Goal: Transaction & Acquisition: Purchase product/service

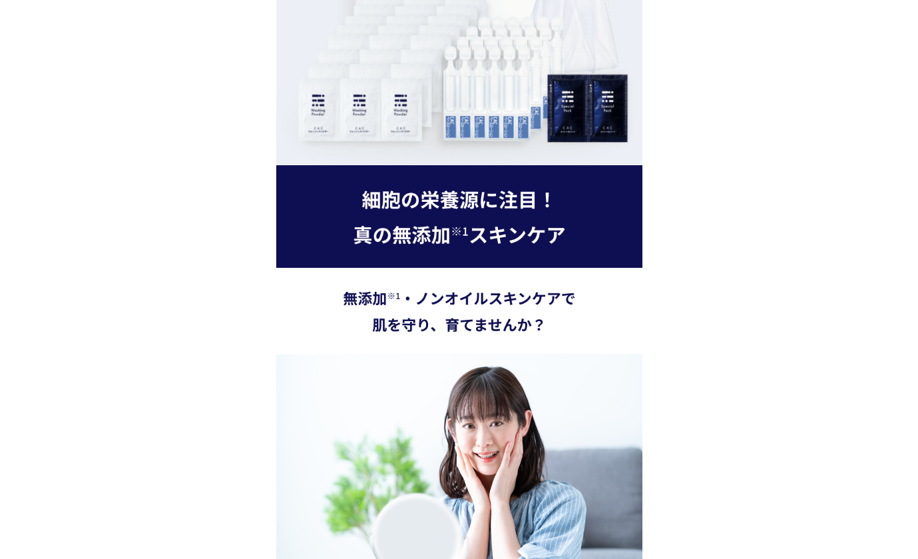
scroll to position [2729, 0]
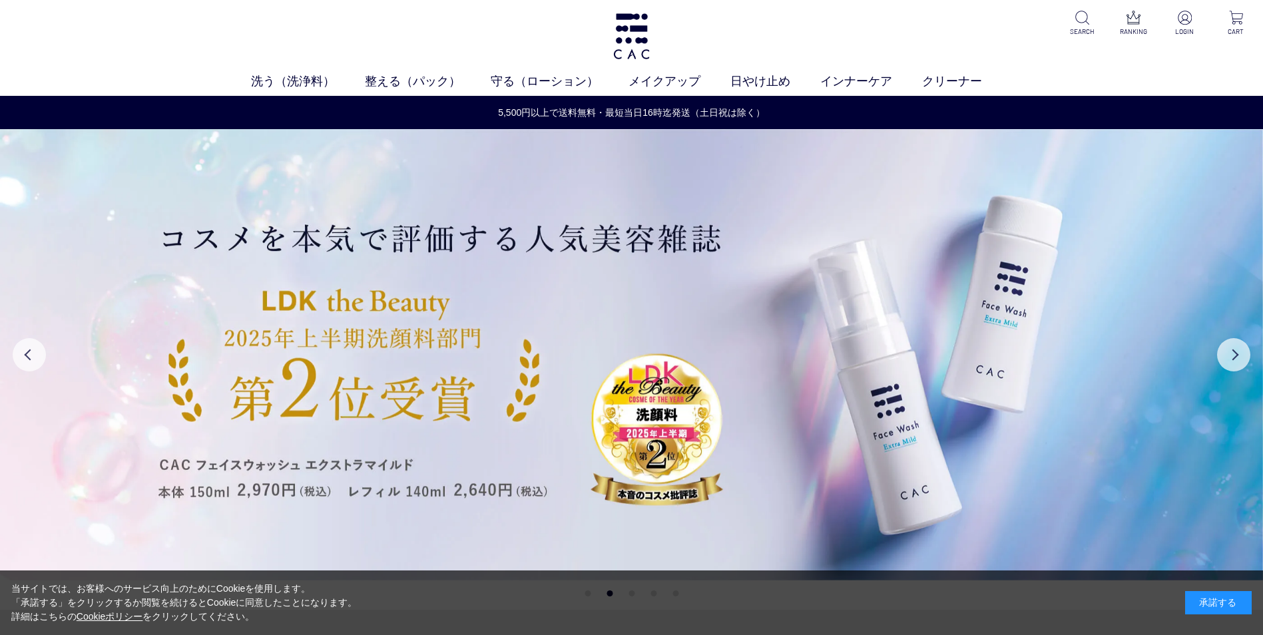
click at [590, 558] on div "当サイトでは、お客様へのサービス向上のためにCookieを使用します。 「承諾する」をクリックするか閲覧を続けるとCookieに同意したことになります。 詳細…" at bounding box center [631, 603] width 1263 height 65
click at [586, 558] on div "当サイトでは、お客様へのサービス向上のためにCookieを使用します。 「承諾する」をクリックするか閲覧を続けるとCookieに同意したことになります。 詳細…" at bounding box center [631, 603] width 1263 height 65
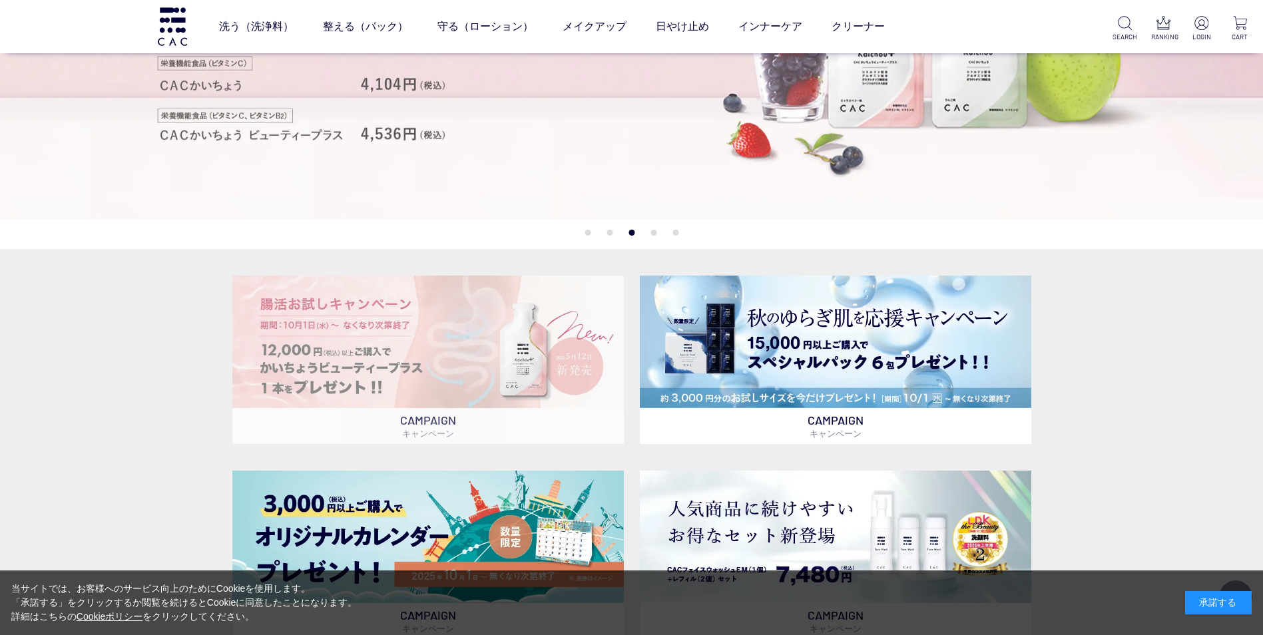
scroll to position [266, 0]
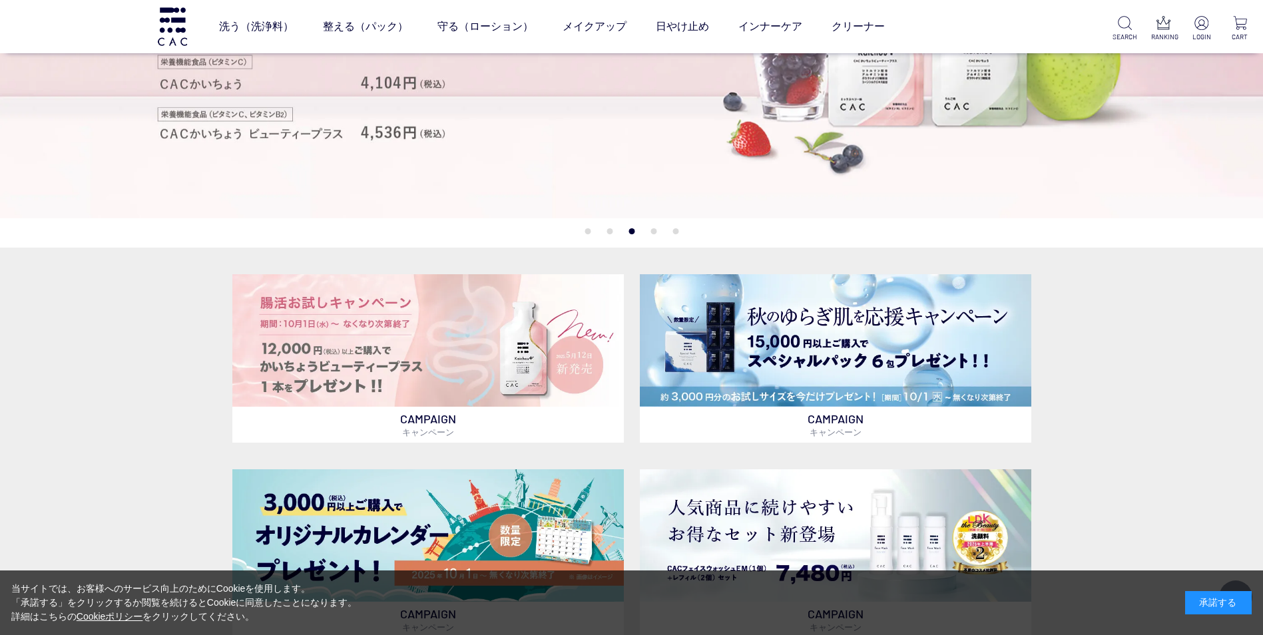
click at [589, 229] on button "1" at bounding box center [587, 231] width 6 height 6
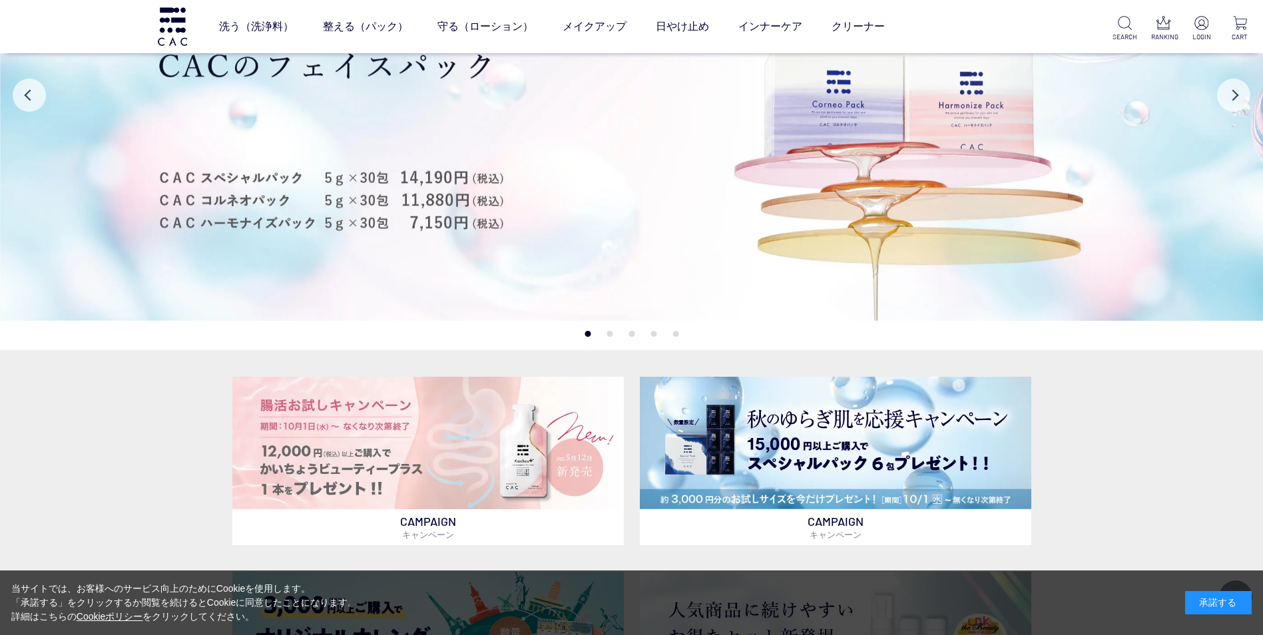
scroll to position [133, 0]
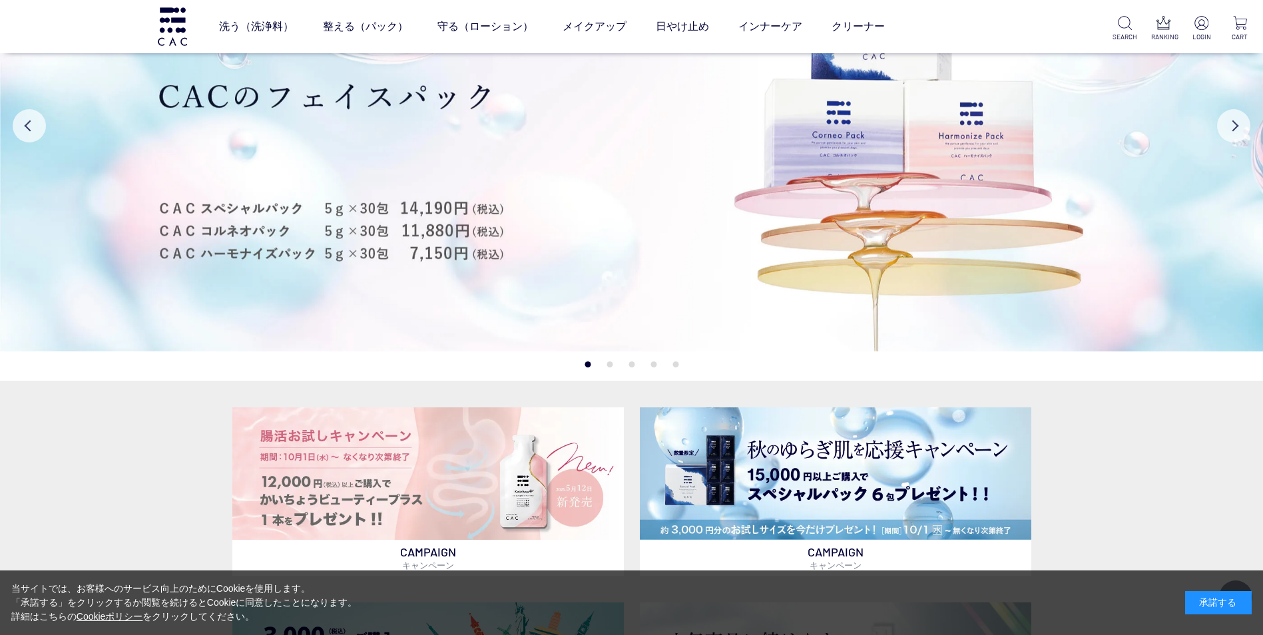
click at [606, 362] on button "2" at bounding box center [609, 364] width 6 height 6
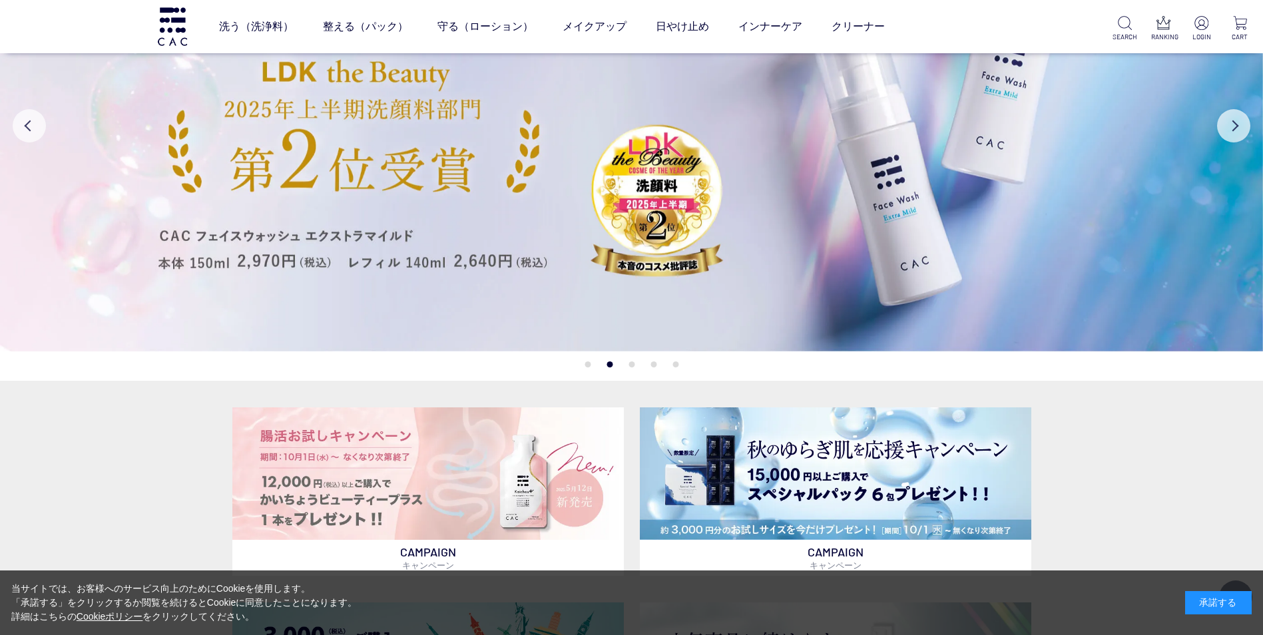
click at [631, 363] on button "3" at bounding box center [631, 364] width 6 height 6
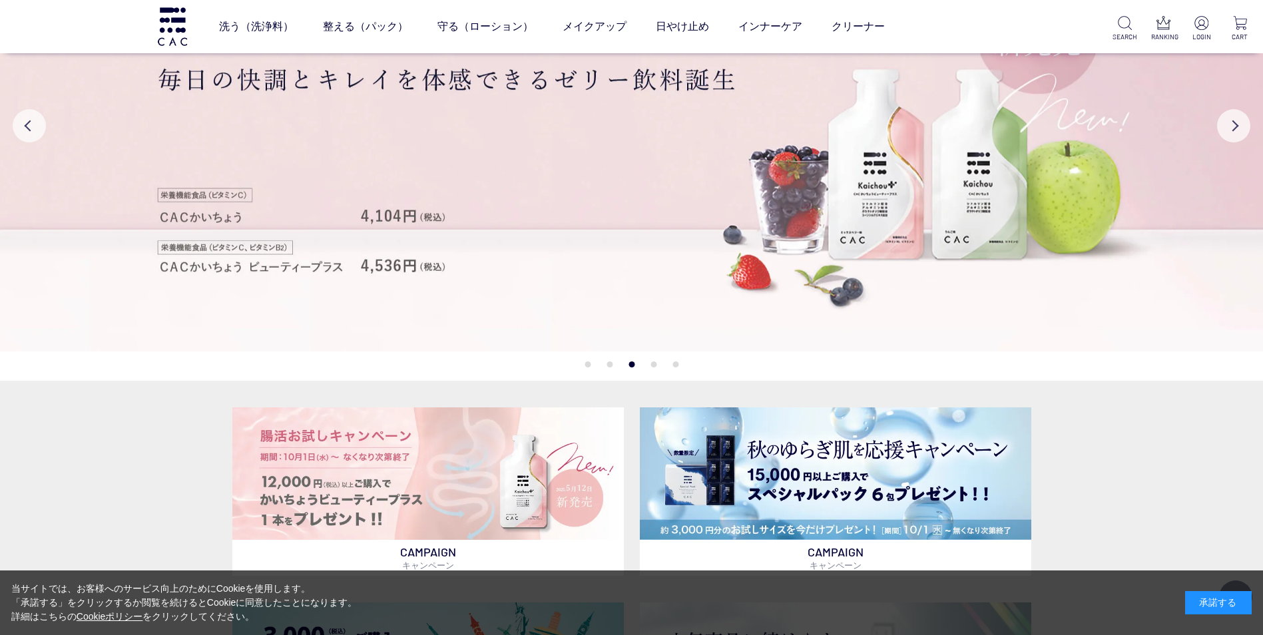
click at [654, 365] on button "4" at bounding box center [653, 364] width 6 height 6
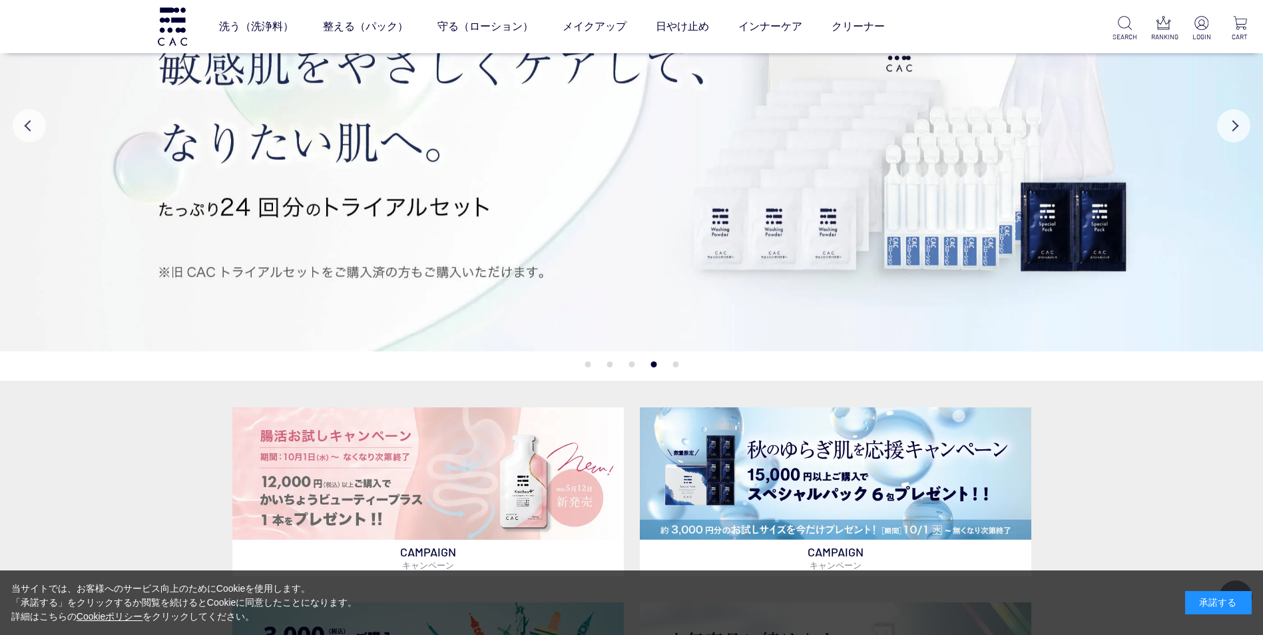
click at [676, 367] on button "5" at bounding box center [675, 364] width 6 height 6
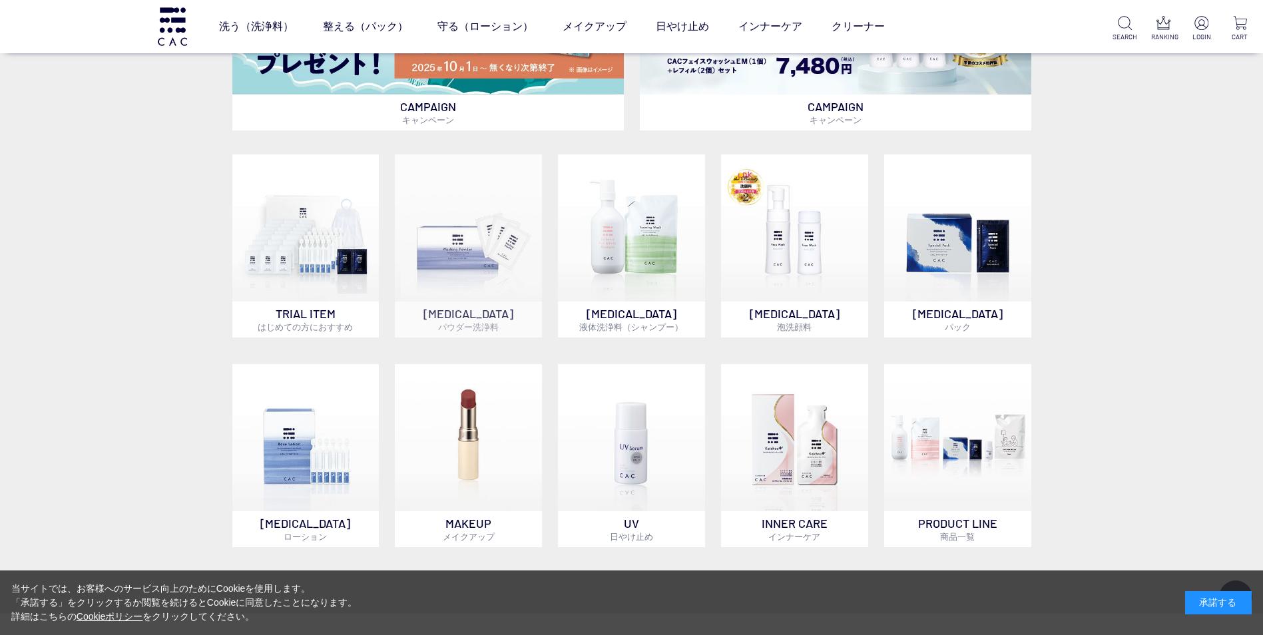
scroll to position [799, 0]
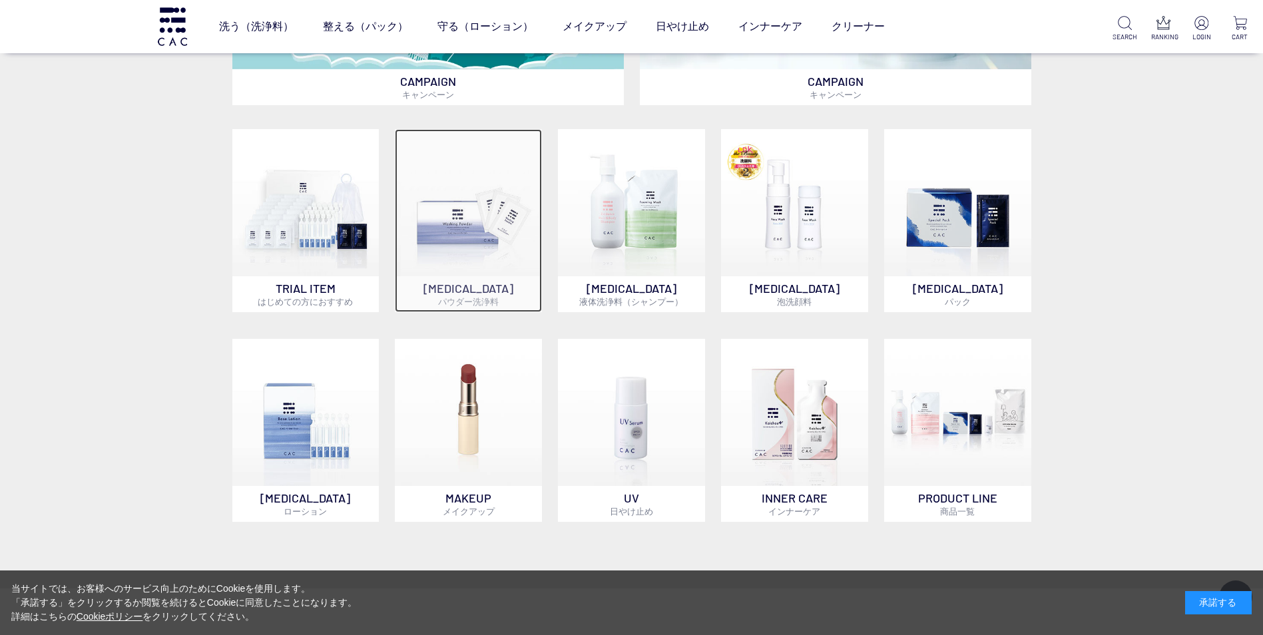
click at [468, 260] on img at bounding box center [468, 202] width 147 height 147
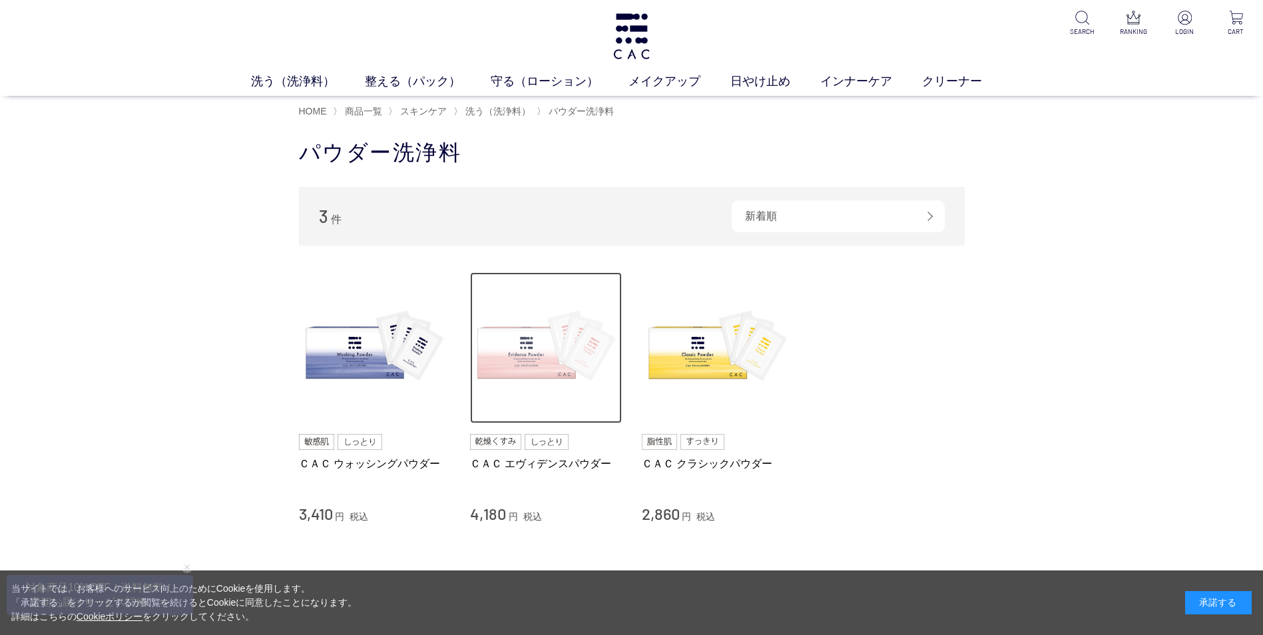
click at [523, 344] on img at bounding box center [546, 348] width 152 height 152
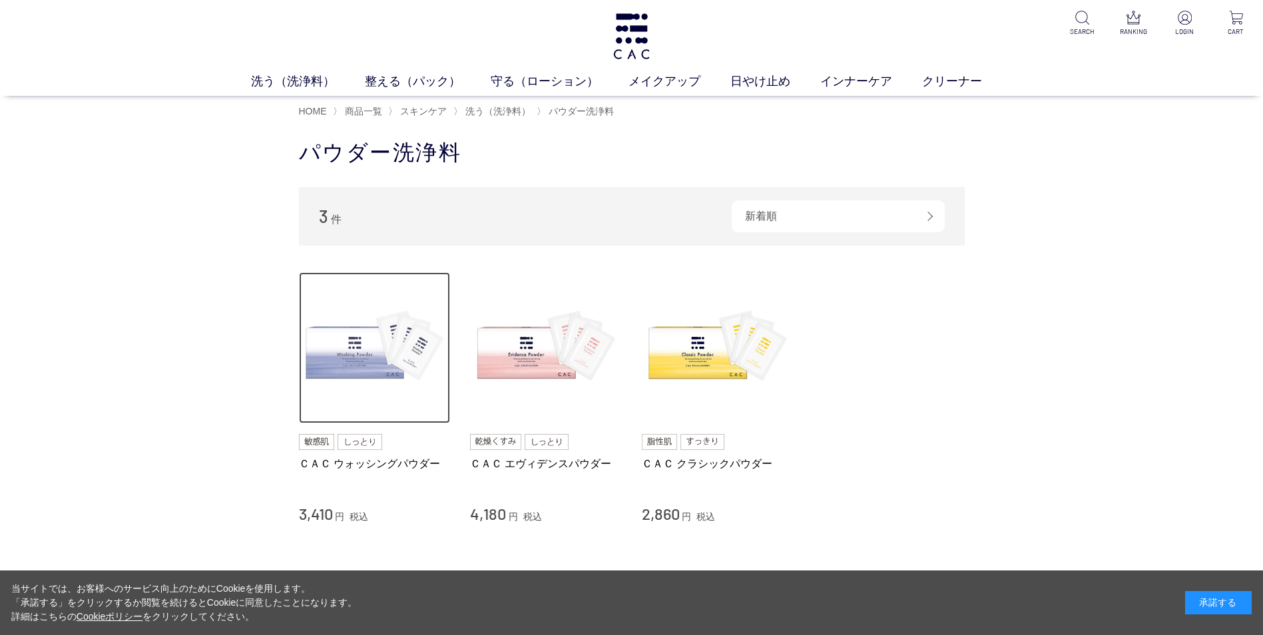
click at [348, 355] on img at bounding box center [375, 348] width 152 height 152
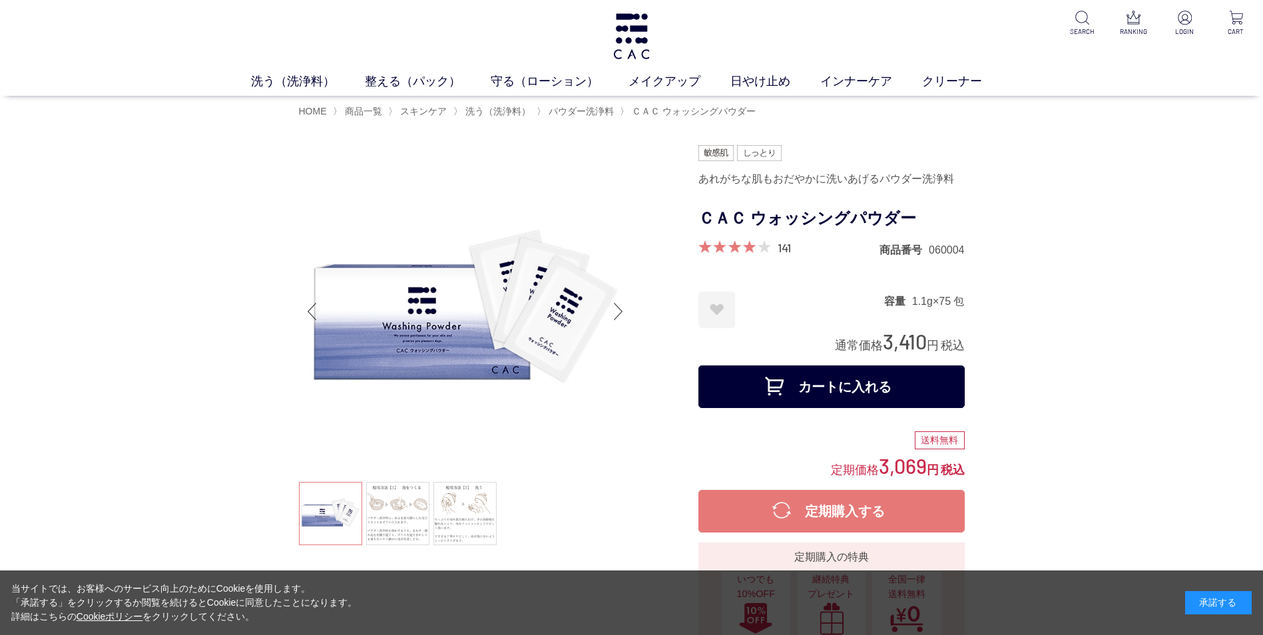
click at [760, 392] on button "カートに入れる" at bounding box center [831, 386] width 266 height 43
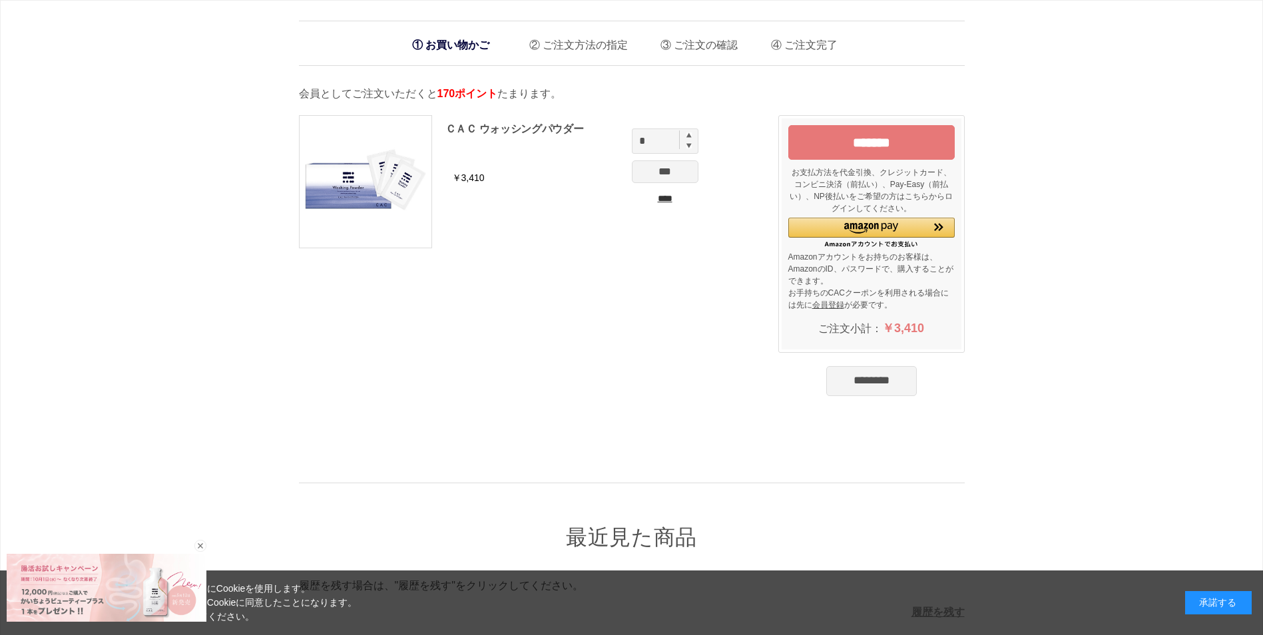
click at [914, 382] on input "********" at bounding box center [871, 380] width 91 height 29
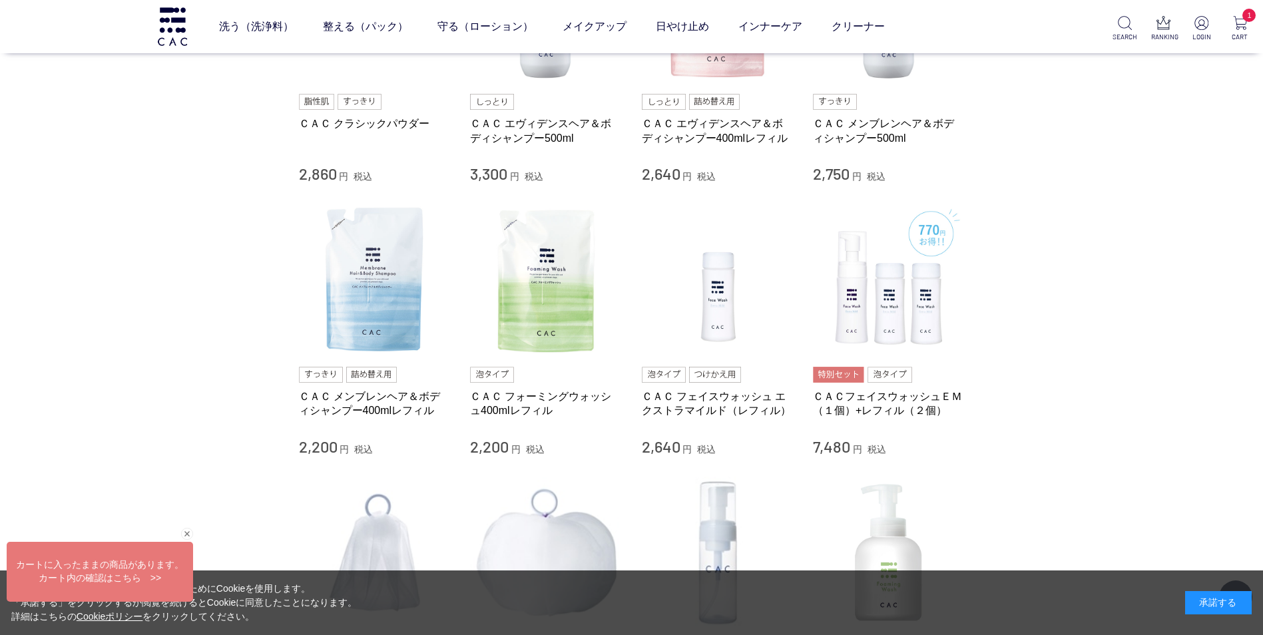
scroll to position [932, 0]
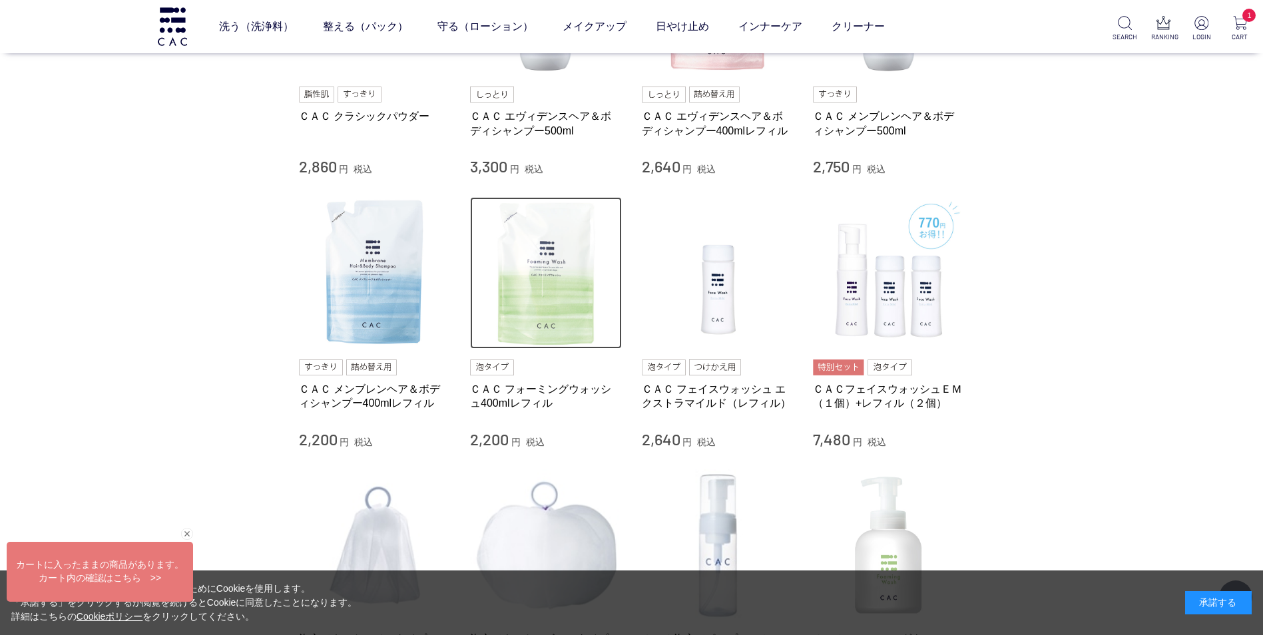
click at [547, 312] on img at bounding box center [546, 273] width 152 height 152
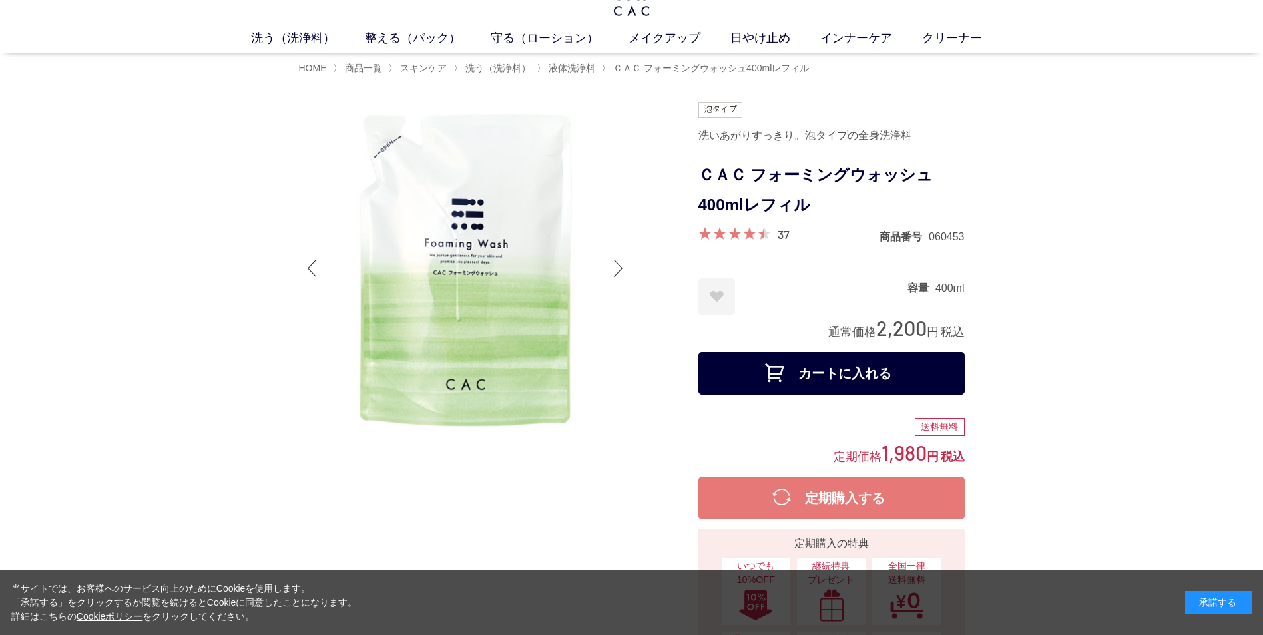
scroll to position [67, 0]
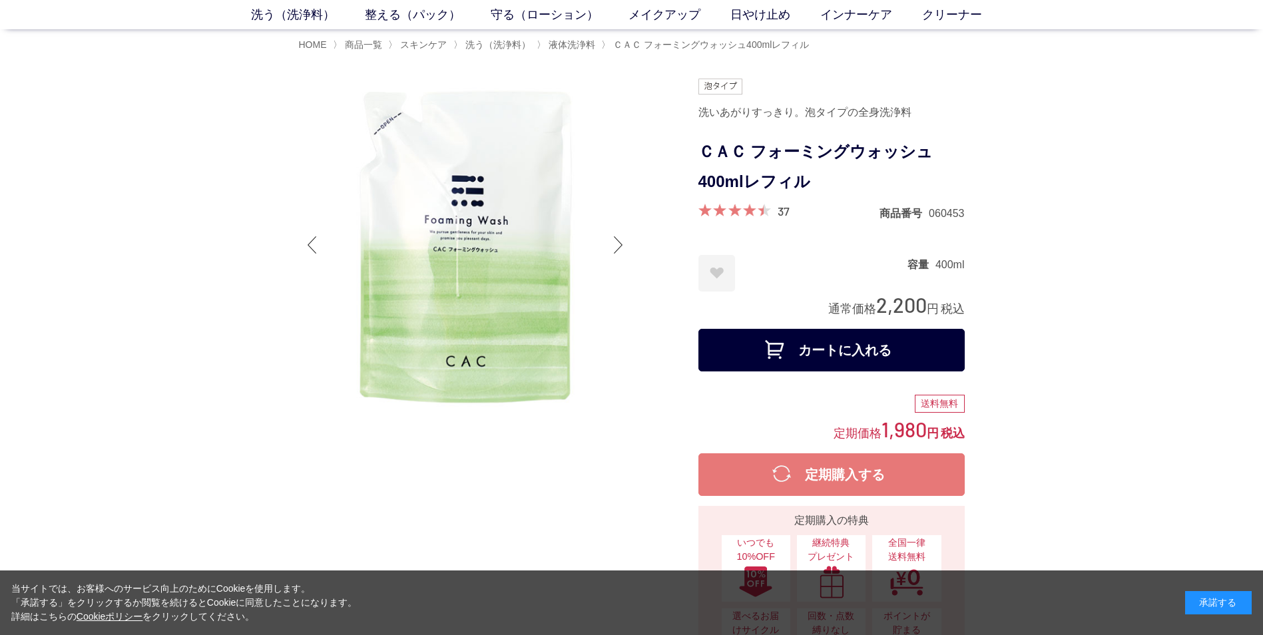
click at [808, 344] on button "カートに入れる" at bounding box center [831, 350] width 266 height 43
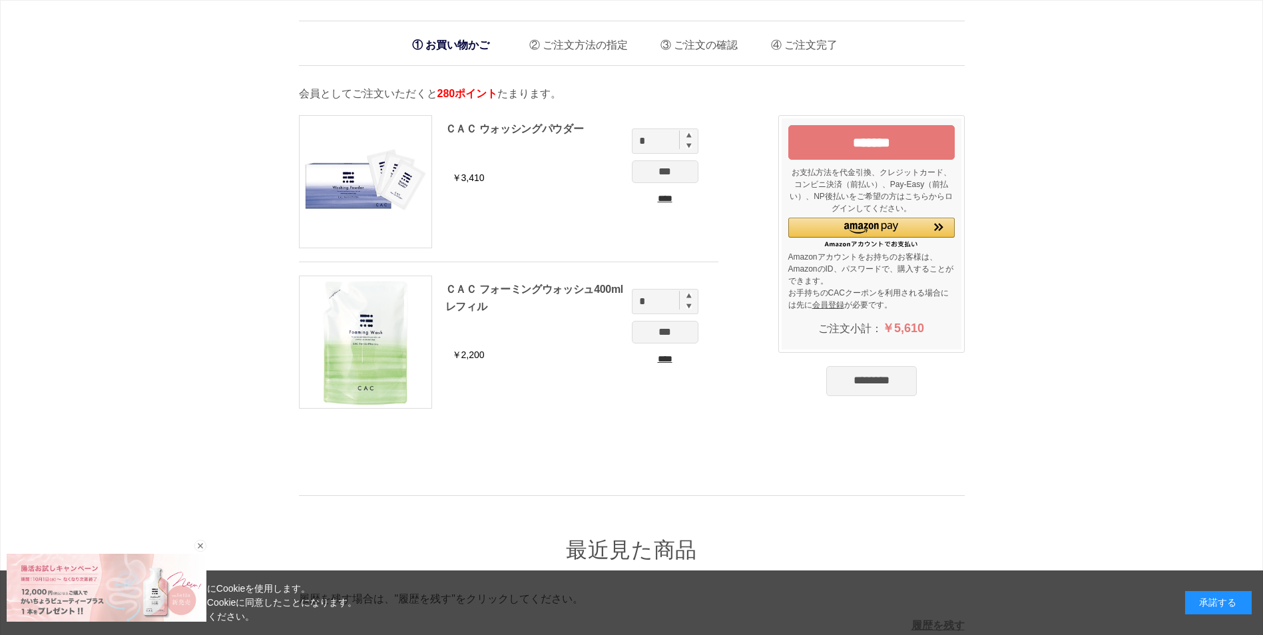
click at [831, 372] on input "********" at bounding box center [871, 380] width 91 height 29
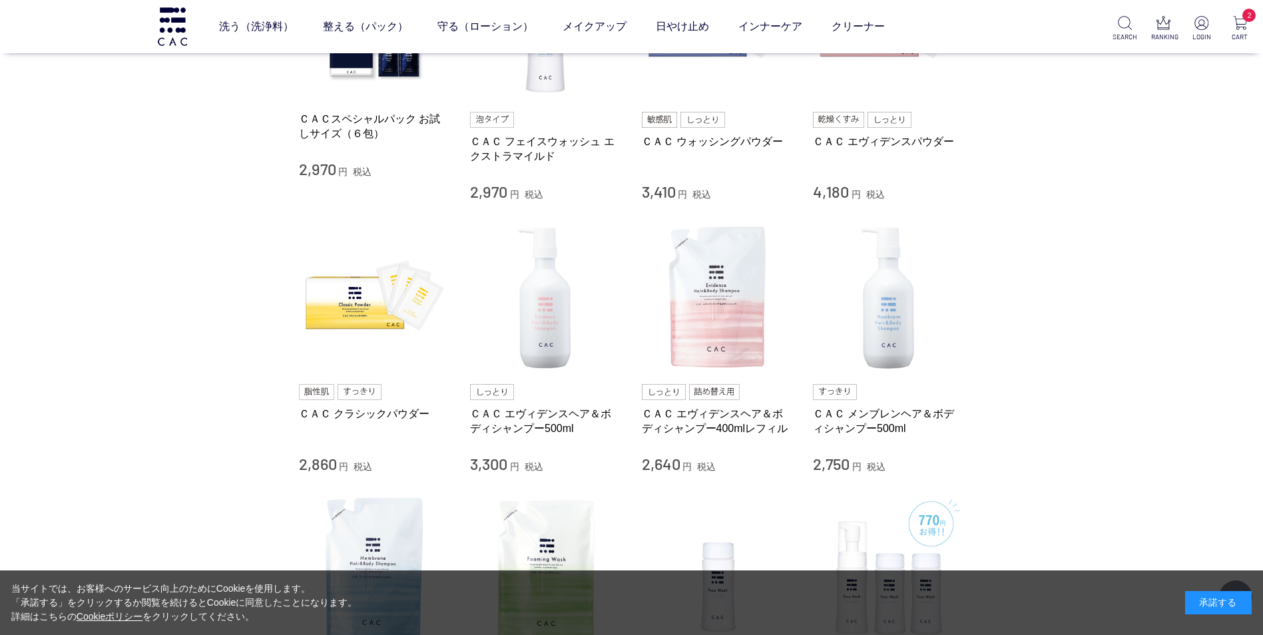
scroll to position [666, 0]
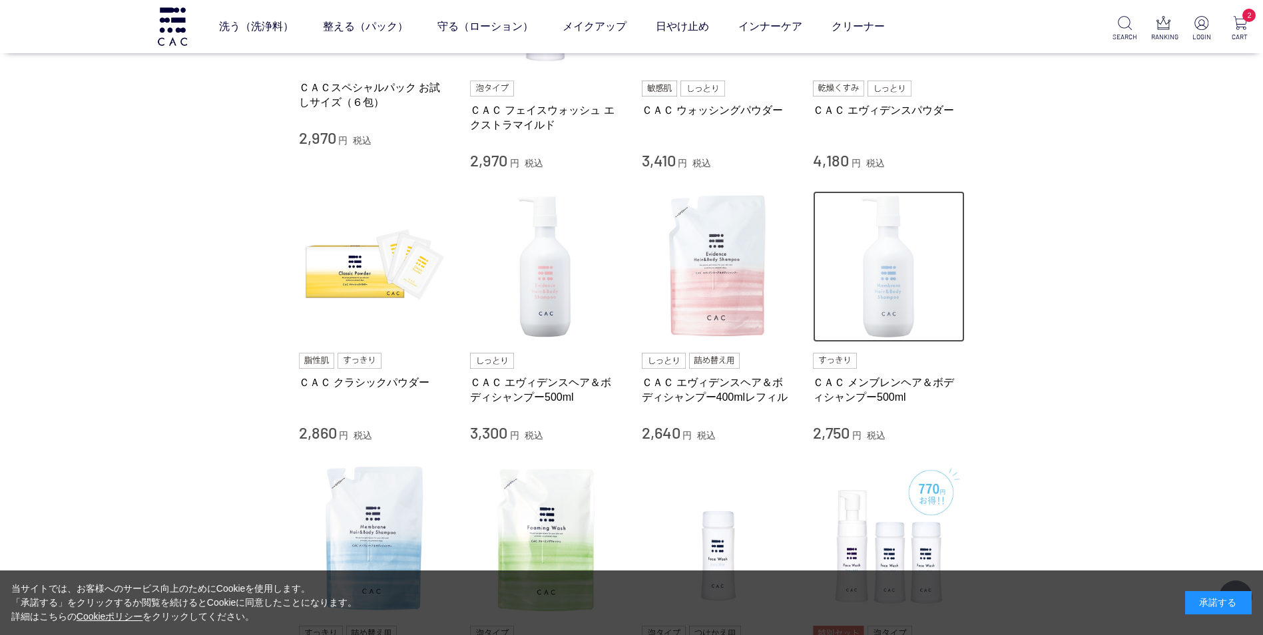
click at [884, 309] on img at bounding box center [889, 267] width 152 height 152
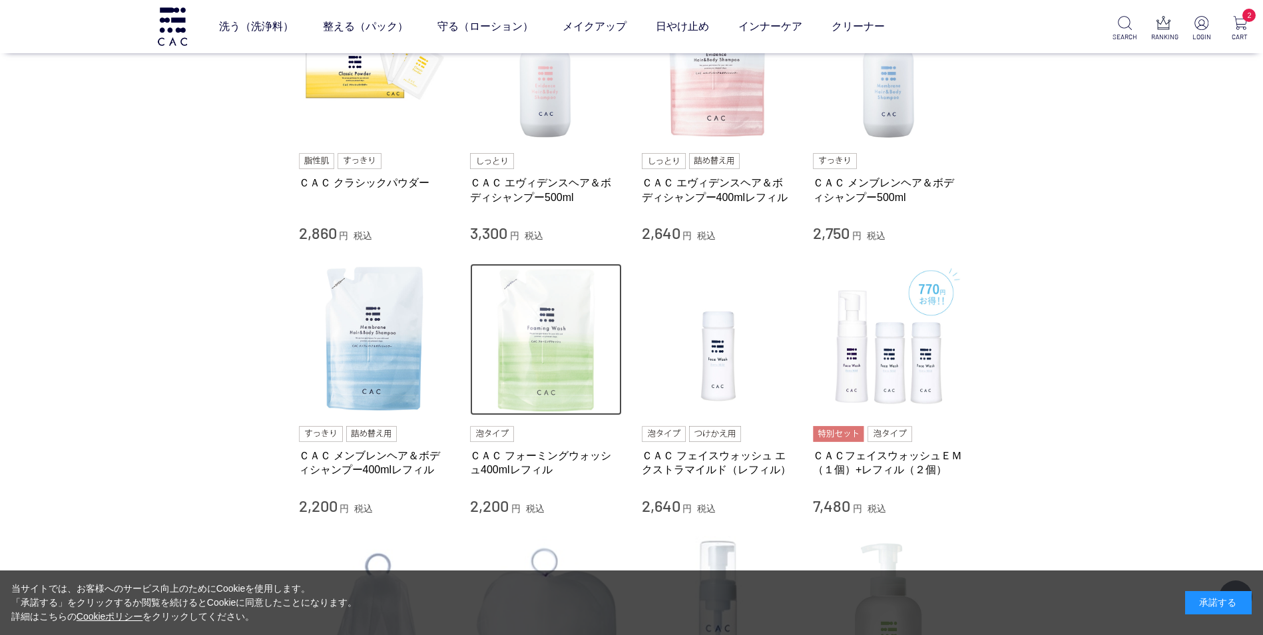
click at [538, 369] on img at bounding box center [546, 340] width 152 height 152
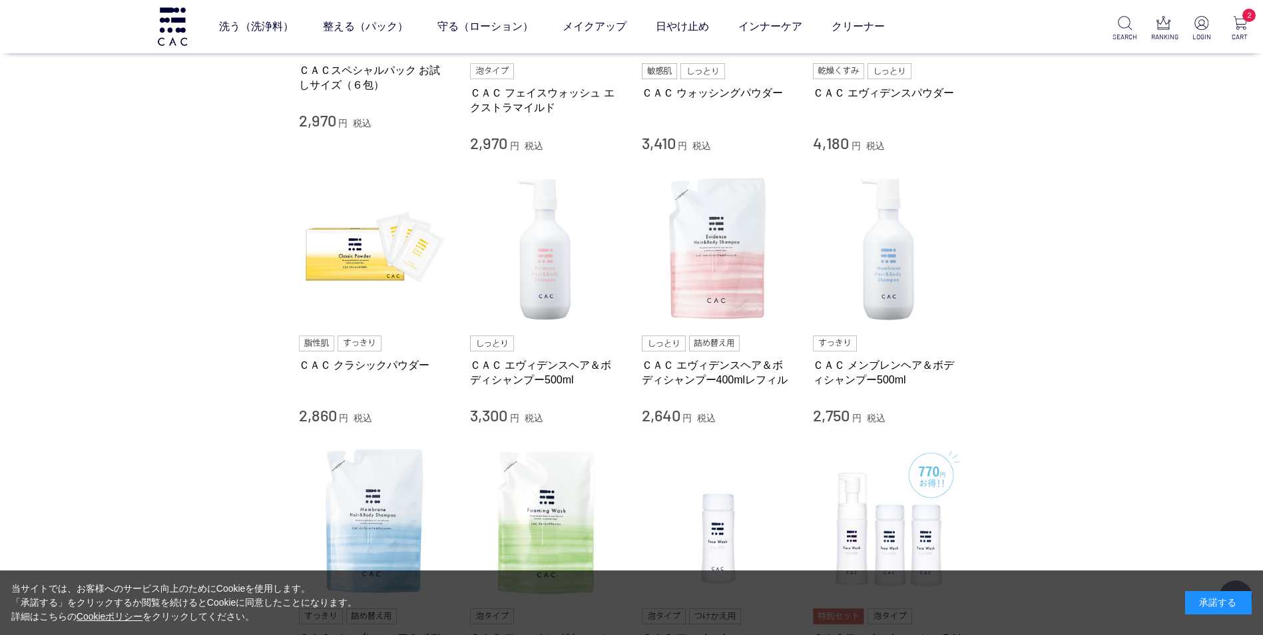
scroll to position [666, 0]
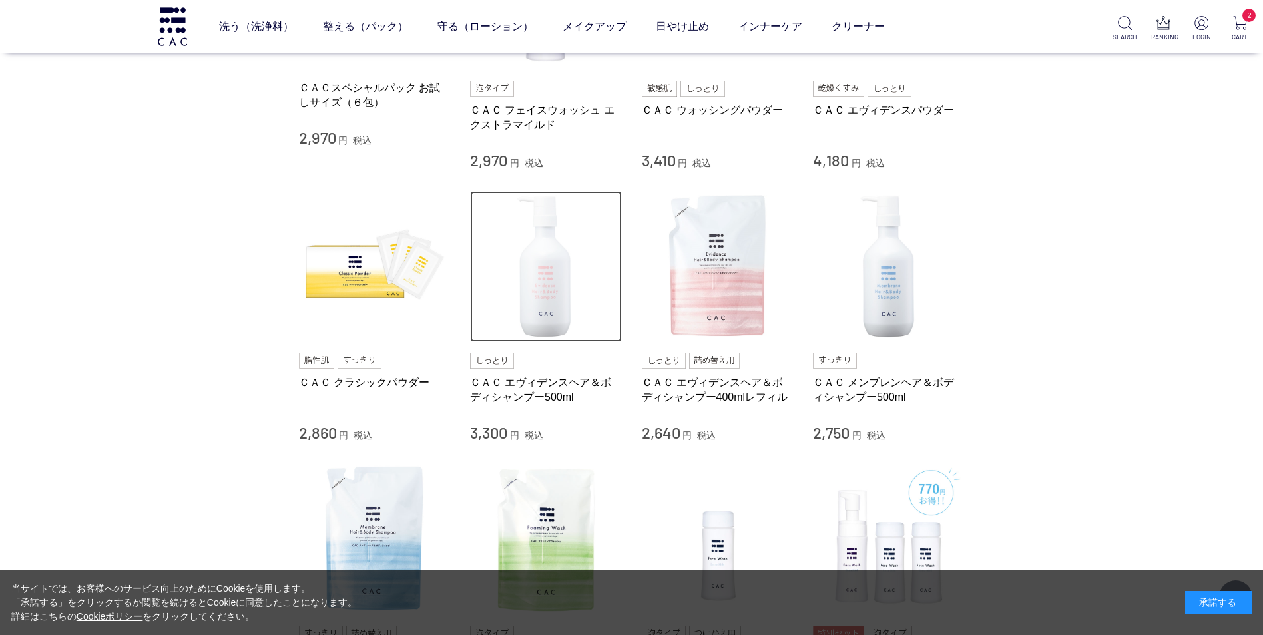
click at [547, 310] on img at bounding box center [546, 267] width 152 height 152
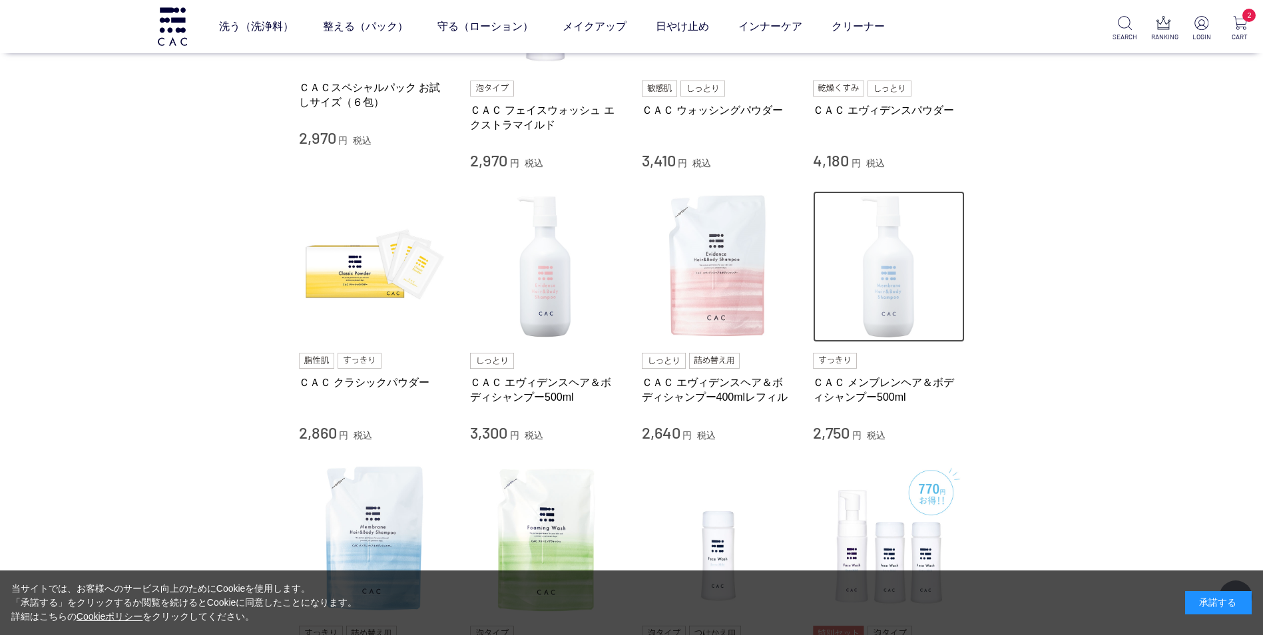
click at [900, 302] on img at bounding box center [889, 267] width 152 height 152
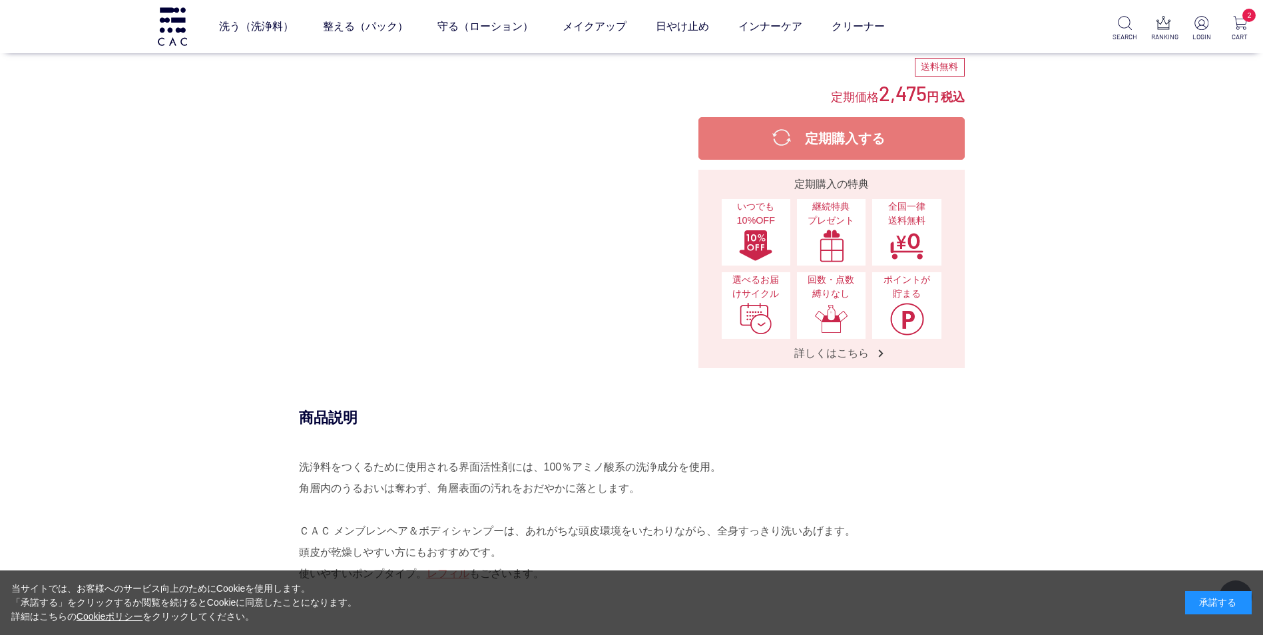
scroll to position [533, 0]
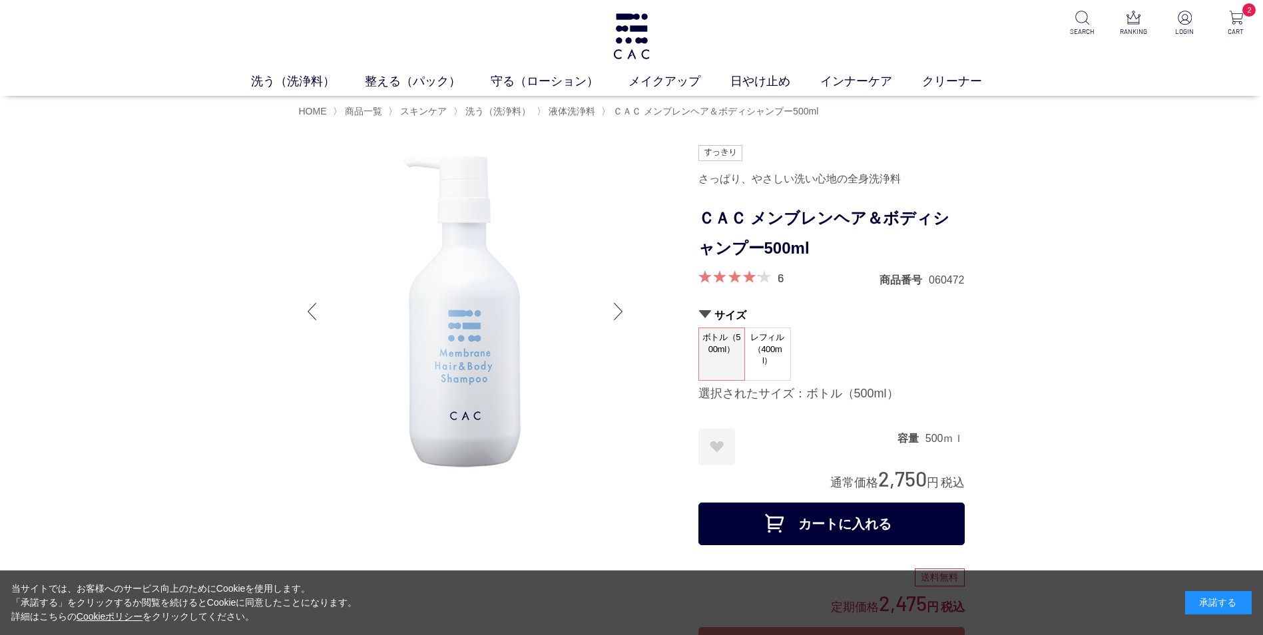
click at [821, 517] on button "カートに入れる" at bounding box center [831, 524] width 266 height 43
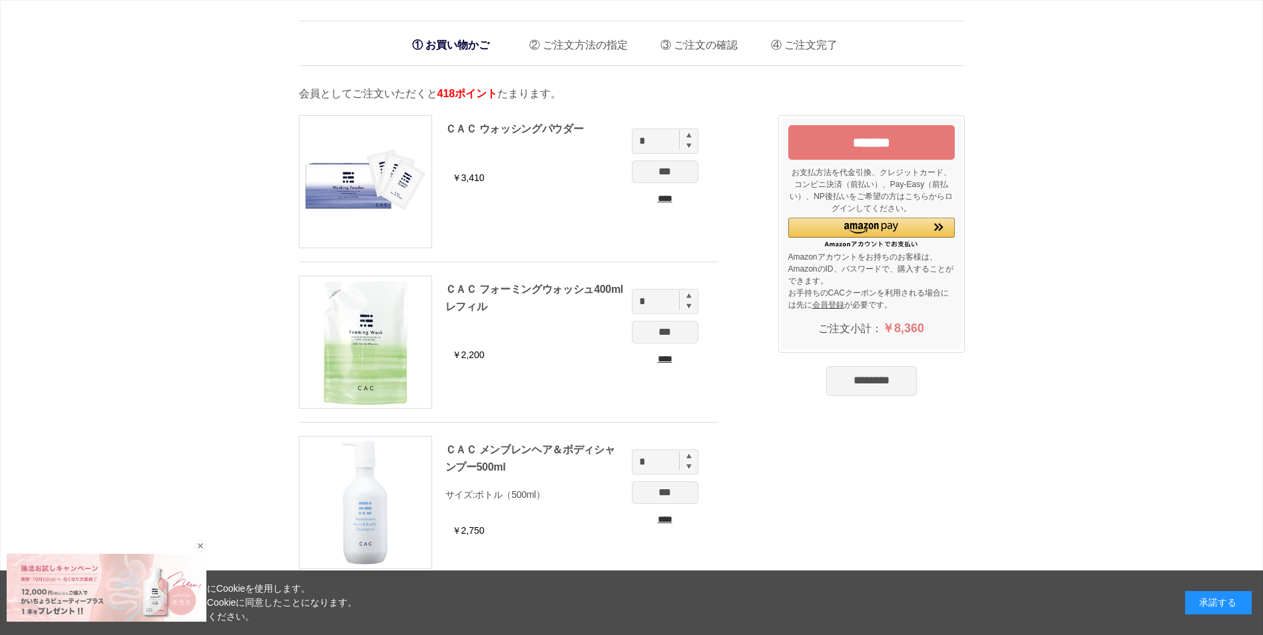
click at [855, 380] on input "********" at bounding box center [871, 380] width 91 height 29
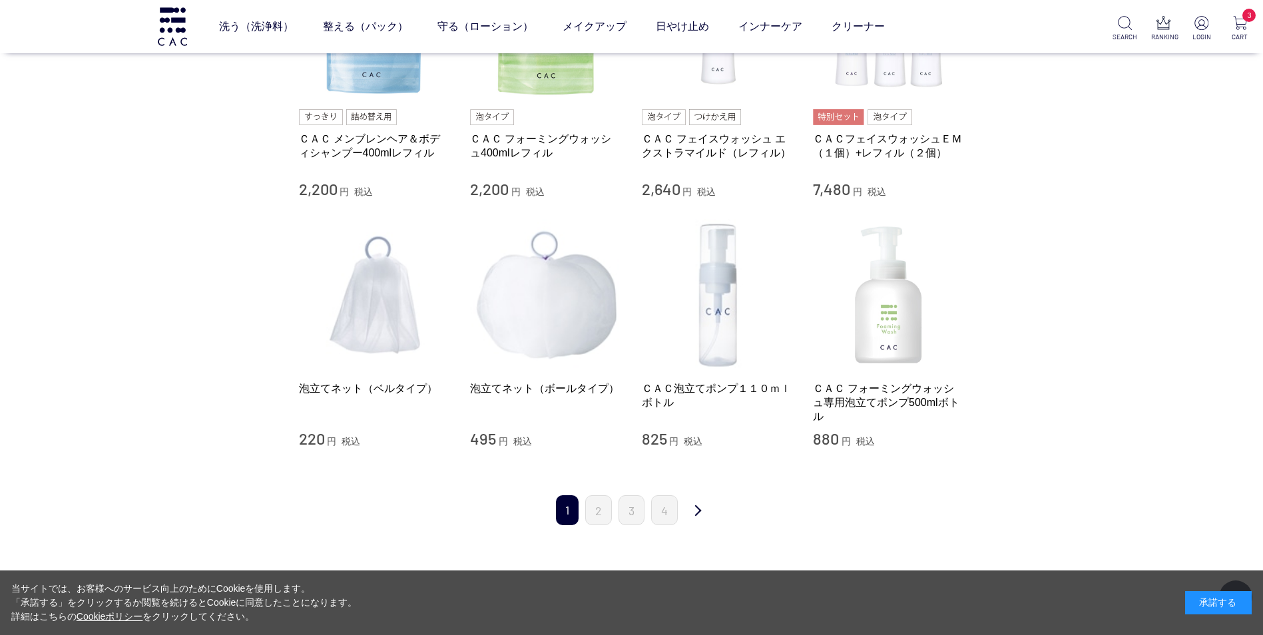
scroll to position [1265, 0]
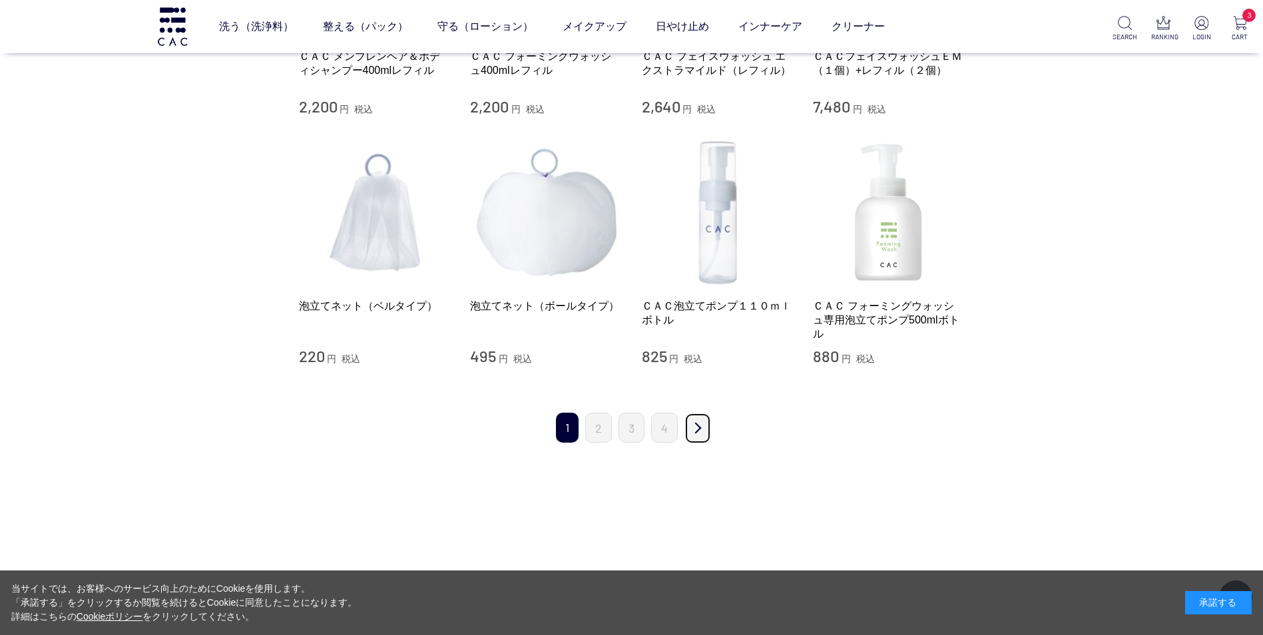
click at [700, 422] on link "次" at bounding box center [697, 428] width 27 height 31
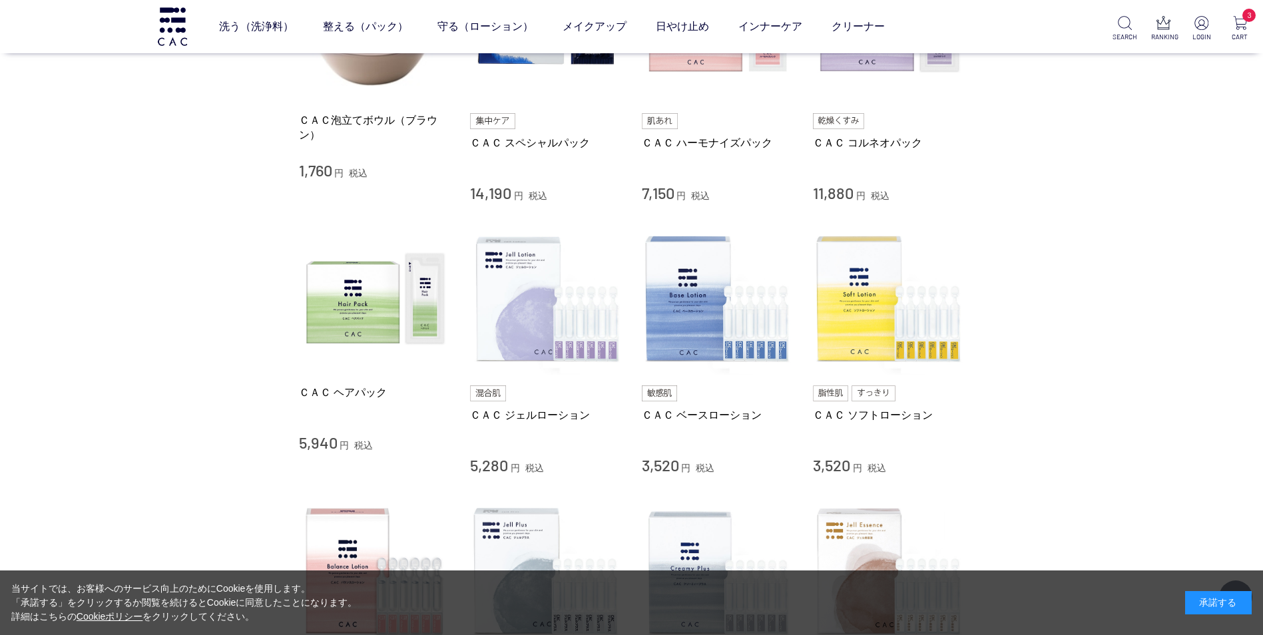
scroll to position [333, 0]
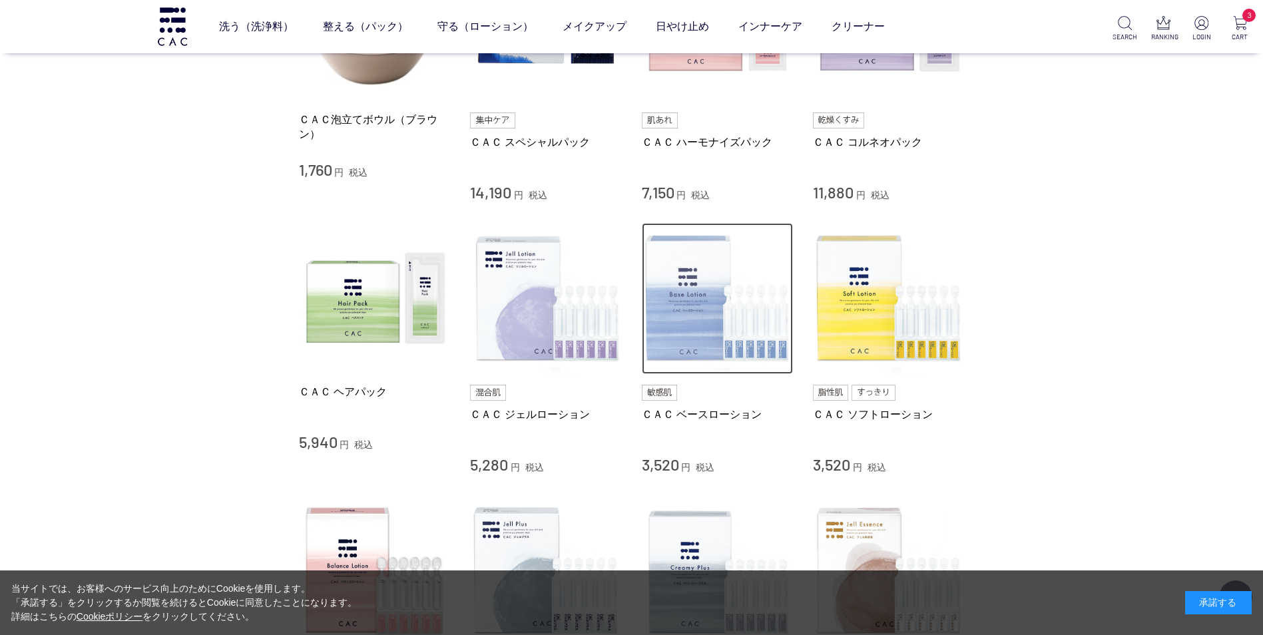
click at [698, 314] on img at bounding box center [718, 299] width 152 height 152
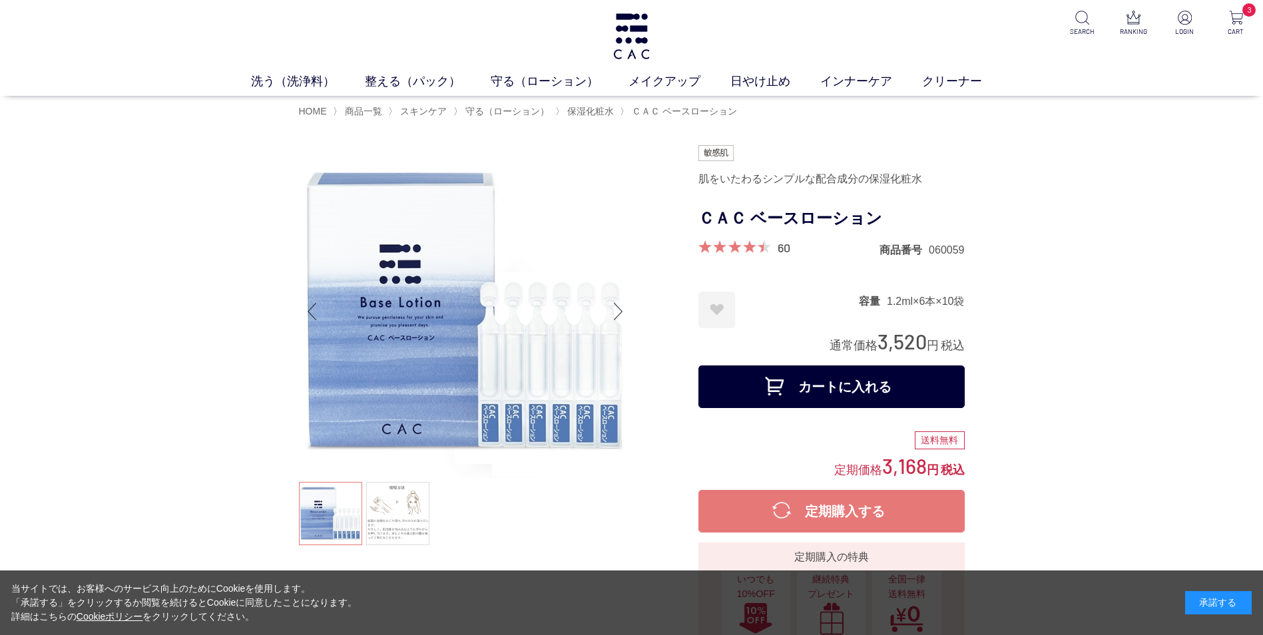
click at [810, 388] on button "カートに入れる" at bounding box center [831, 386] width 266 height 43
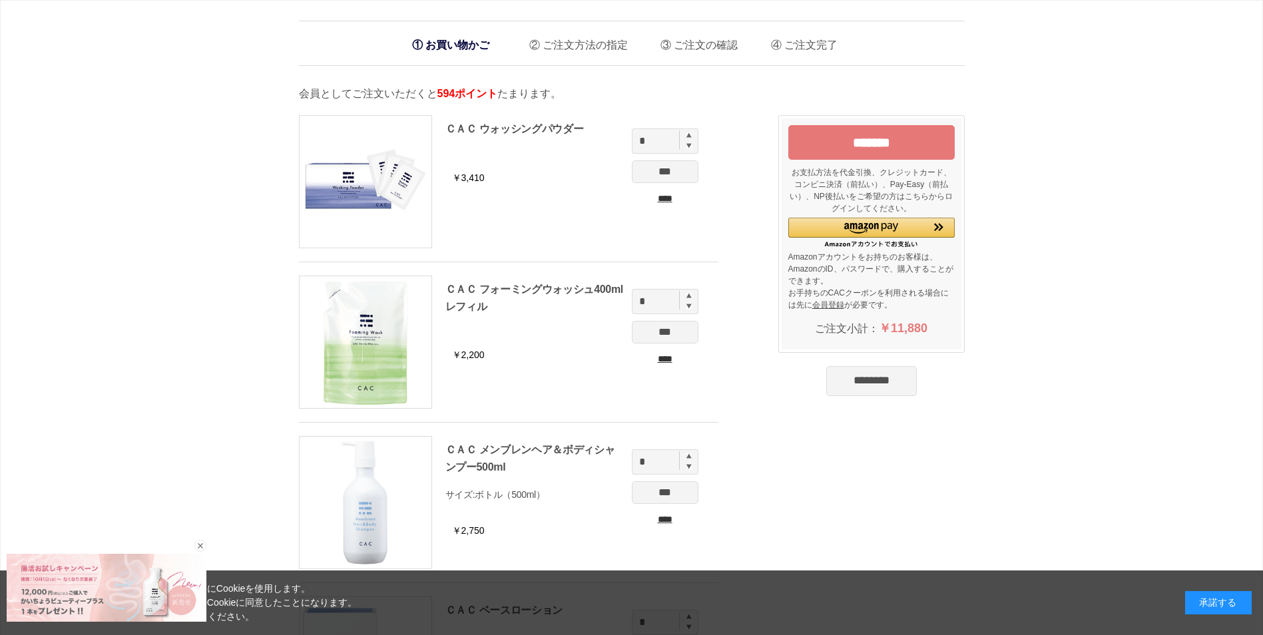
click at [864, 386] on input "********" at bounding box center [871, 380] width 91 height 29
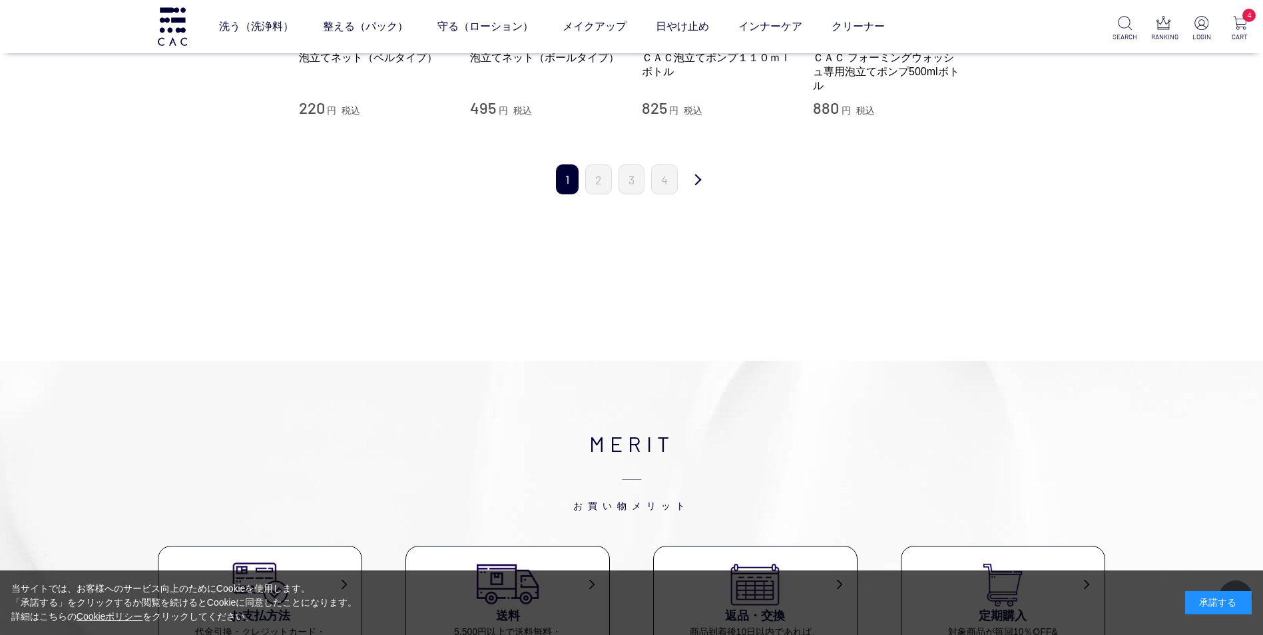
scroll to position [1531, 0]
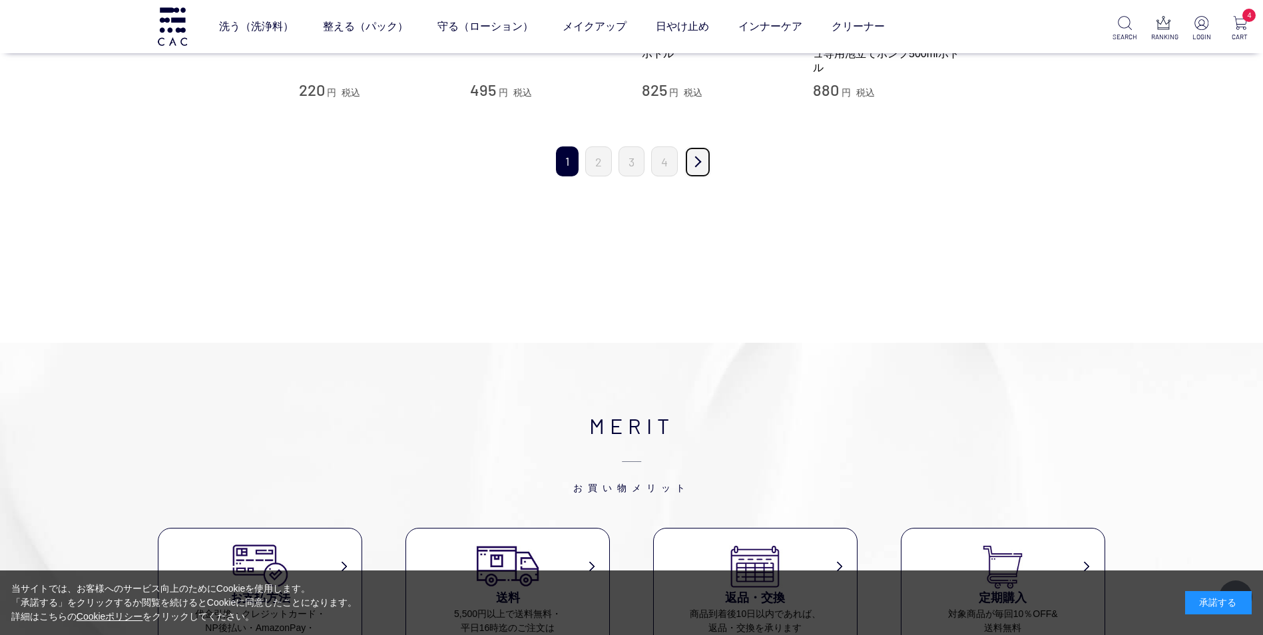
click at [695, 156] on link "次" at bounding box center [697, 161] width 27 height 31
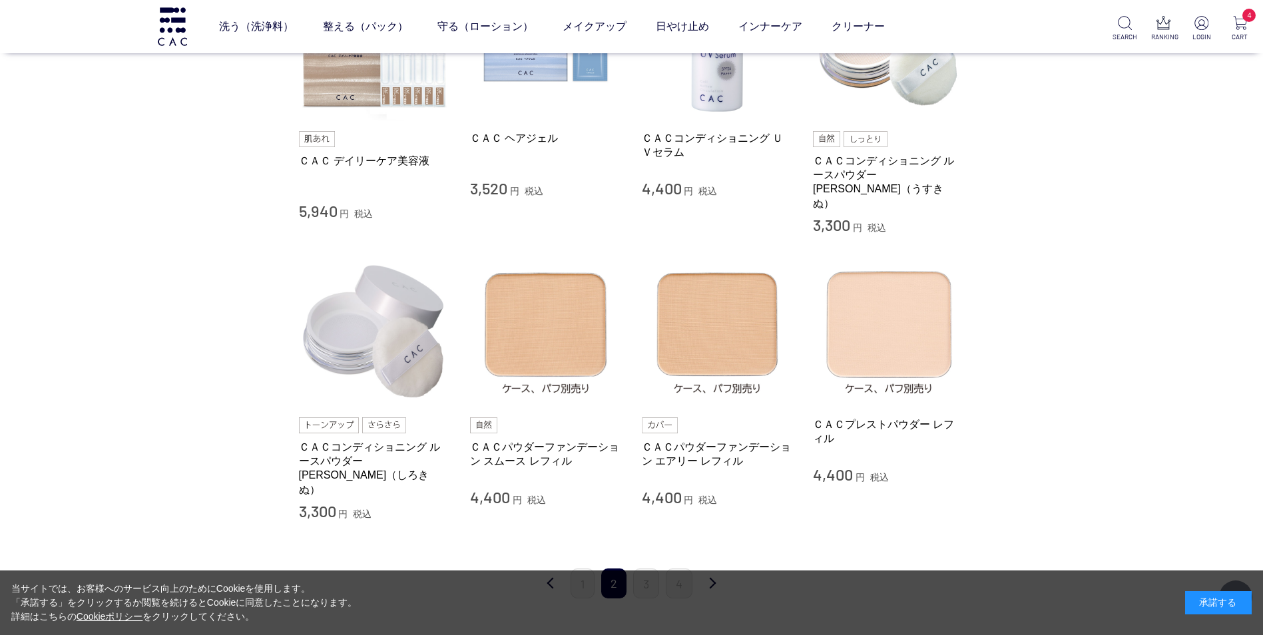
scroll to position [1065, 0]
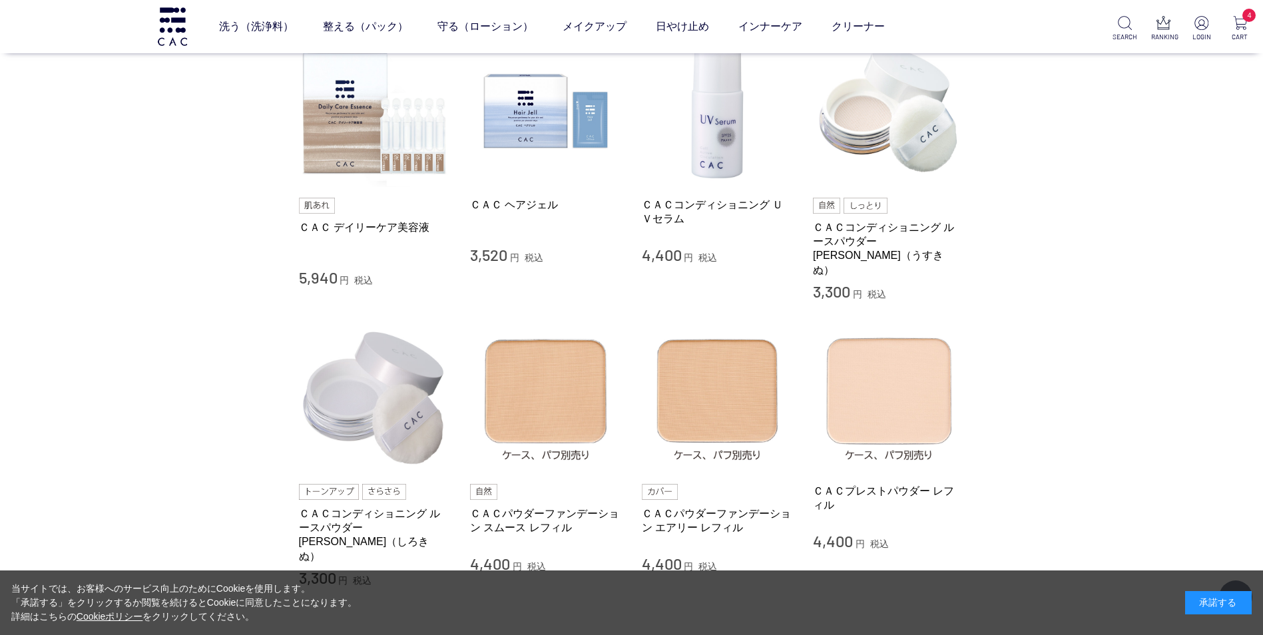
click at [897, 198] on ul at bounding box center [889, 206] width 152 height 16
click at [1240, 26] on img at bounding box center [1240, 23] width 14 height 14
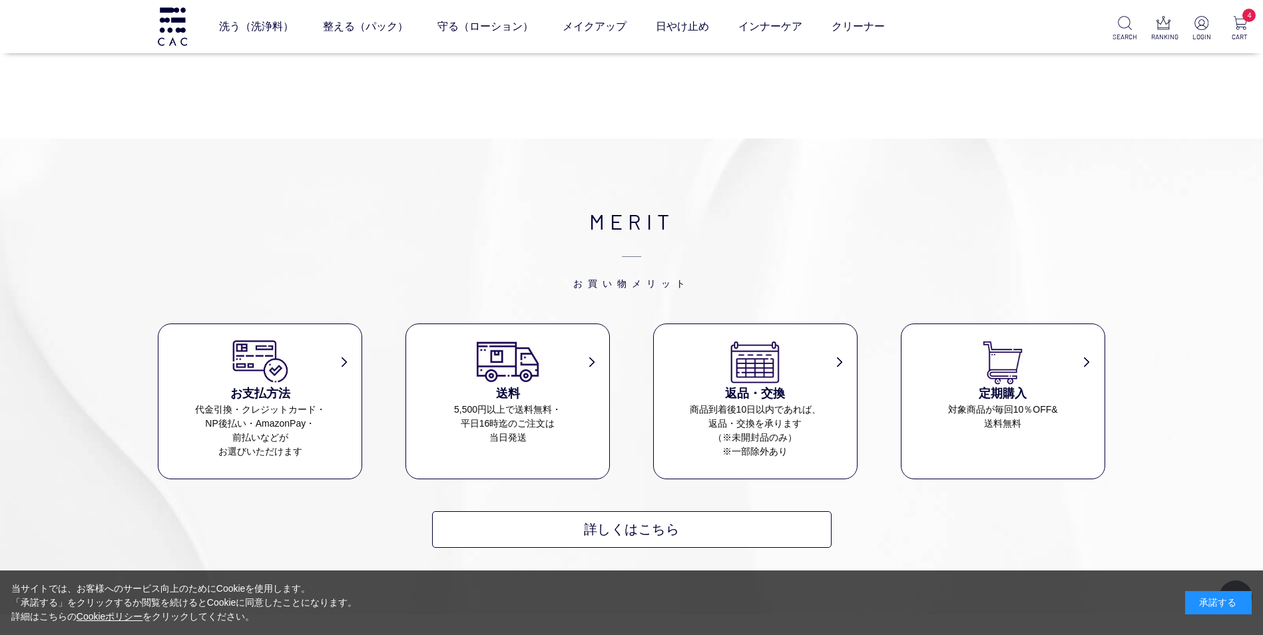
scroll to position [9253, 0]
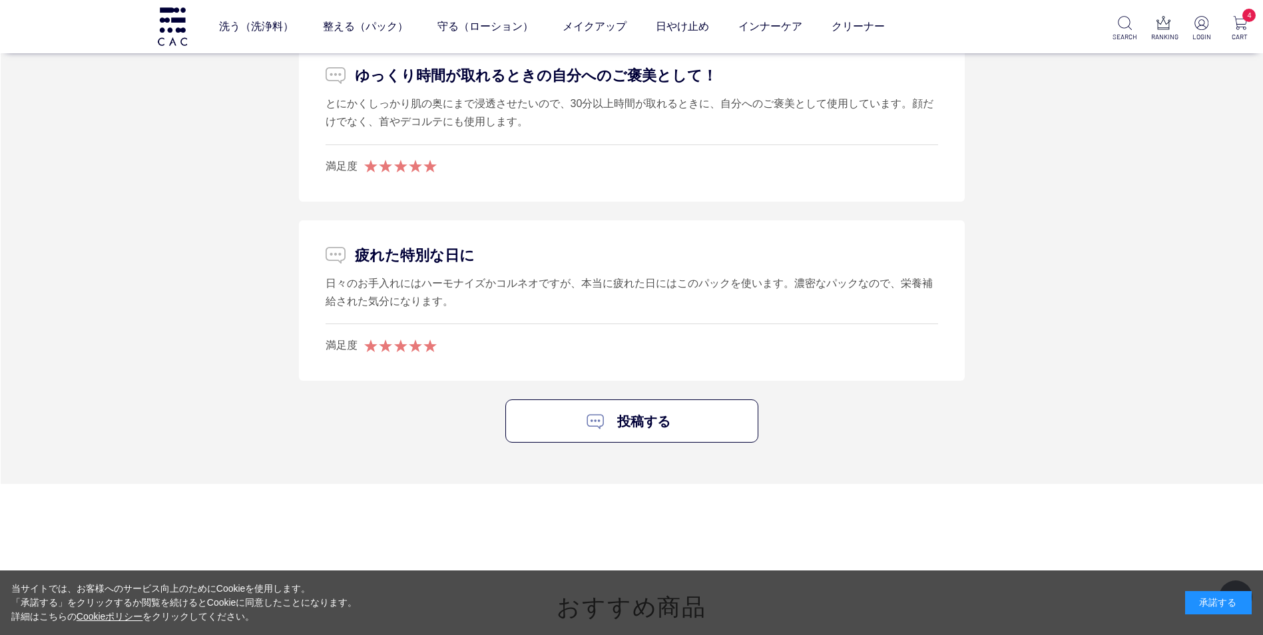
scroll to position [7789, 0]
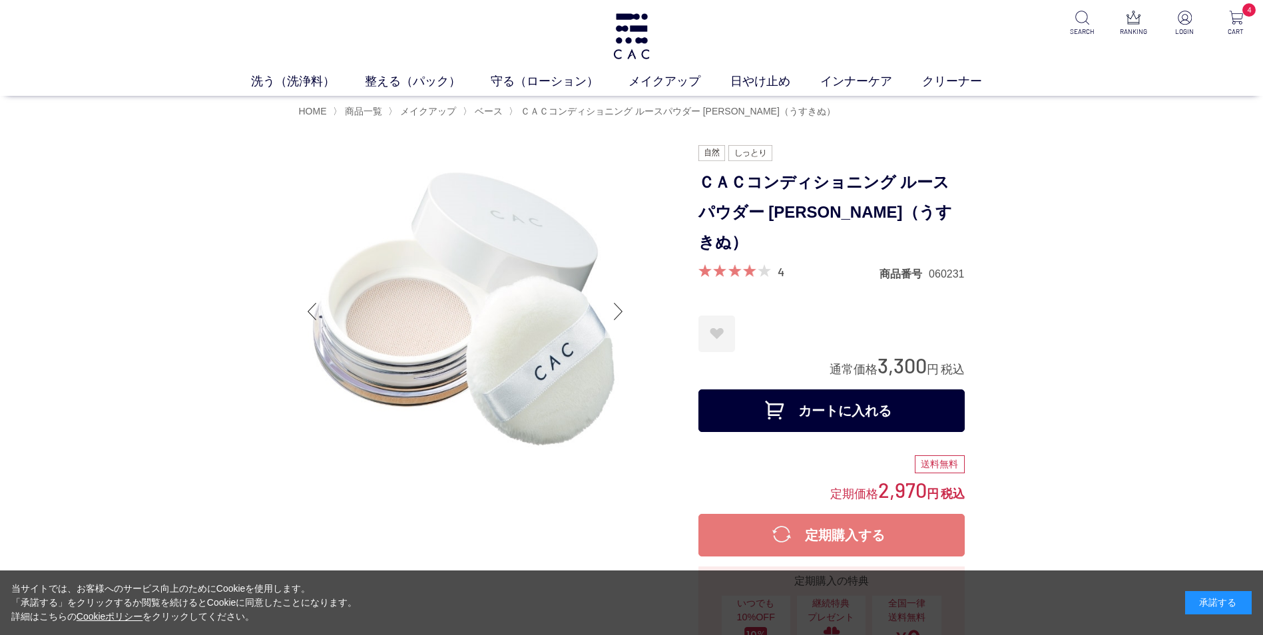
click at [620, 314] on div at bounding box center [618, 311] width 27 height 53
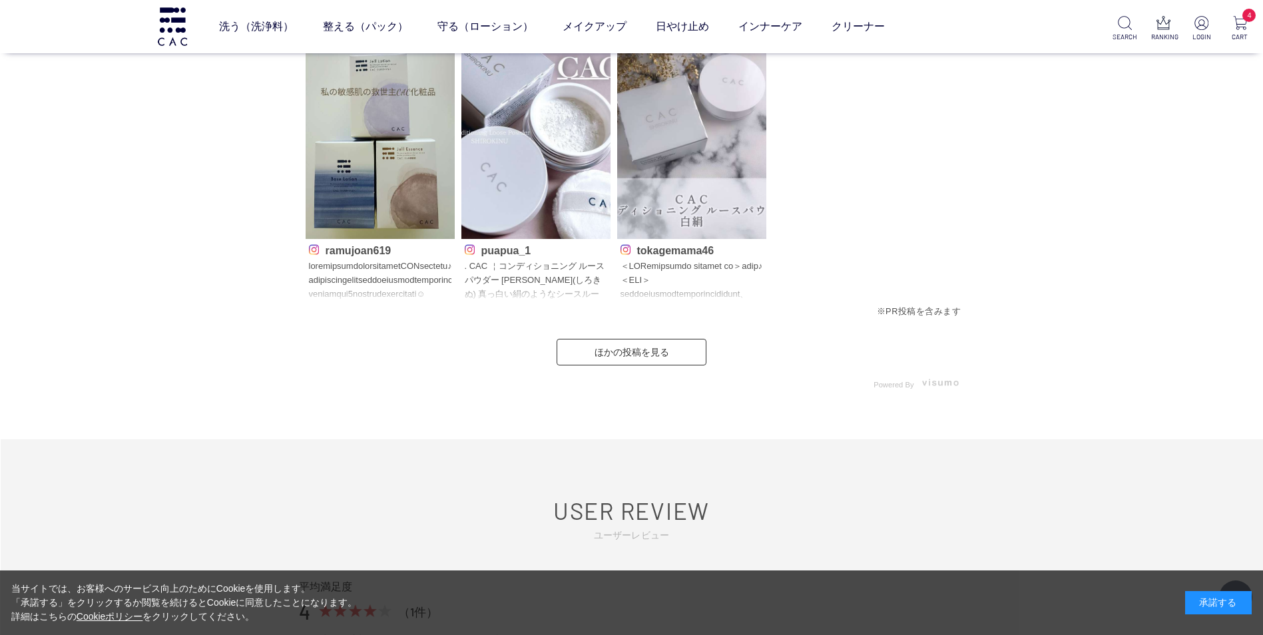
scroll to position [2130, 0]
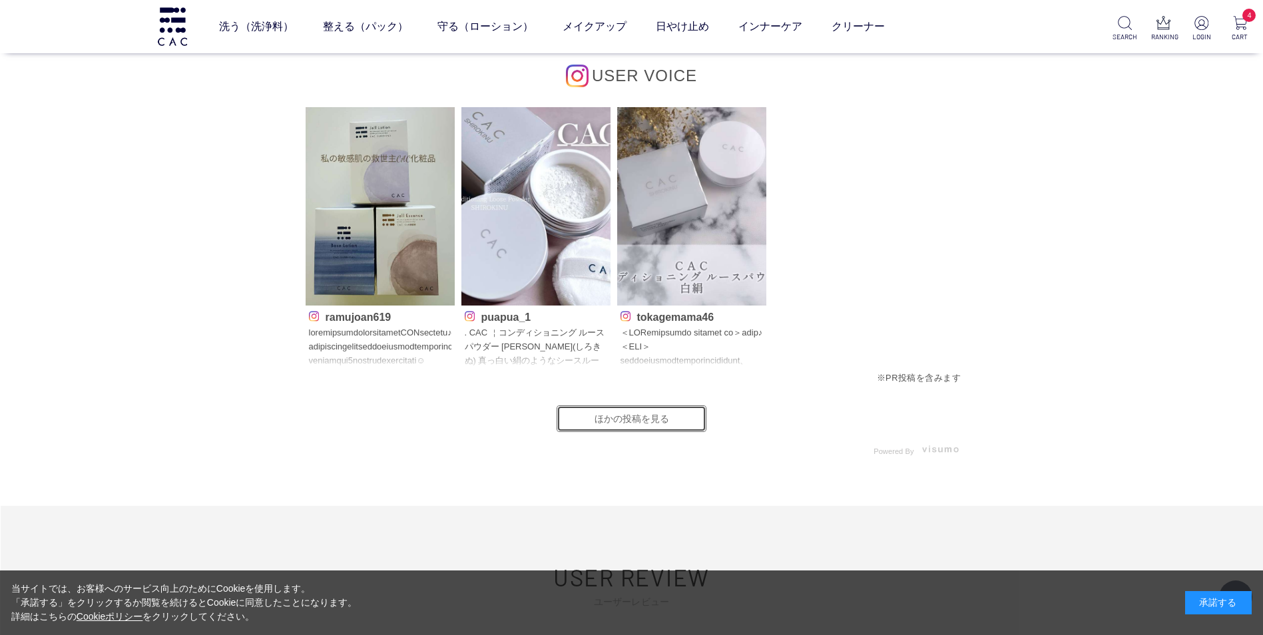
click at [600, 405] on link "ほかの投稿を見る" at bounding box center [632, 418] width 150 height 27
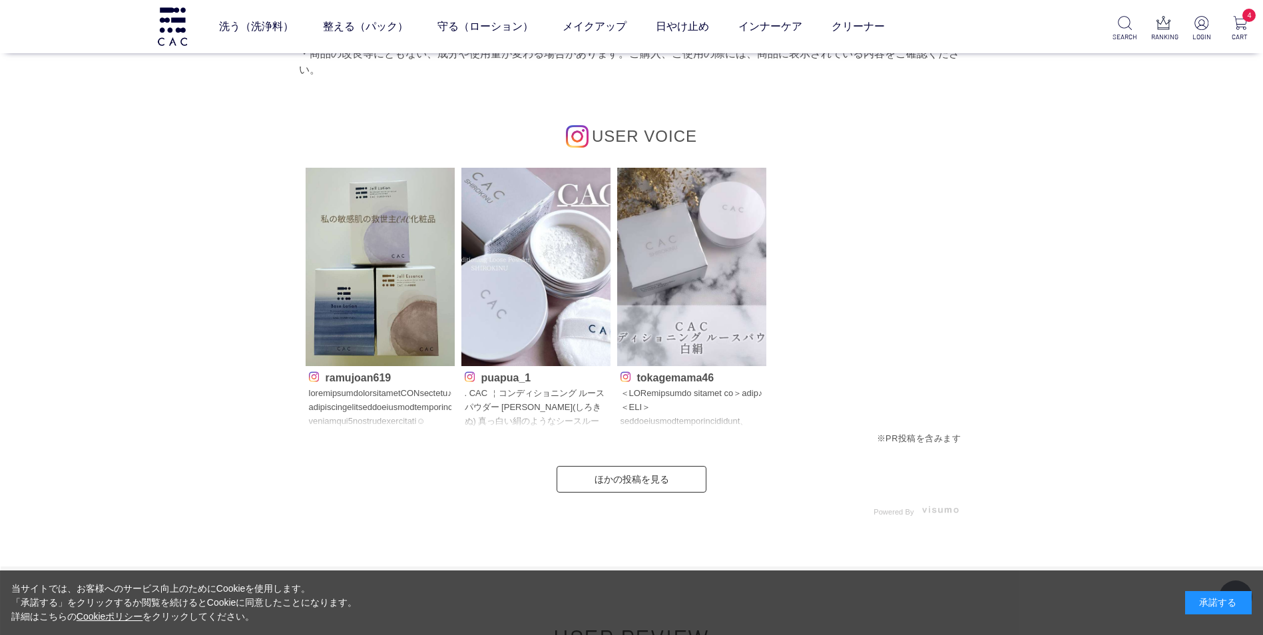
scroll to position [2064, 0]
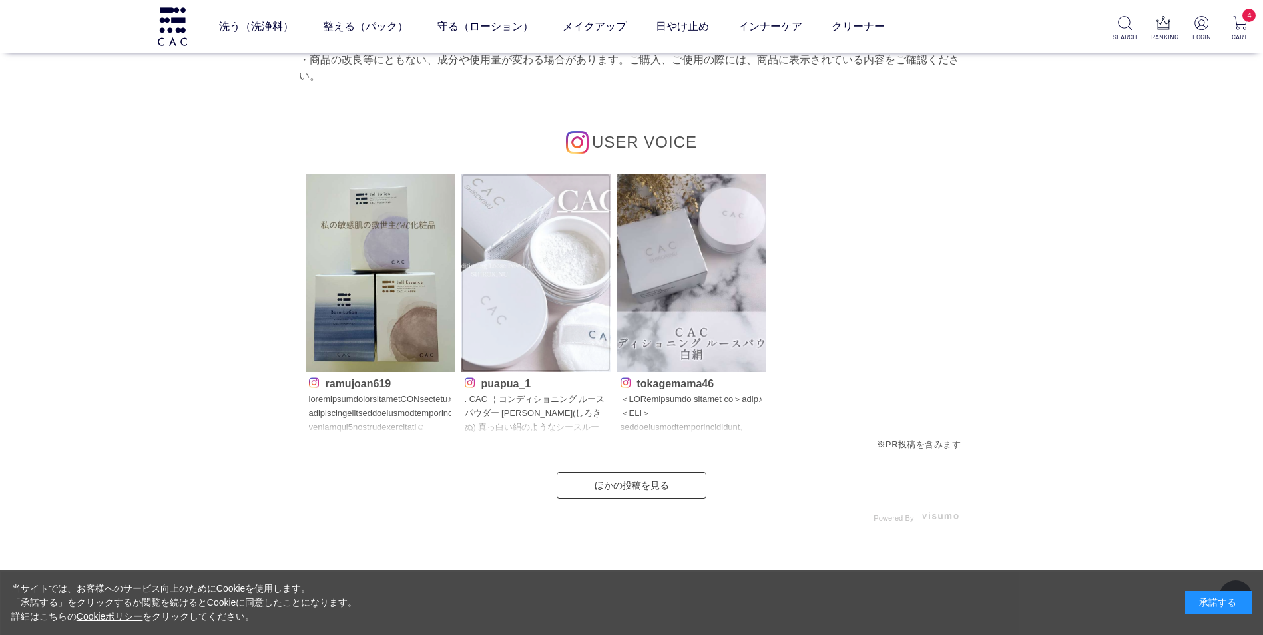
click at [548, 306] on img at bounding box center [535, 273] width 149 height 199
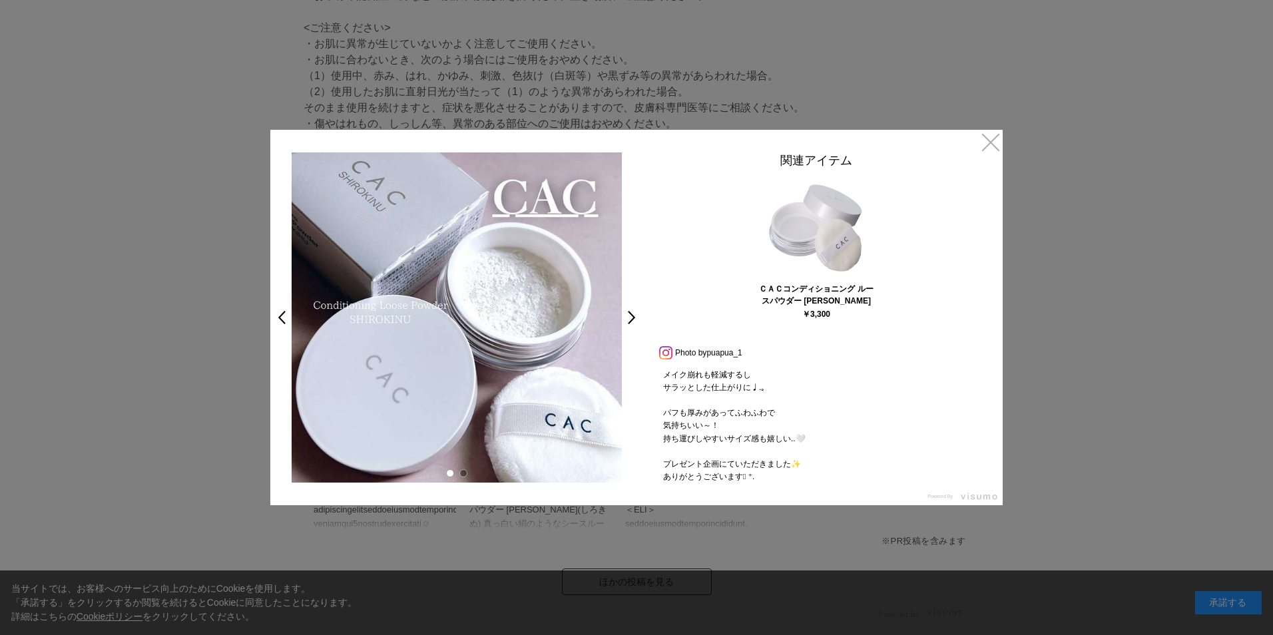
scroll to position [200, 0]
click at [992, 142] on link "×" at bounding box center [991, 142] width 24 height 24
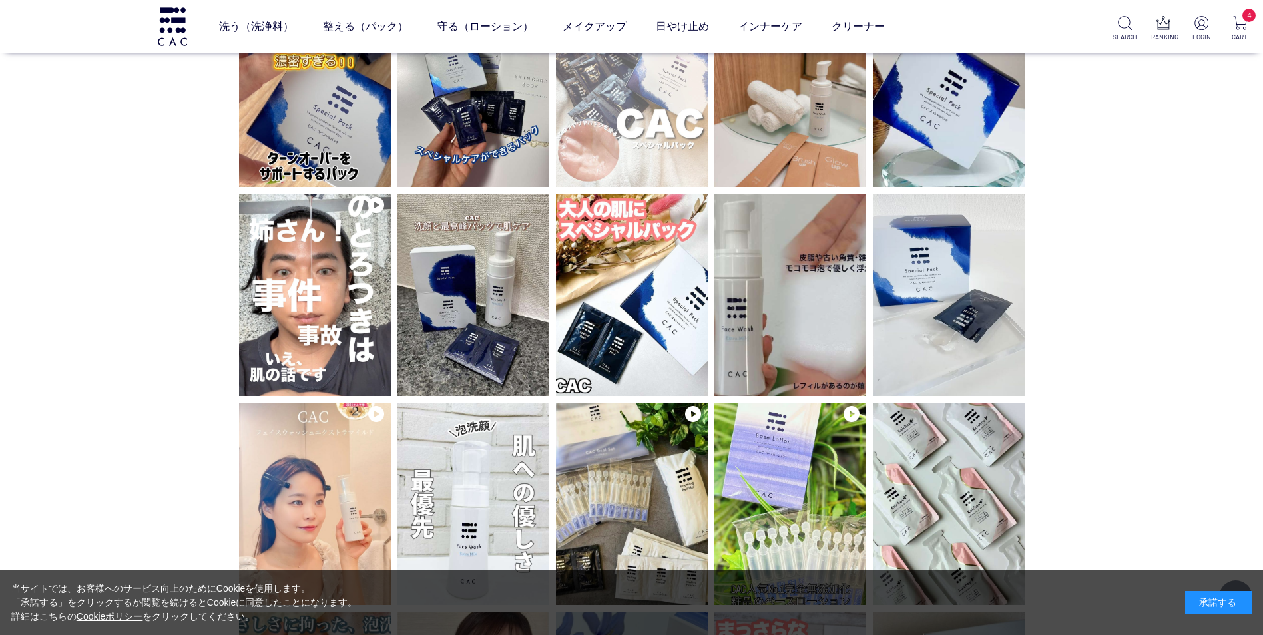
scroll to position [1398, 0]
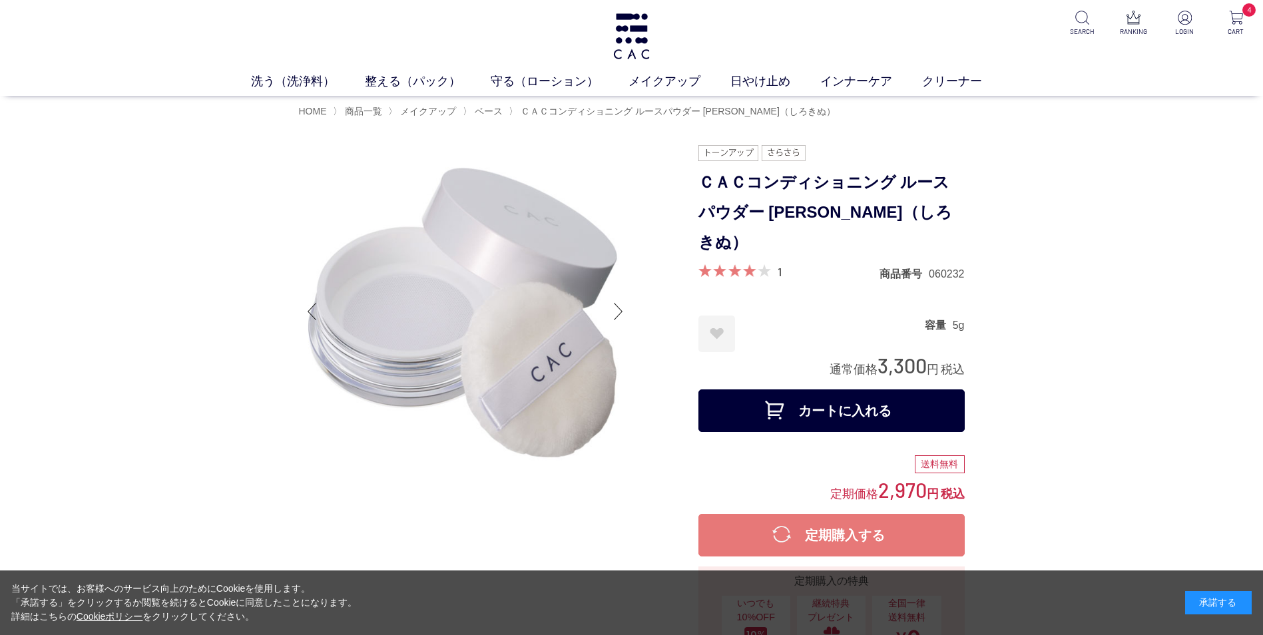
click at [817, 389] on button "カートに入れる" at bounding box center [831, 410] width 266 height 43
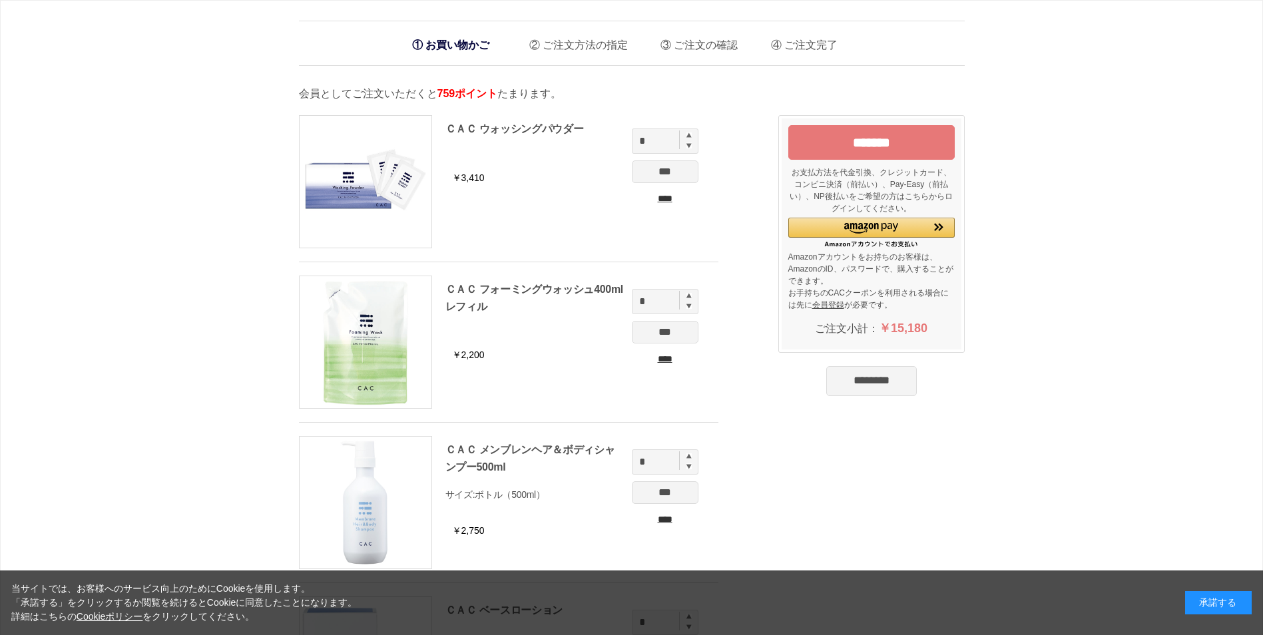
click at [853, 384] on input "********" at bounding box center [871, 380] width 91 height 29
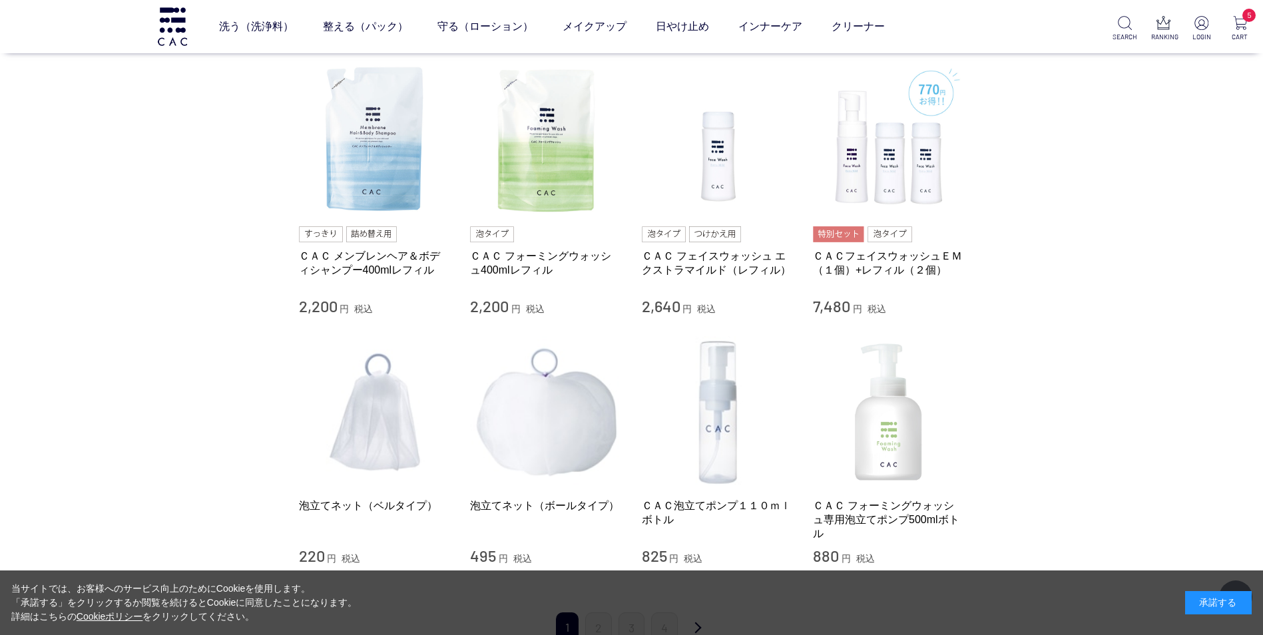
scroll to position [1398, 0]
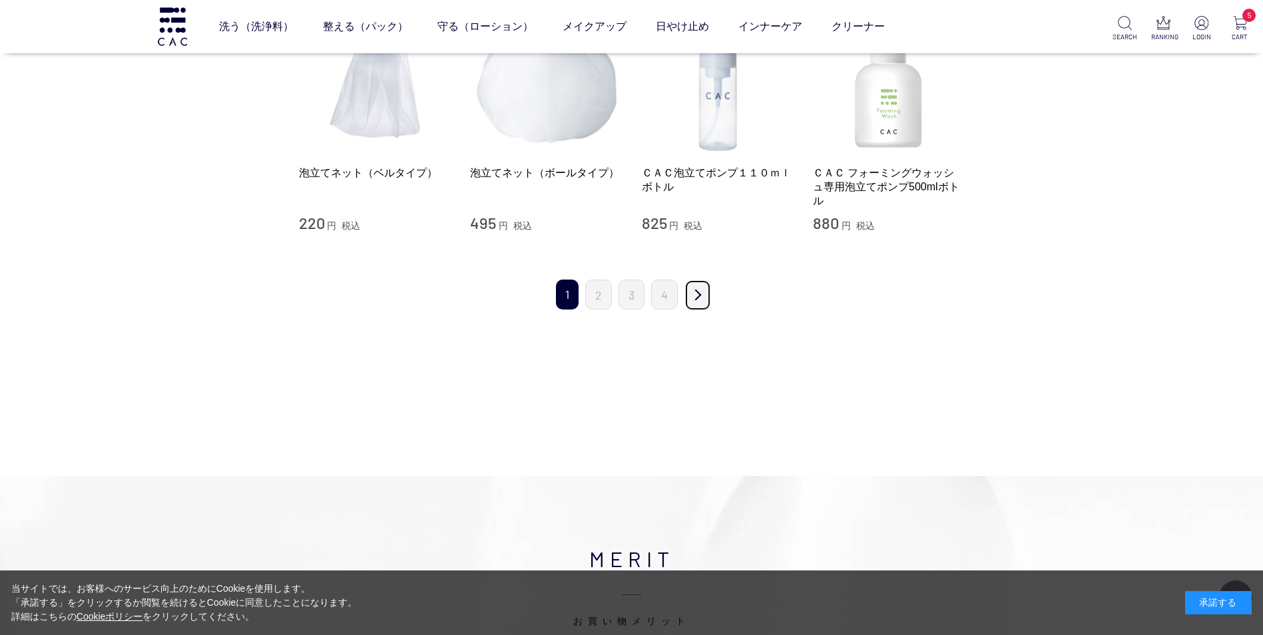
click at [703, 299] on link "次" at bounding box center [697, 295] width 27 height 31
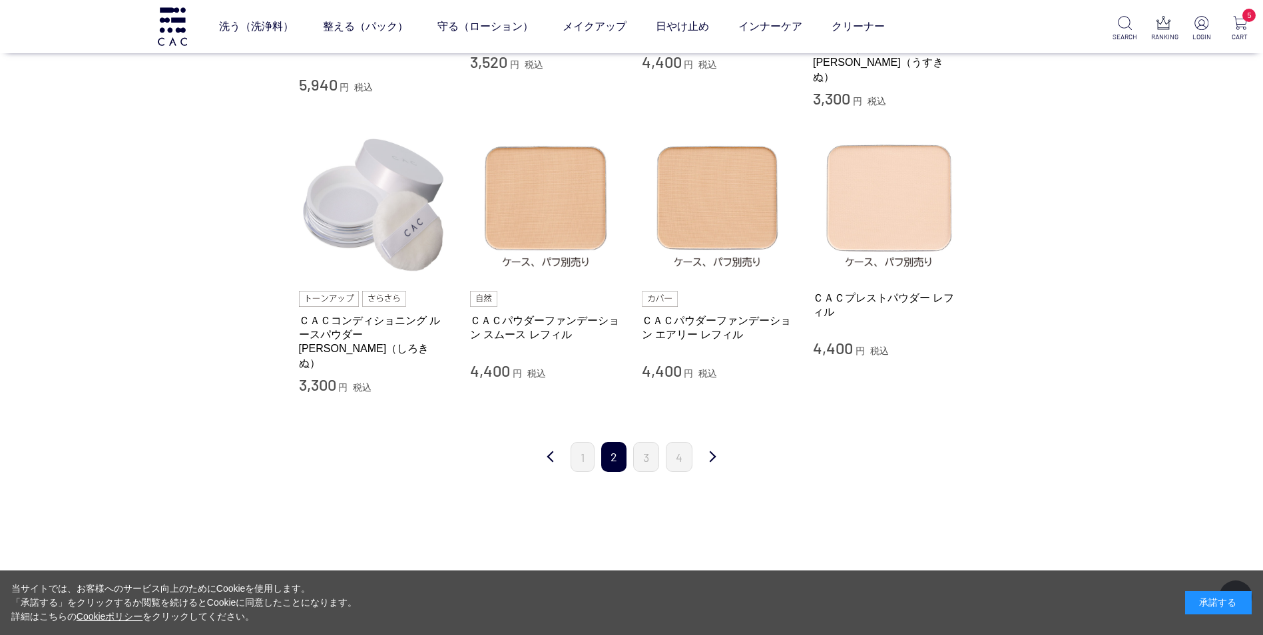
scroll to position [1398, 0]
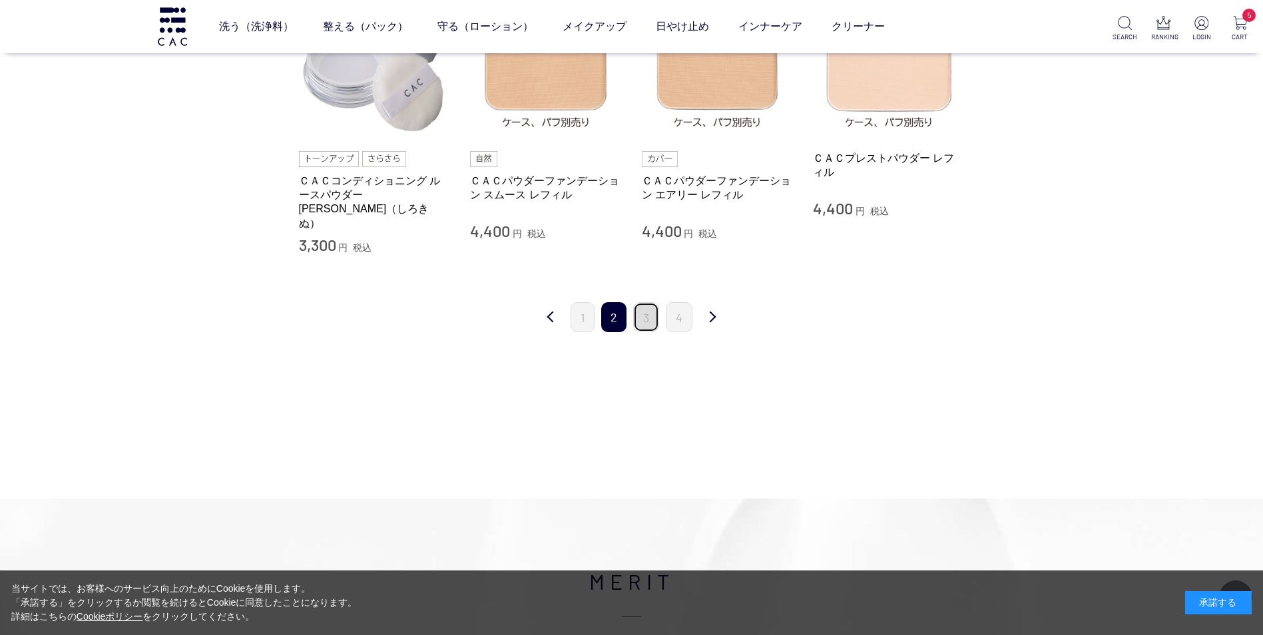
click at [639, 302] on link "3" at bounding box center [646, 317] width 26 height 30
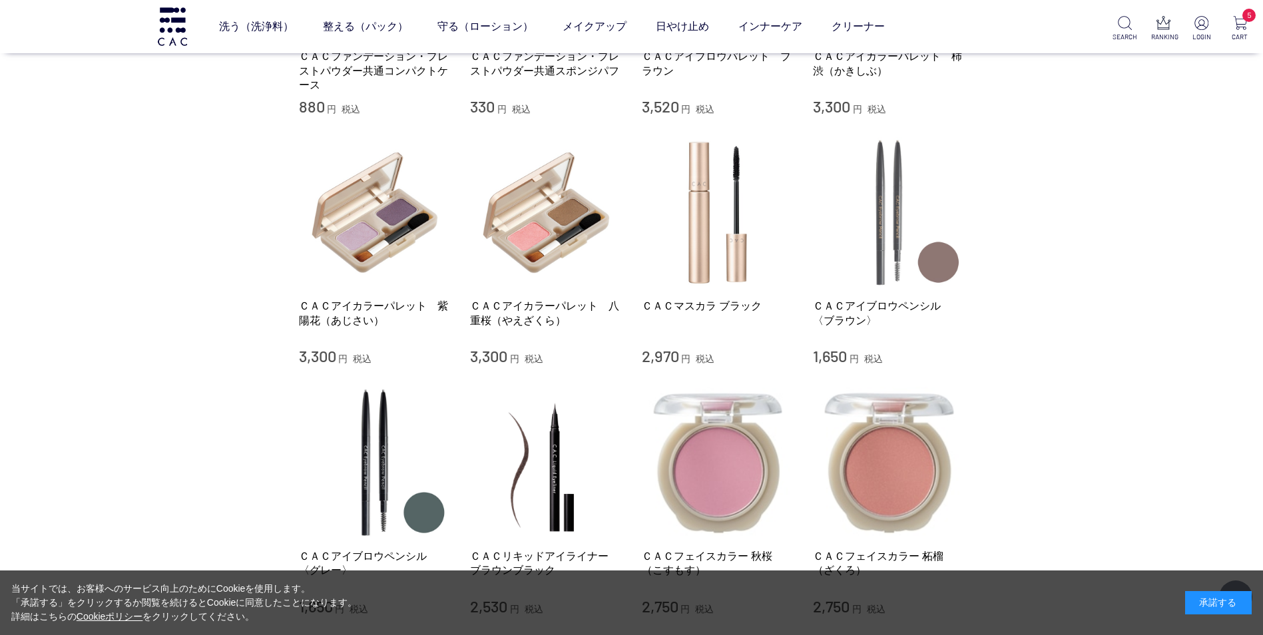
scroll to position [466, 0]
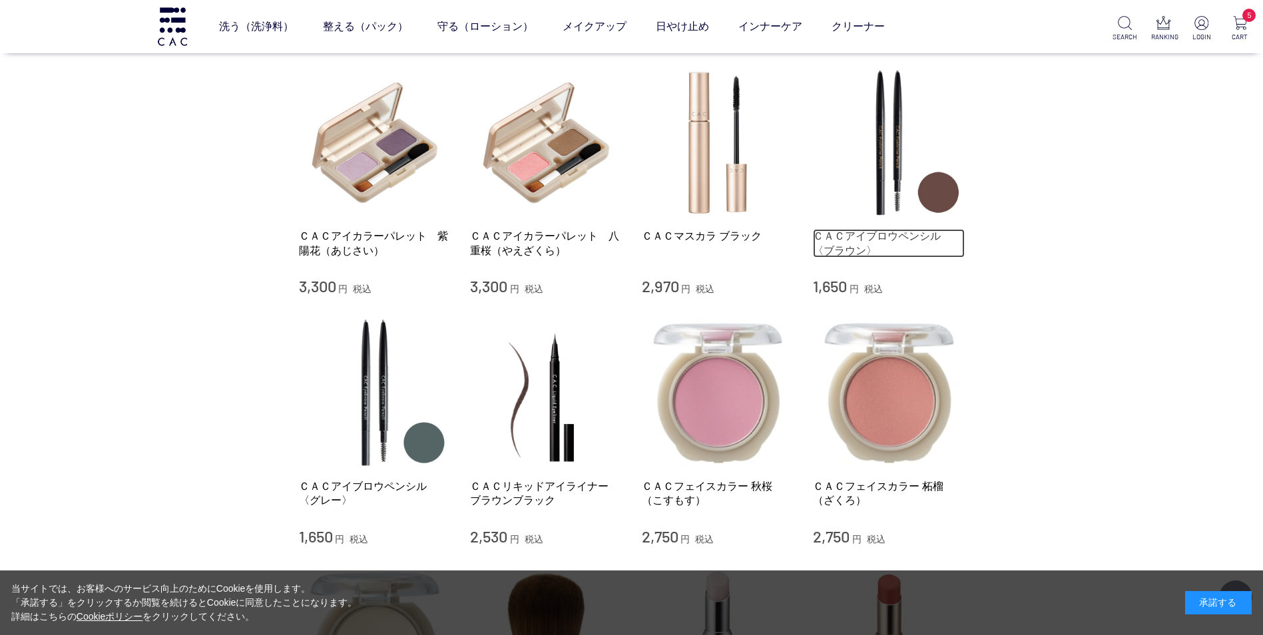
click at [909, 238] on link "ＣＡＣアイブロウペンシル 〈ブラウン〉" at bounding box center [889, 243] width 152 height 29
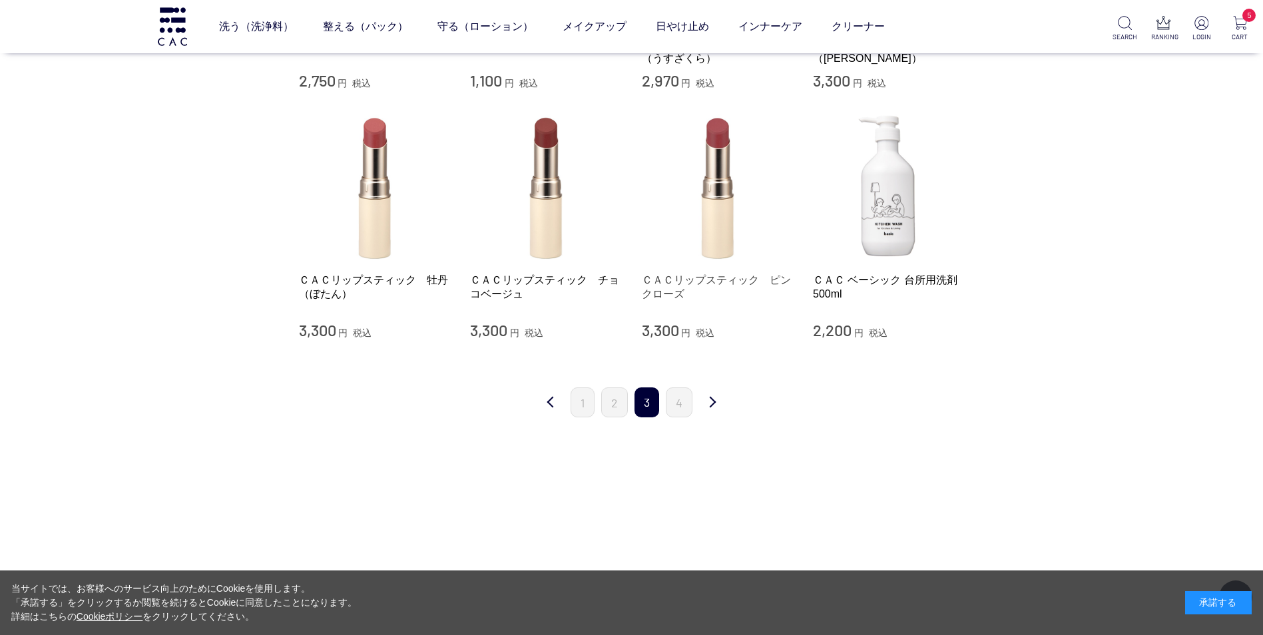
scroll to position [1198, 0]
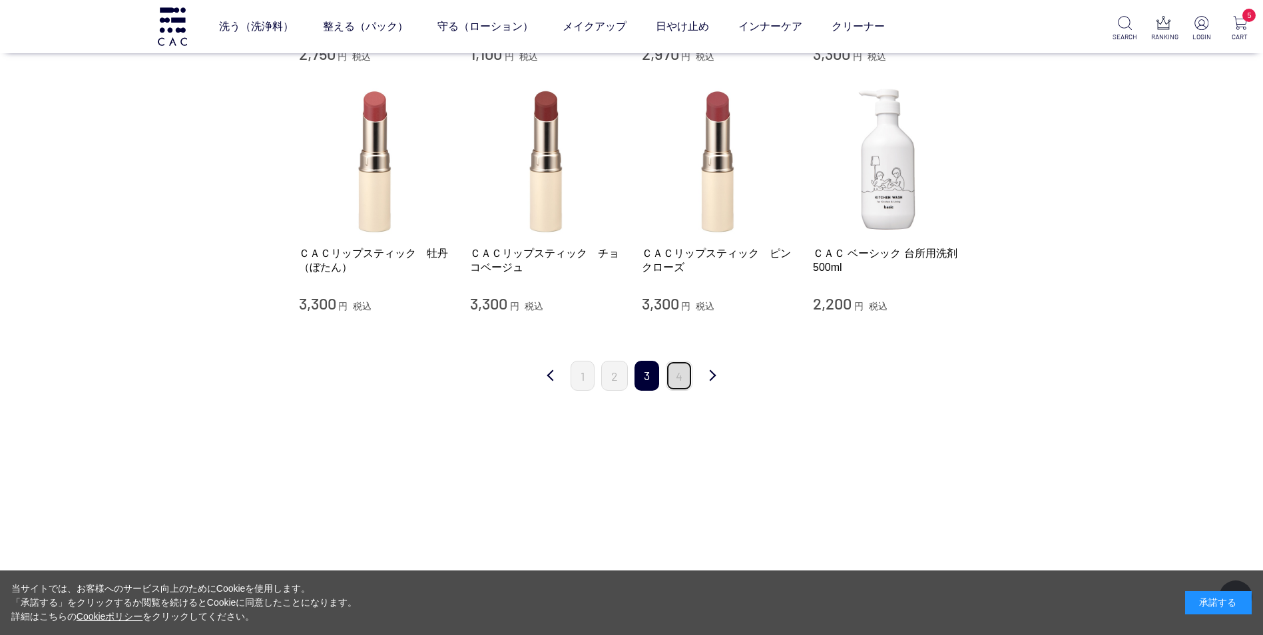
click at [684, 381] on link "4" at bounding box center [679, 376] width 27 height 30
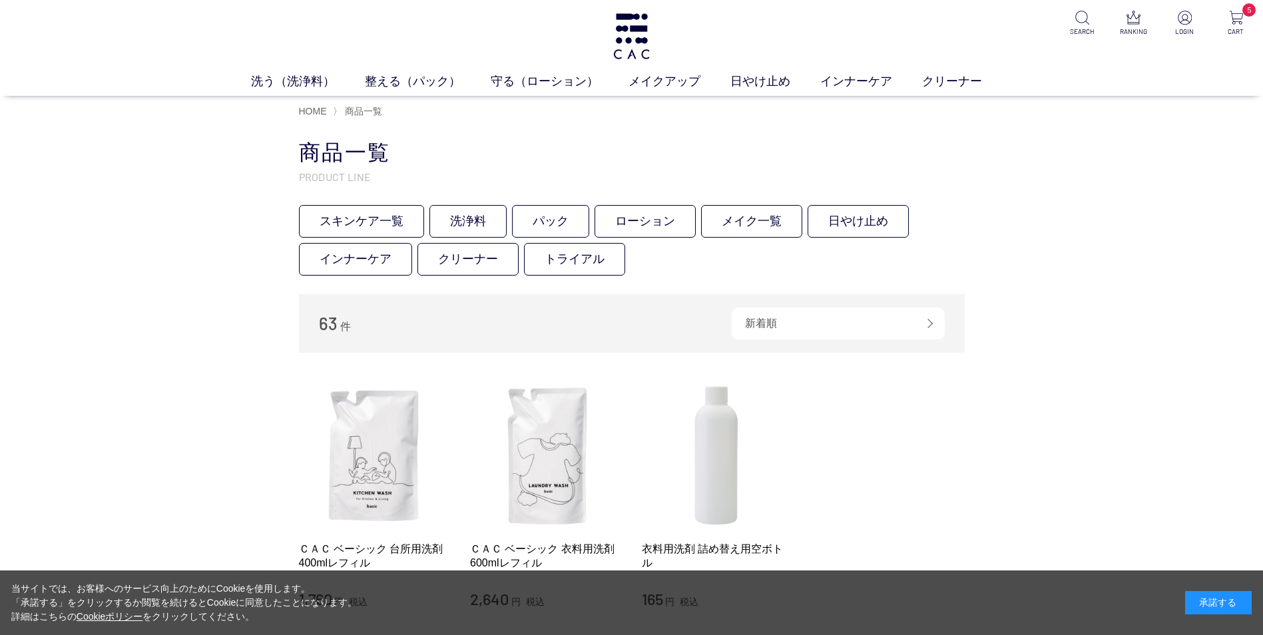
scroll to position [200, 0]
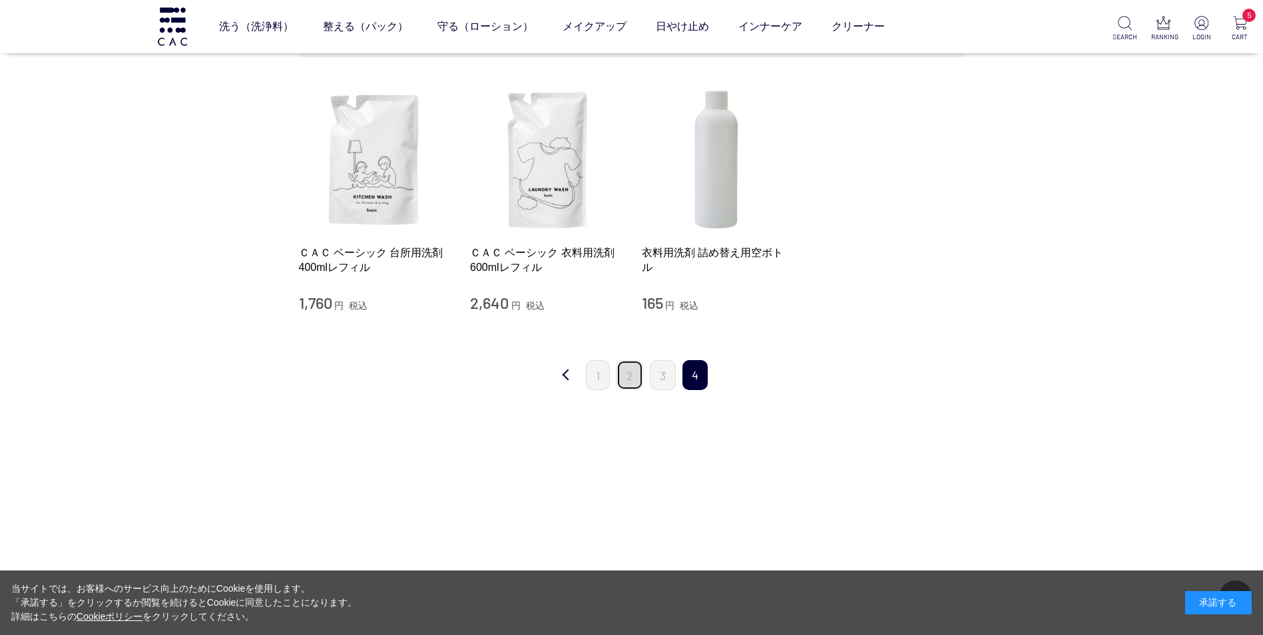
click at [626, 380] on link "2" at bounding box center [629, 375] width 27 height 30
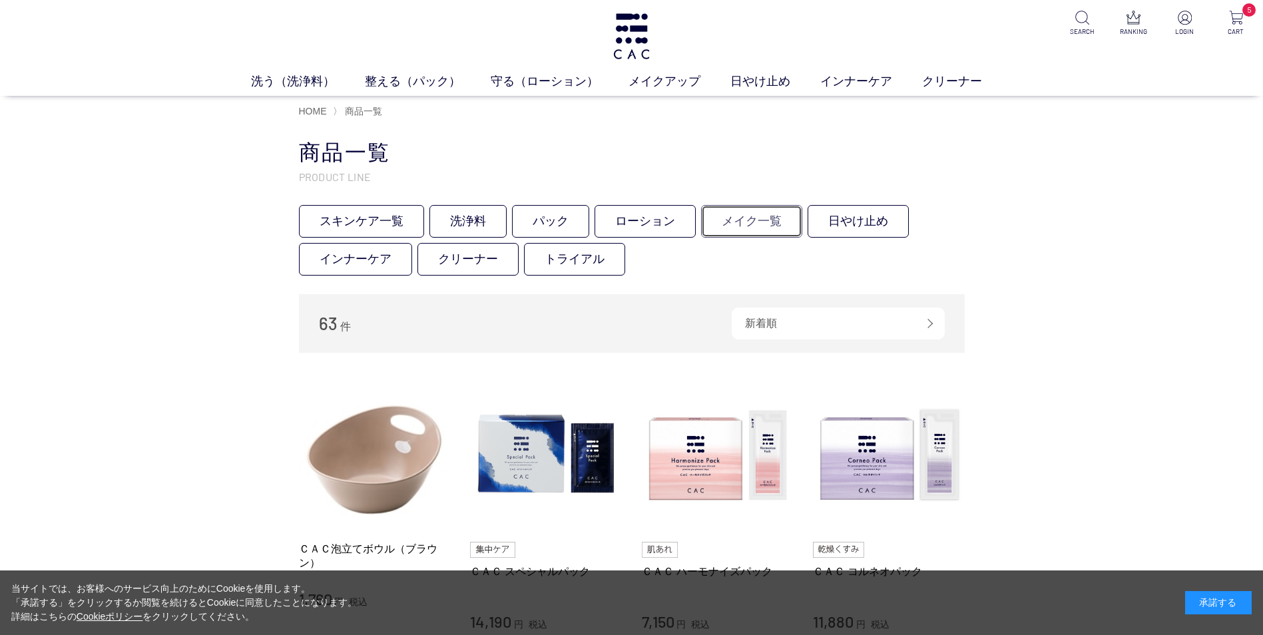
click at [719, 228] on link "メイク一覧" at bounding box center [751, 221] width 101 height 33
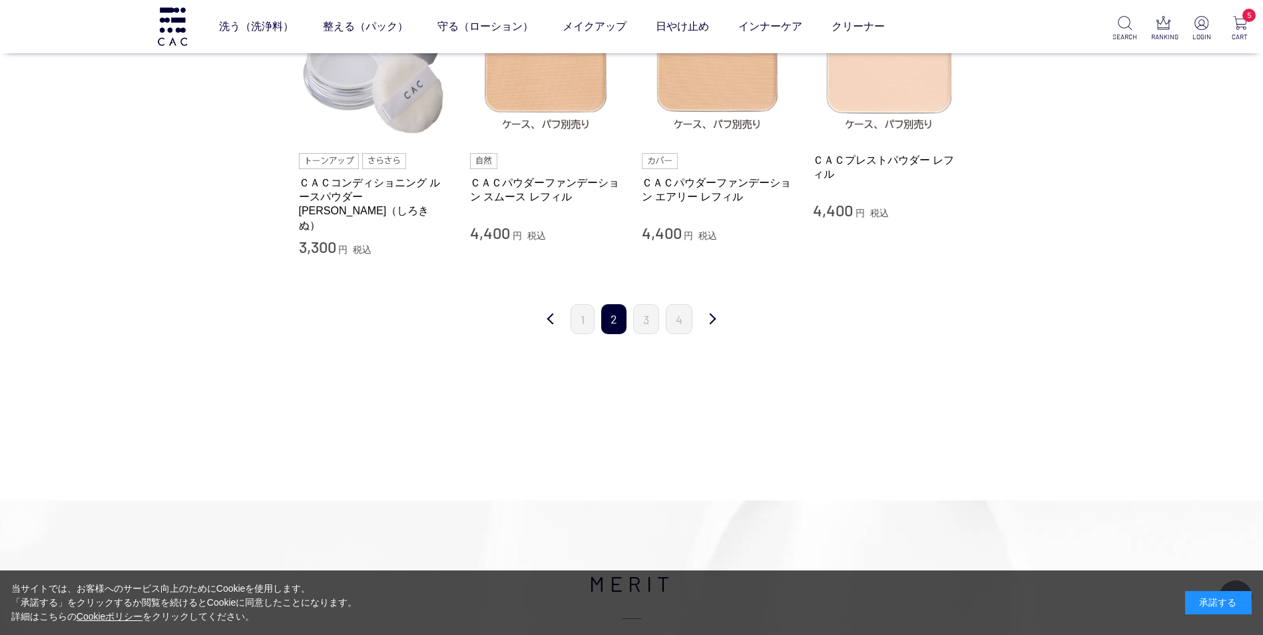
scroll to position [1465, 0]
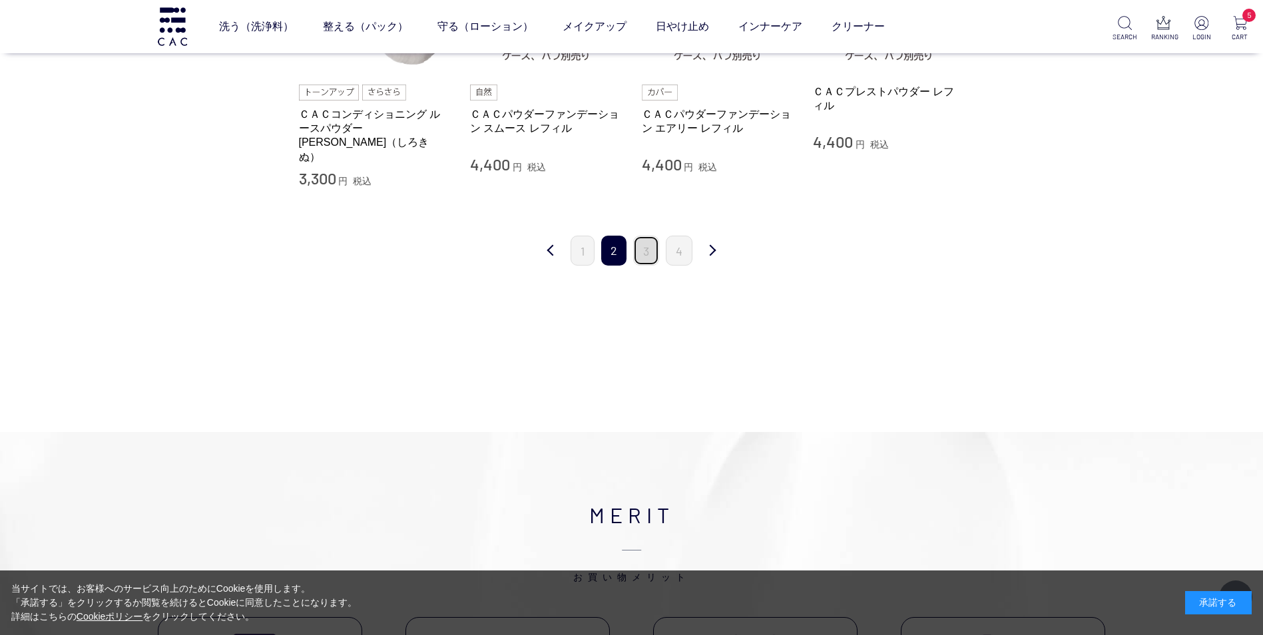
click at [644, 236] on link "3" at bounding box center [646, 251] width 26 height 30
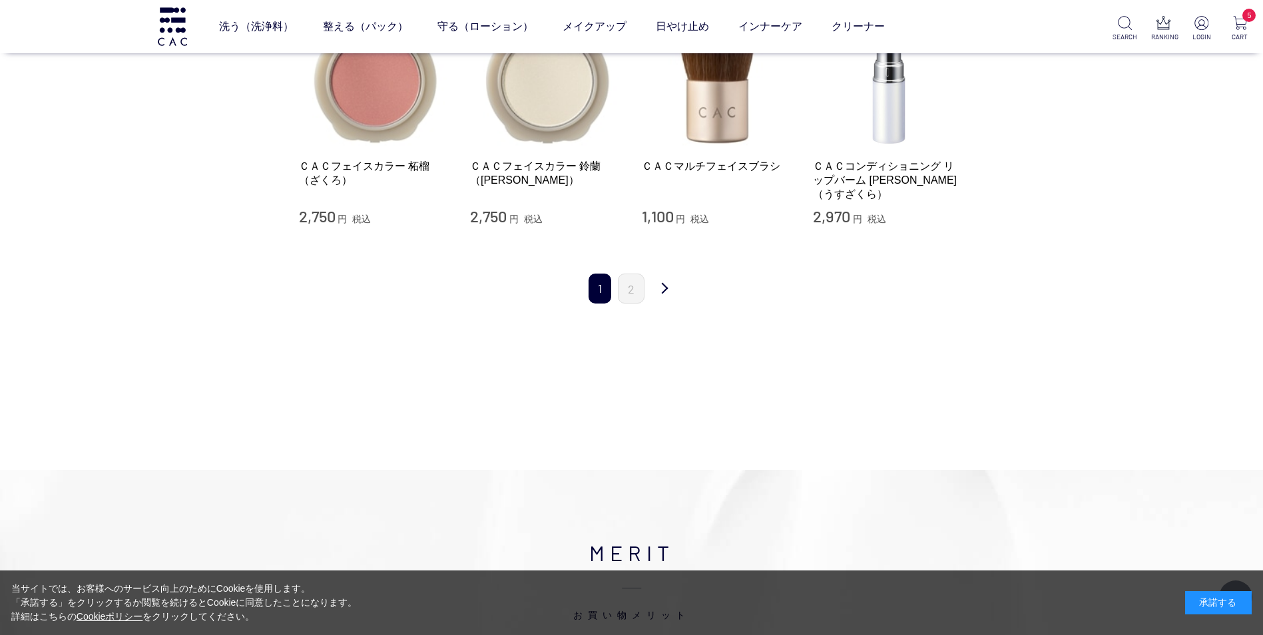
scroll to position [1398, 0]
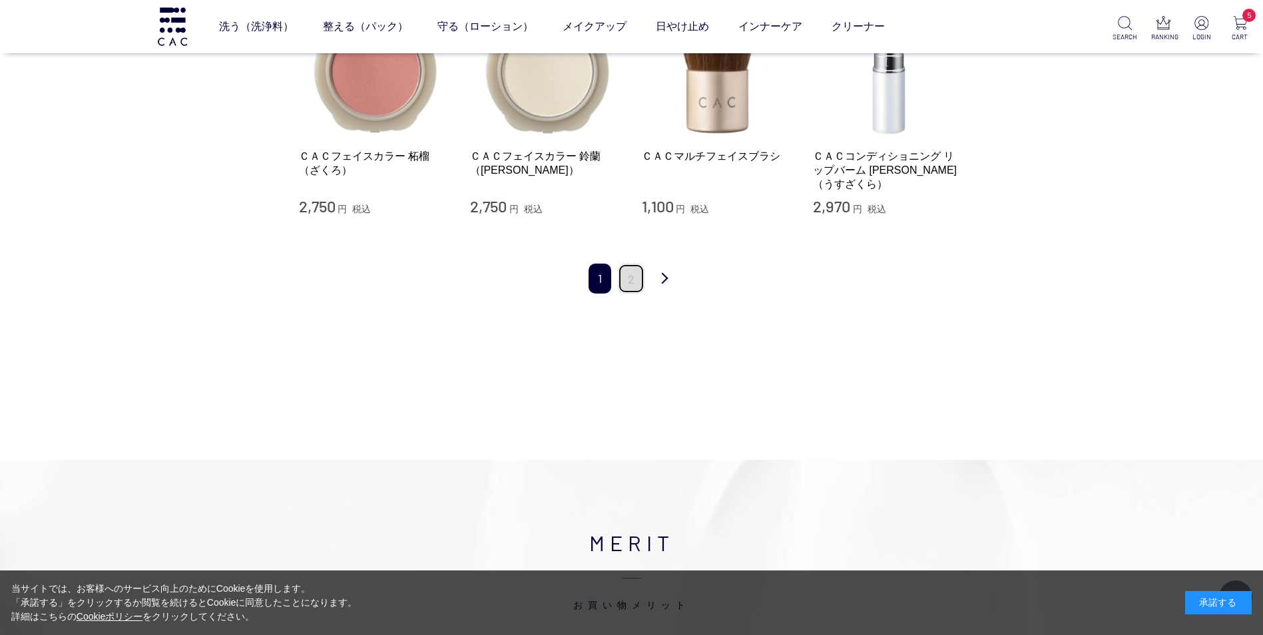
click at [638, 271] on link "2" at bounding box center [631, 279] width 27 height 30
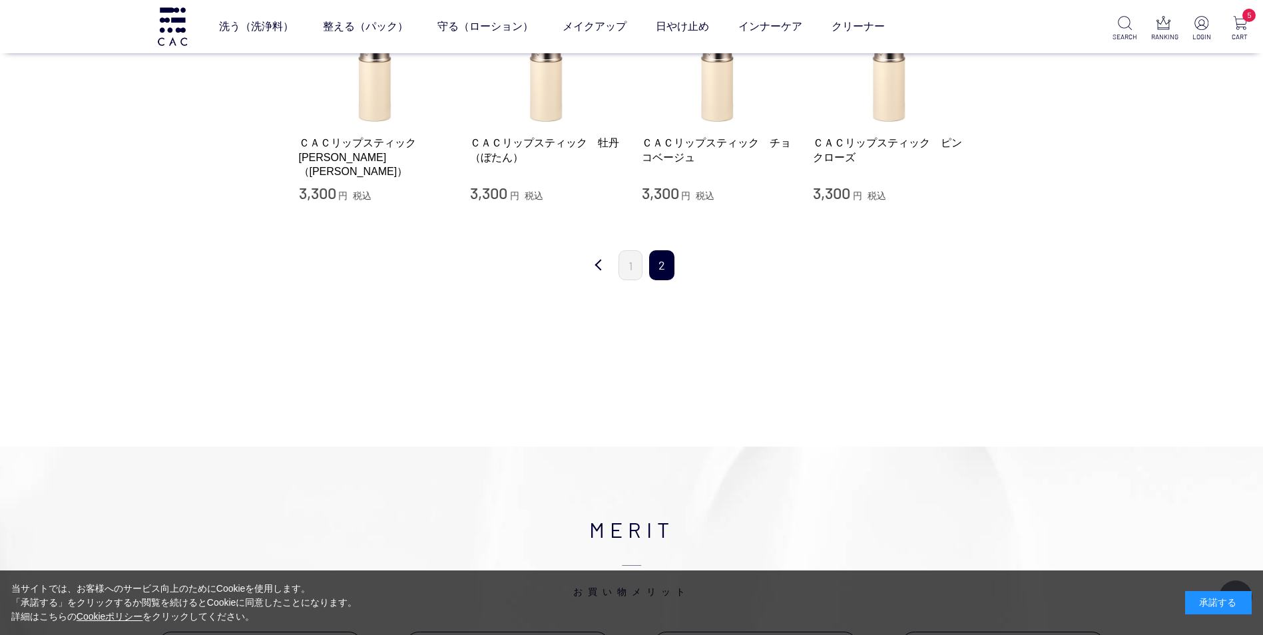
scroll to position [399, 0]
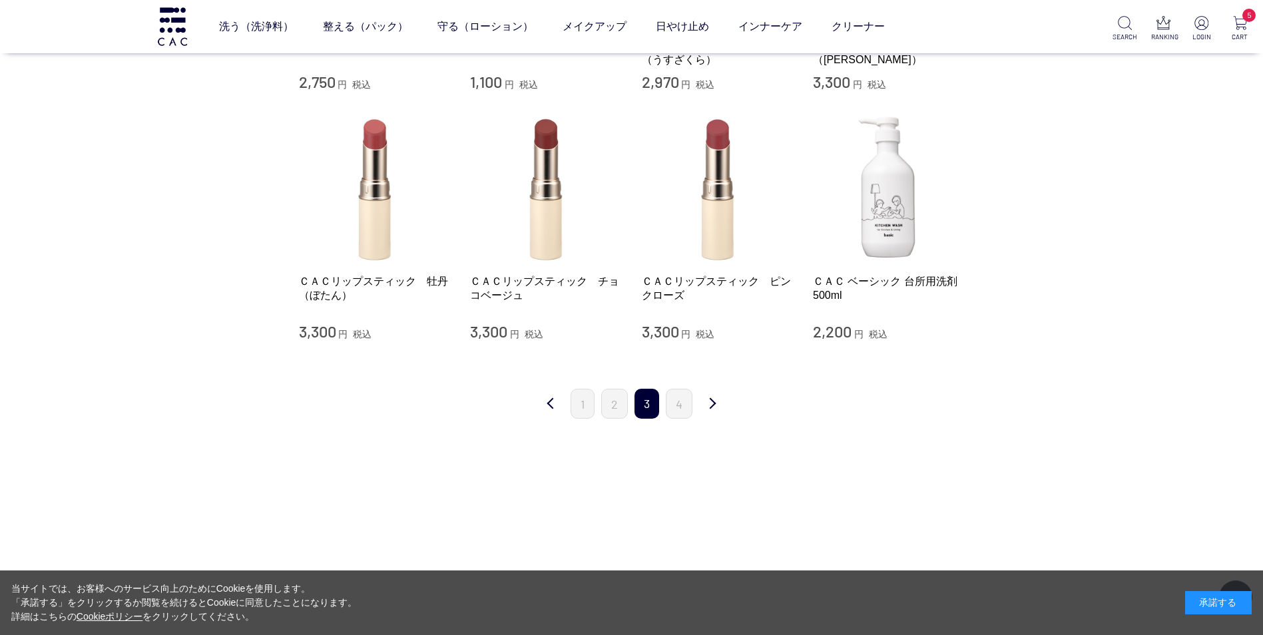
scroll to position [1198, 0]
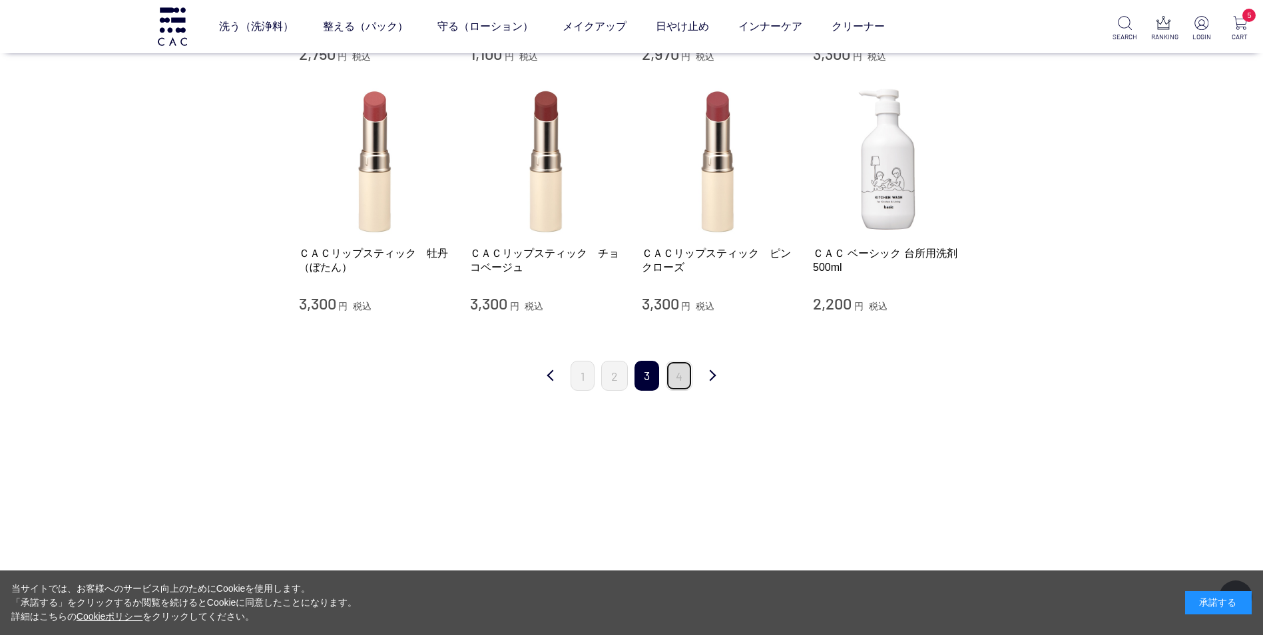
click at [684, 376] on link "4" at bounding box center [679, 376] width 27 height 30
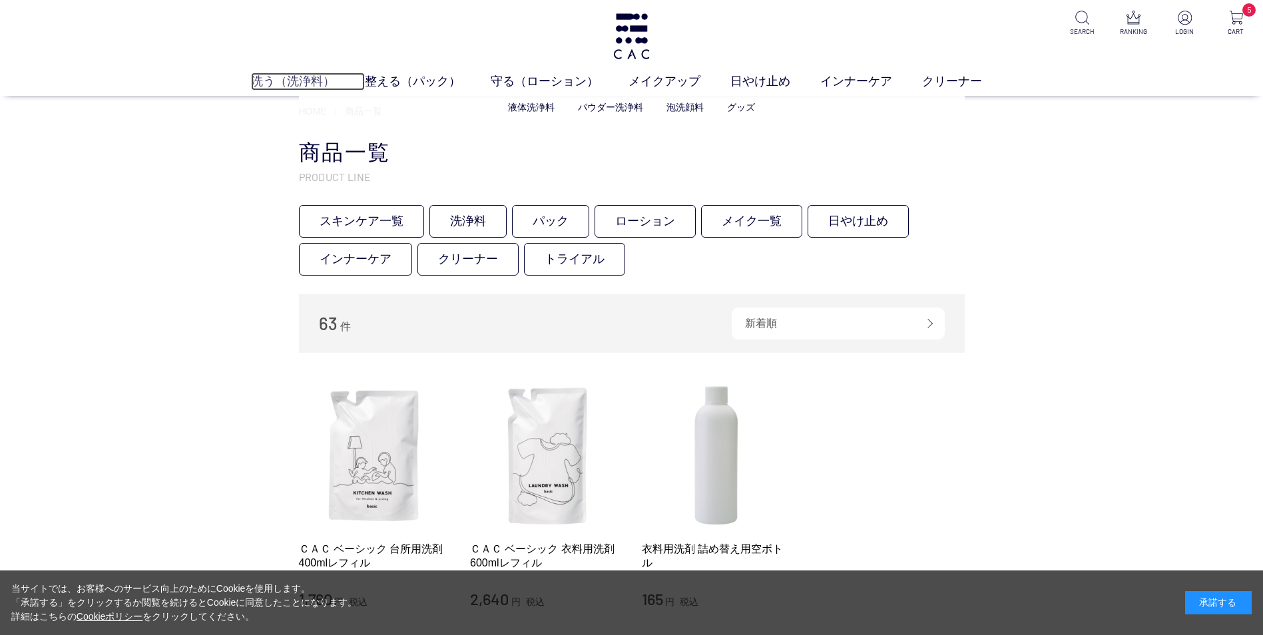
click at [306, 79] on link "洗う（洗浄料）" at bounding box center [308, 82] width 114 height 18
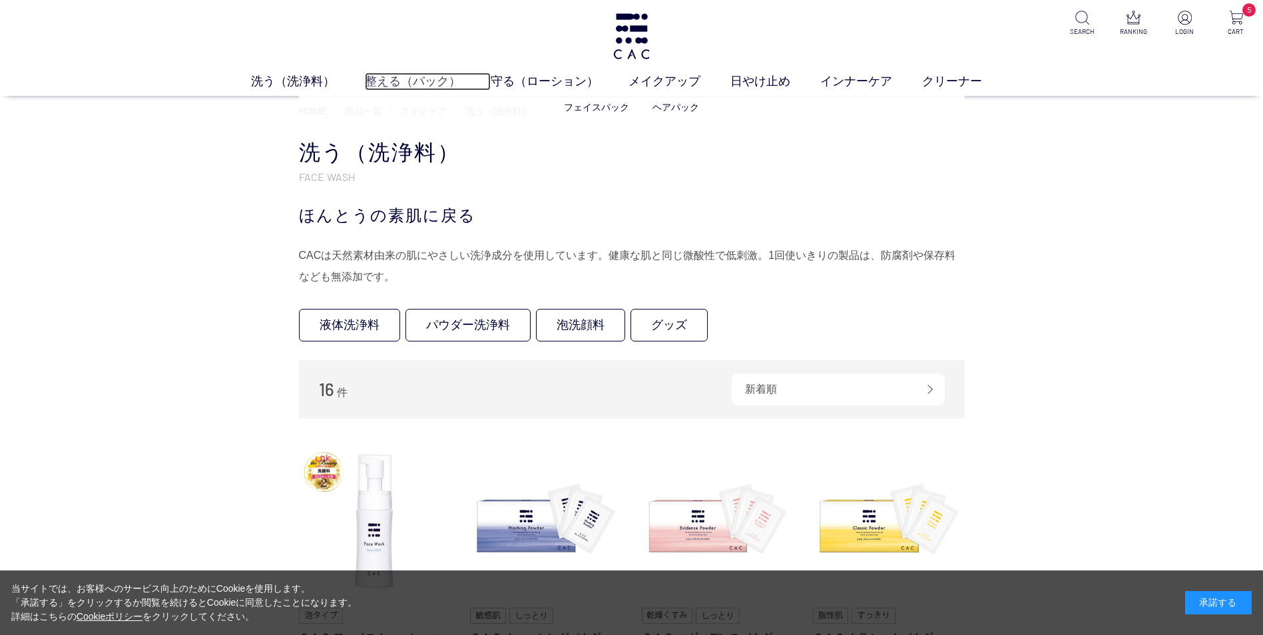
click at [423, 77] on link "整える（パック）" at bounding box center [428, 82] width 126 height 18
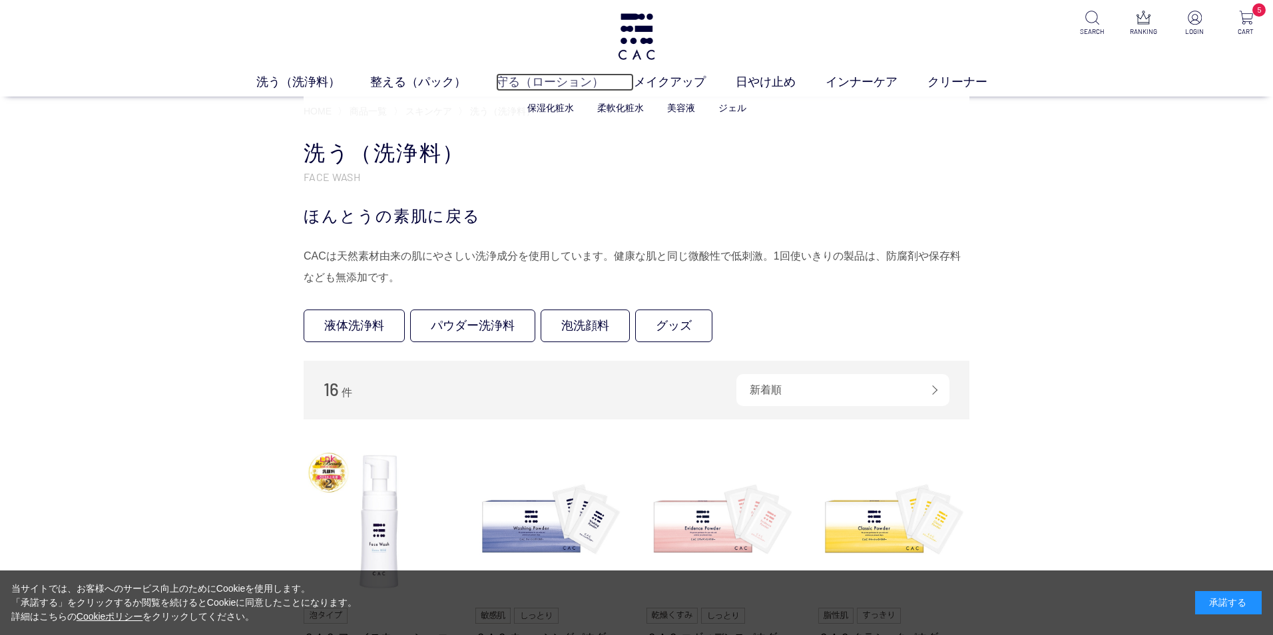
click at [559, 79] on link "守る（ローション）" at bounding box center [565, 82] width 138 height 18
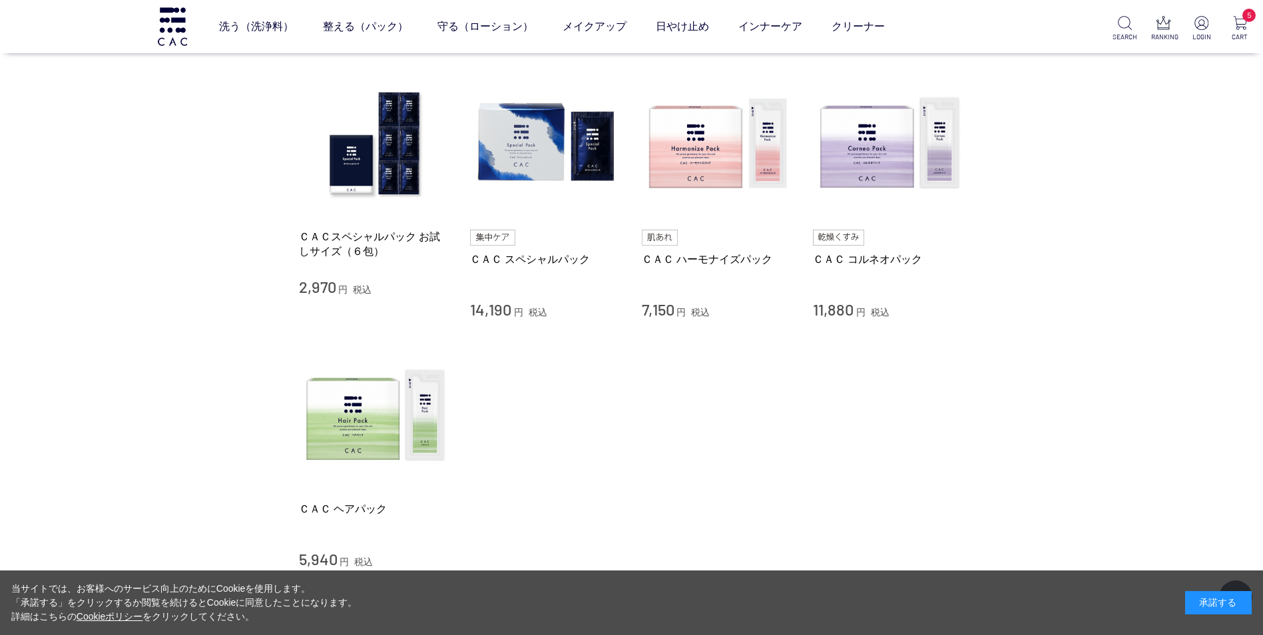
scroll to position [266, 0]
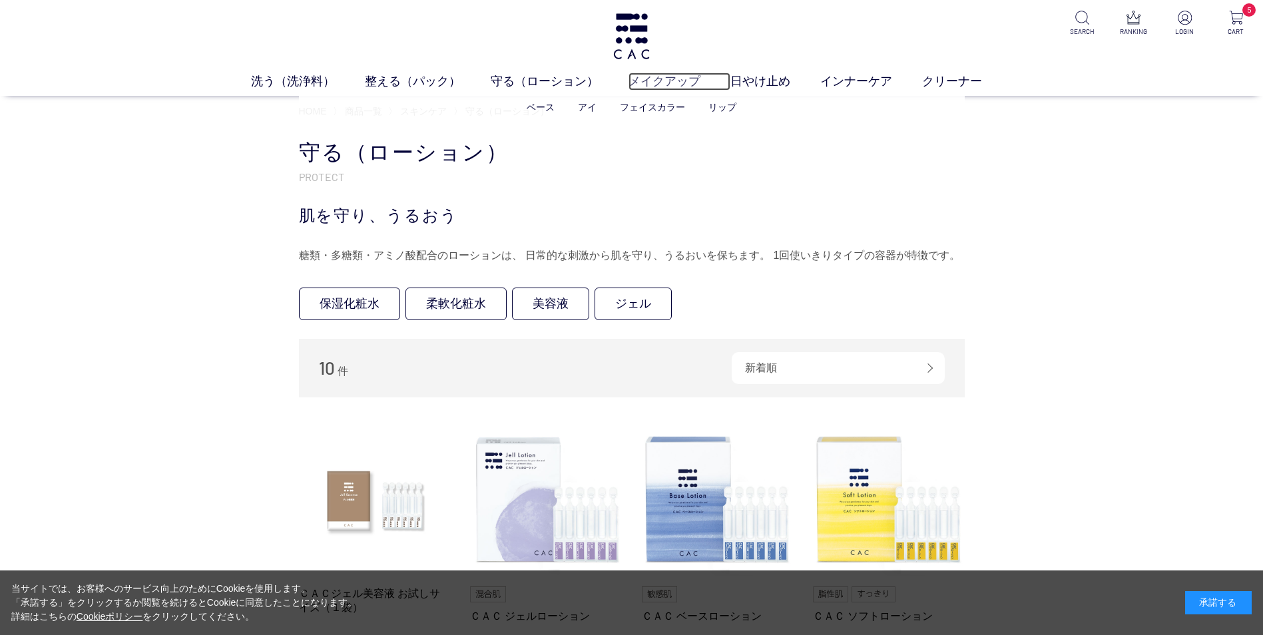
click at [664, 82] on link "メイクアップ" at bounding box center [679, 82] width 102 height 18
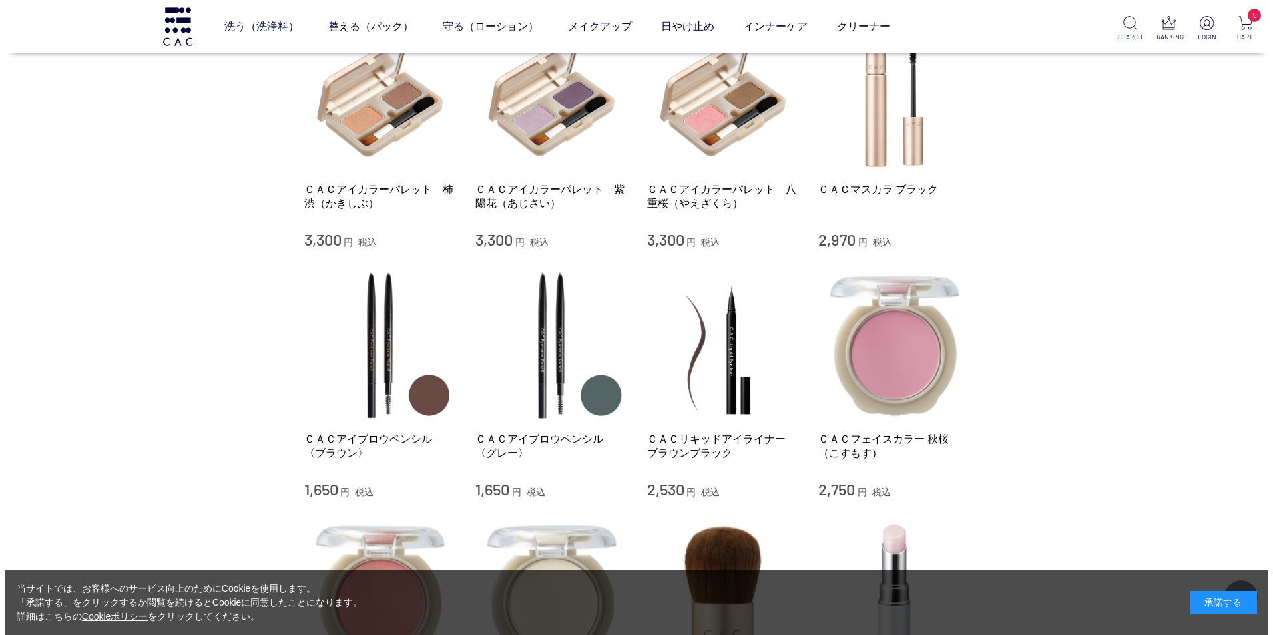
scroll to position [533, 0]
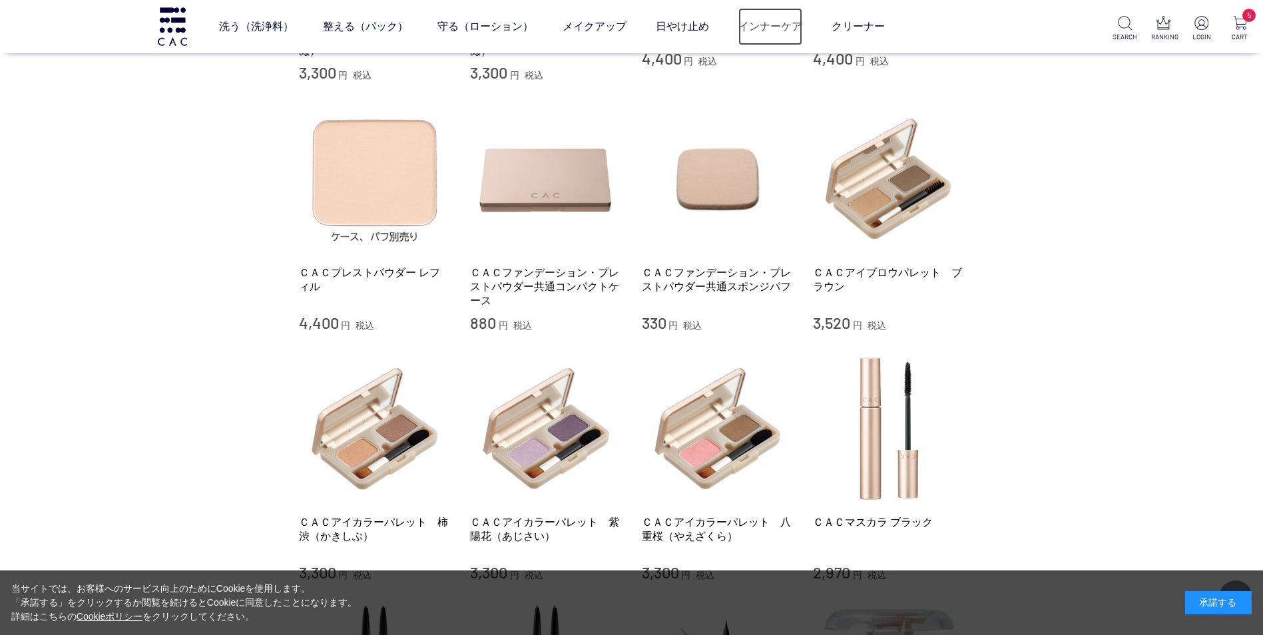
click at [775, 30] on link "インナーケア" at bounding box center [770, 26] width 64 height 37
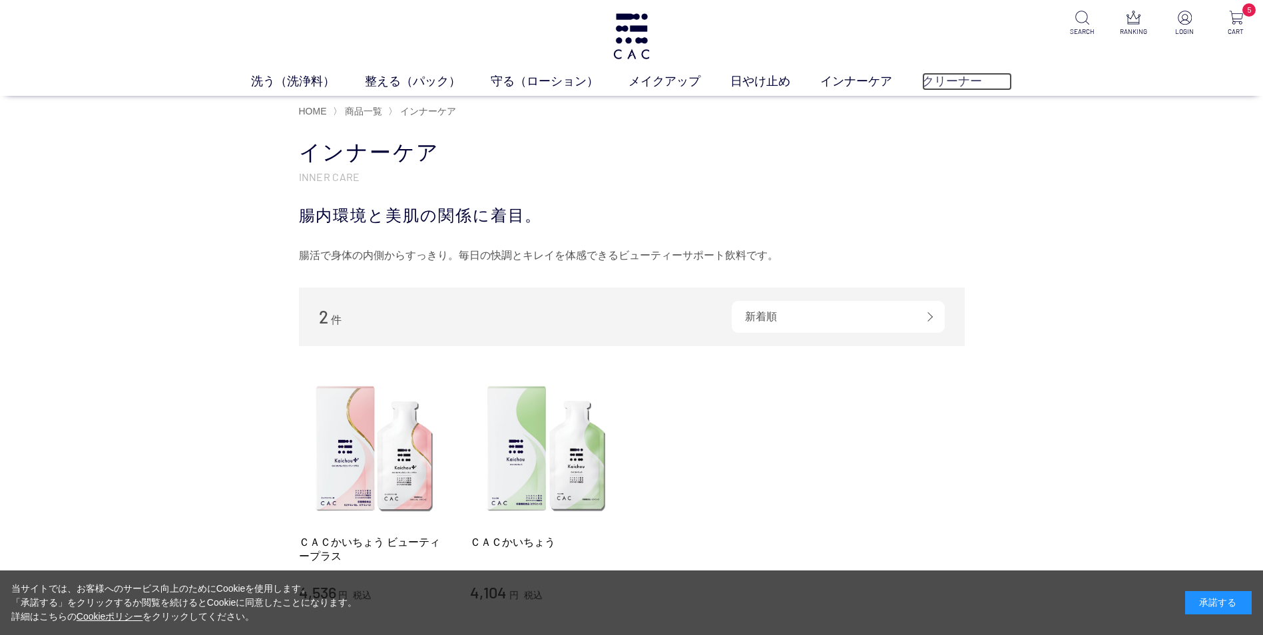
click at [950, 87] on link "クリーナー" at bounding box center [967, 82] width 90 height 18
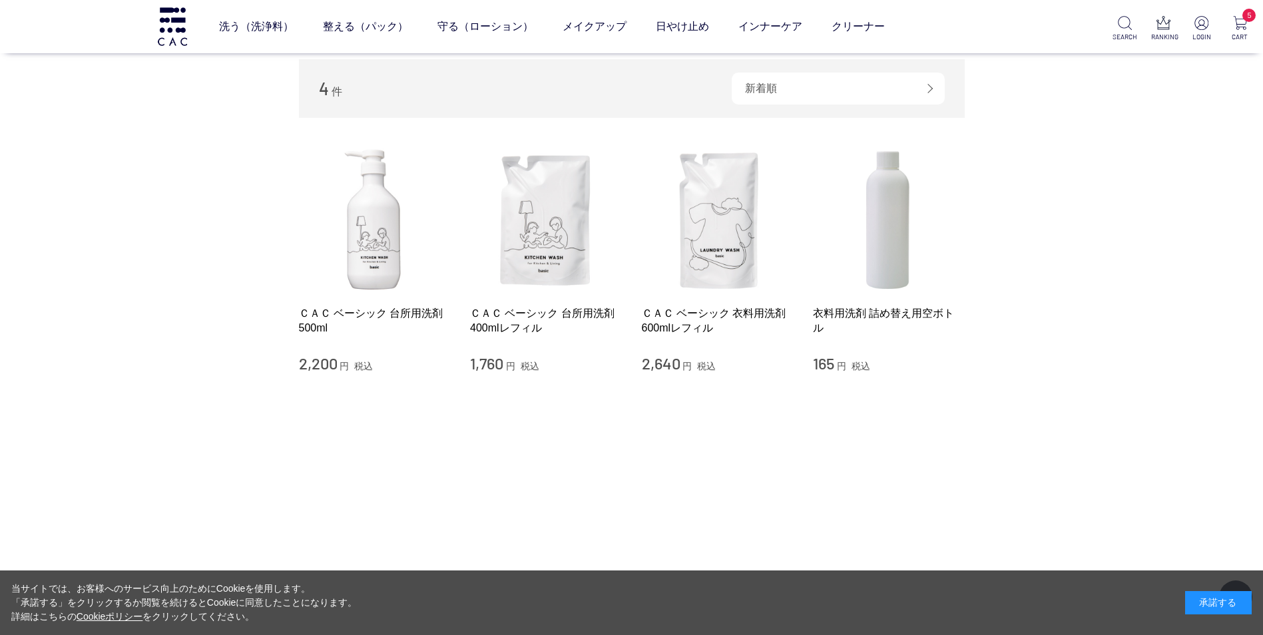
scroll to position [133, 0]
click at [730, 248] on img at bounding box center [718, 220] width 152 height 152
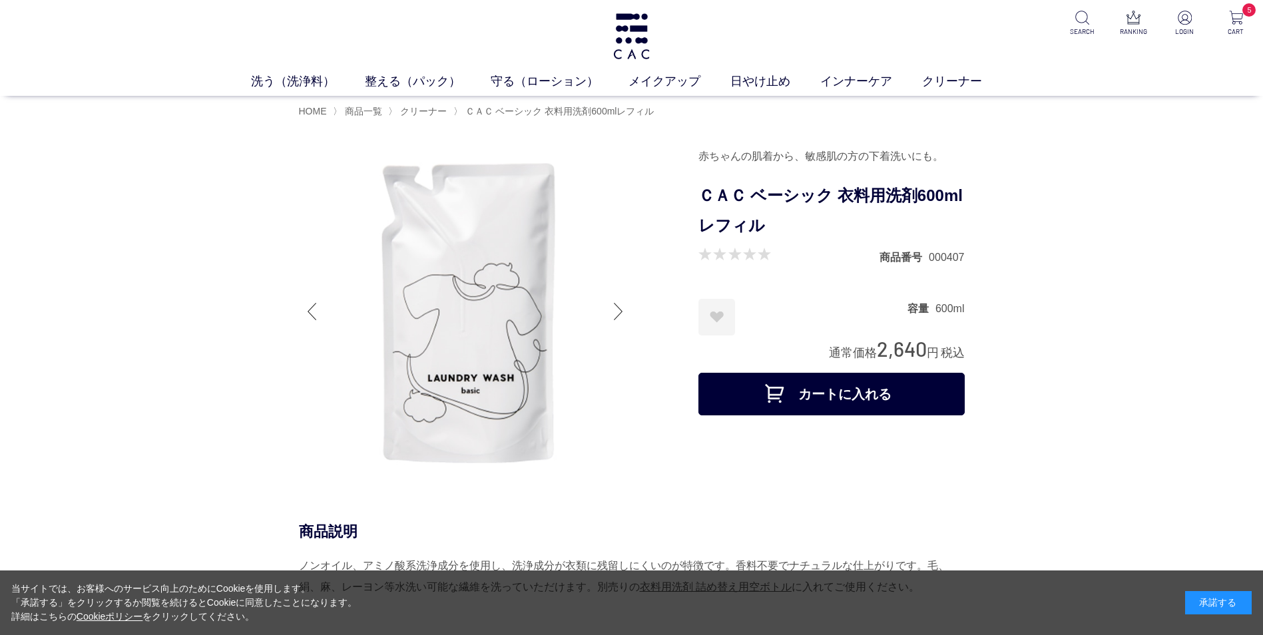
click at [316, 118] on ul "HOME 〉 商品一覧 〉 クリーナー 〉 ＣＡＣ ベーシック 衣料用洗剤600mlレフィル" at bounding box center [632, 111] width 666 height 16
click at [316, 108] on span "HOME" at bounding box center [313, 111] width 28 height 11
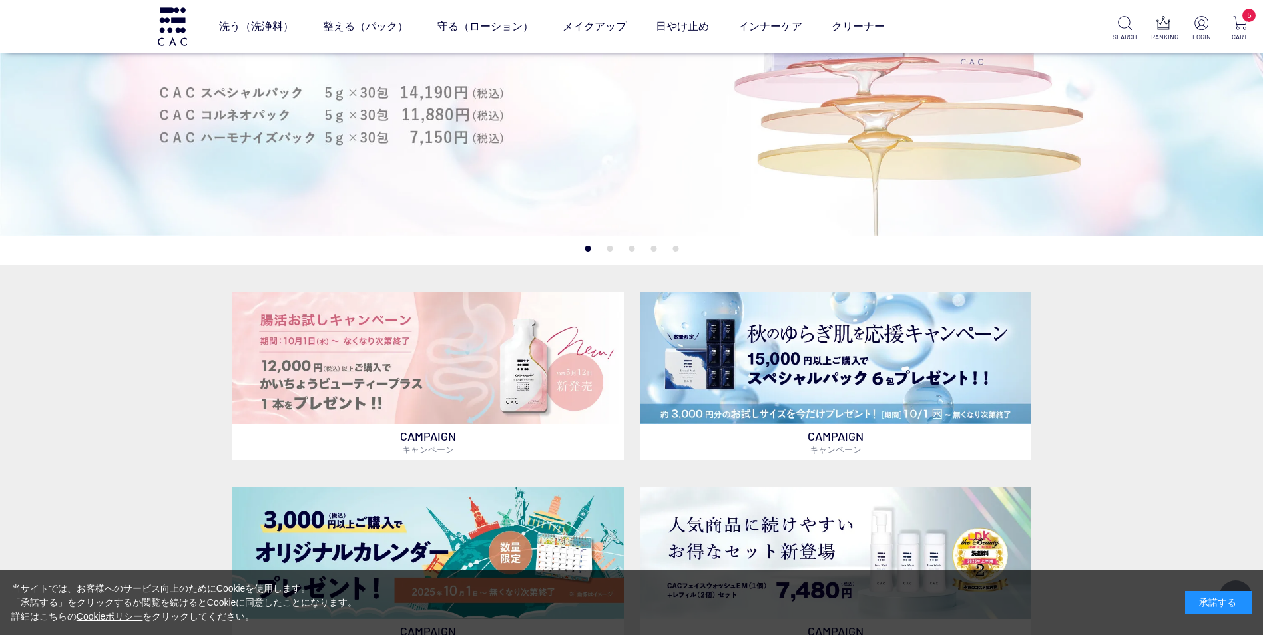
scroll to position [266, 0]
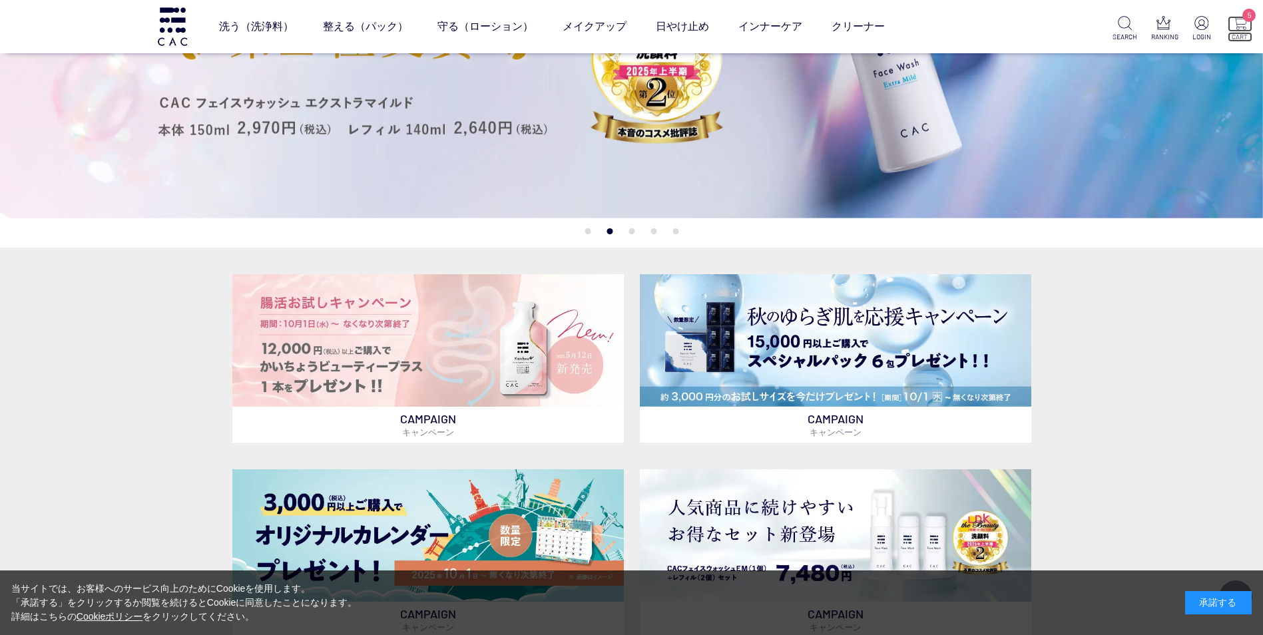
click at [1244, 22] on img at bounding box center [1240, 23] width 14 height 14
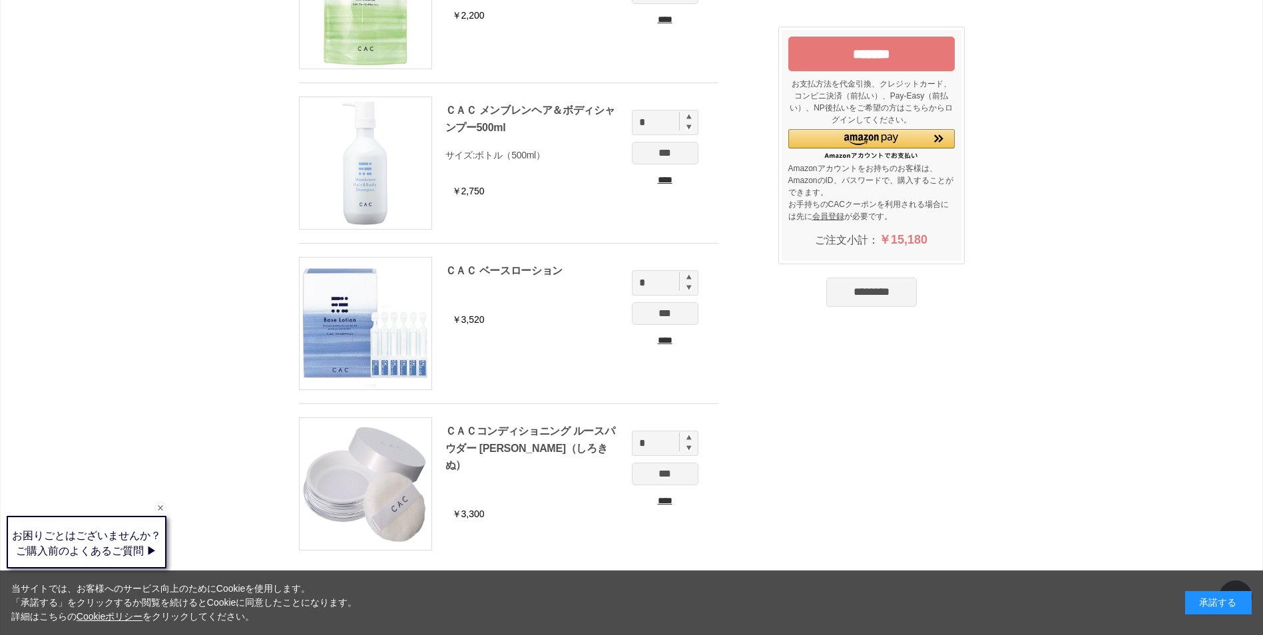
scroll to position [310, 0]
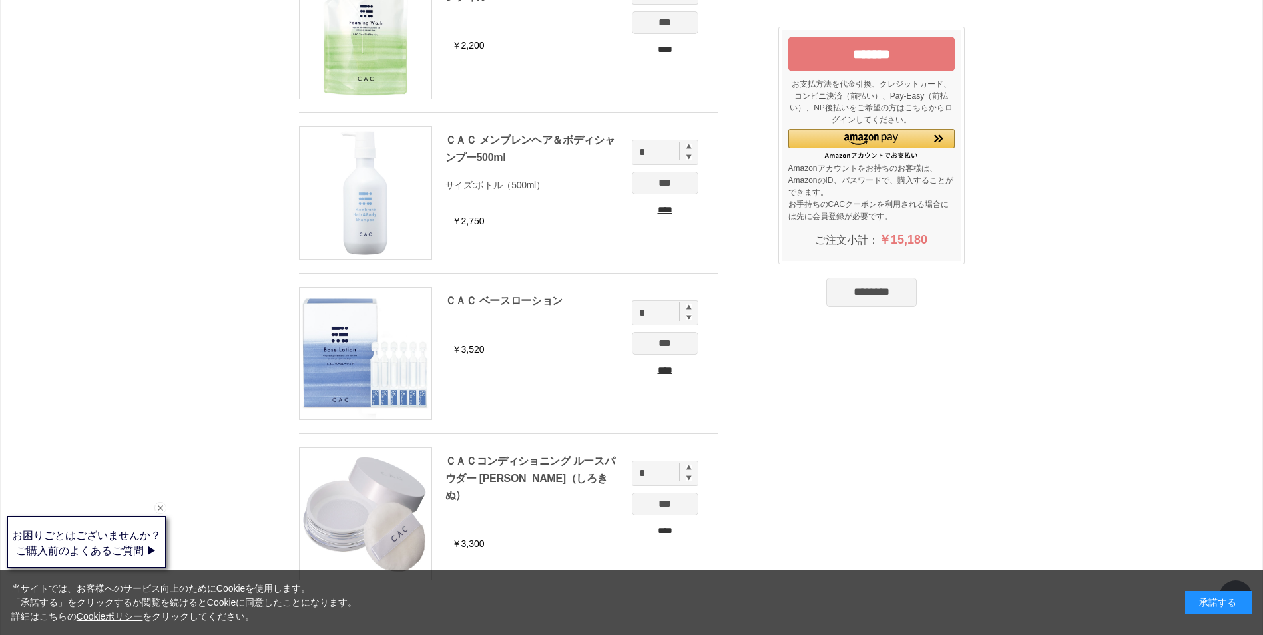
click at [907, 52] on input "*******" at bounding box center [871, 54] width 166 height 35
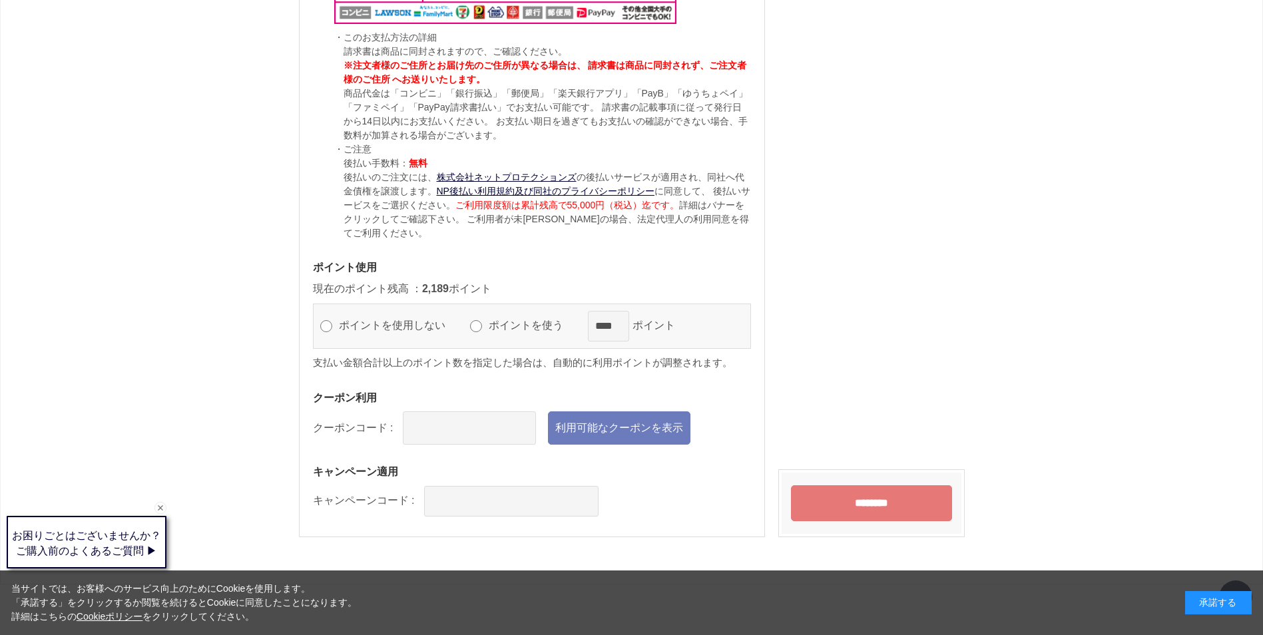
scroll to position [1531, 0]
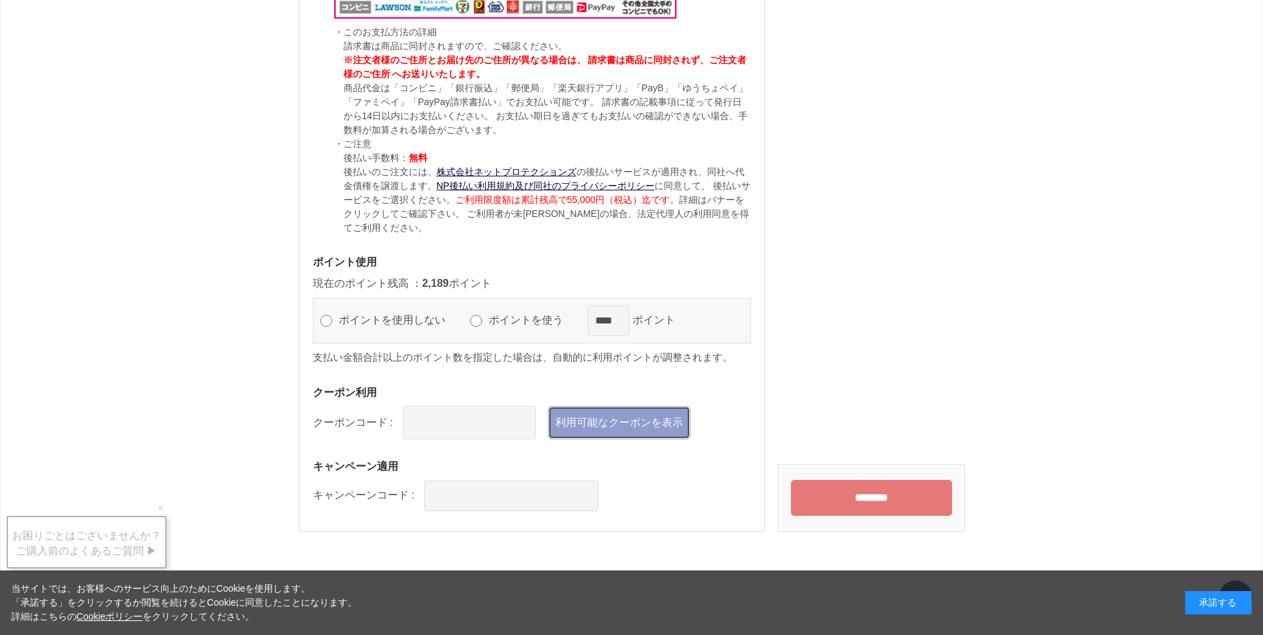
click at [620, 415] on link "利用可能なクーポンを表示" at bounding box center [619, 422] width 142 height 33
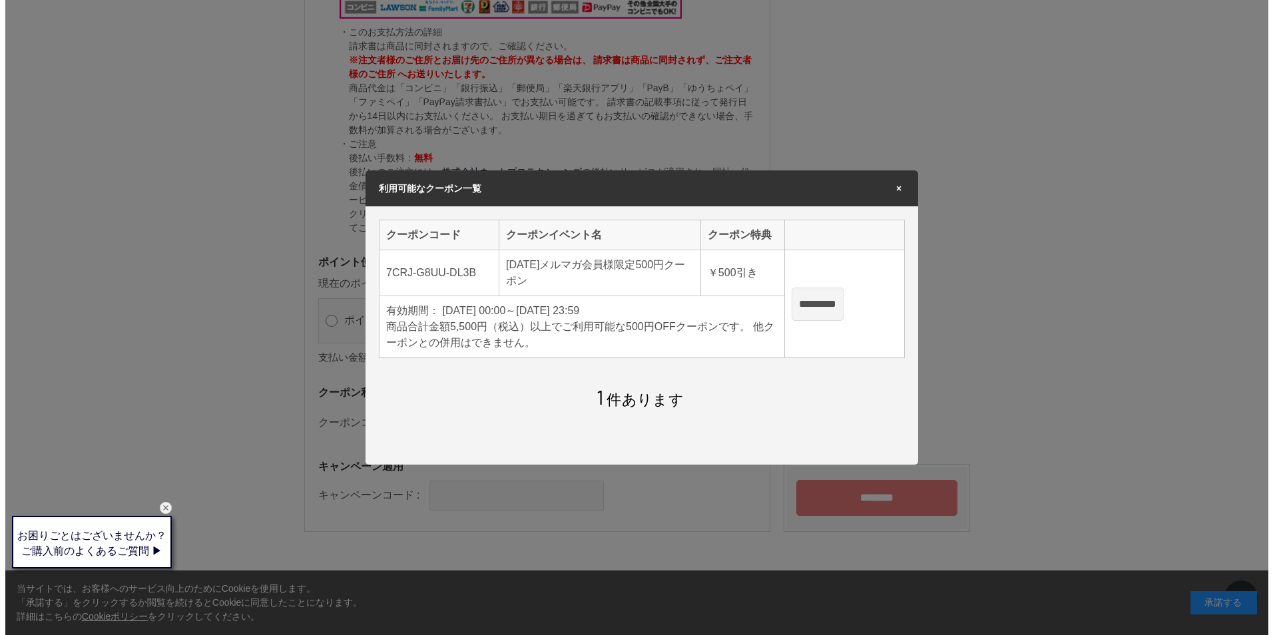
scroll to position [0, 0]
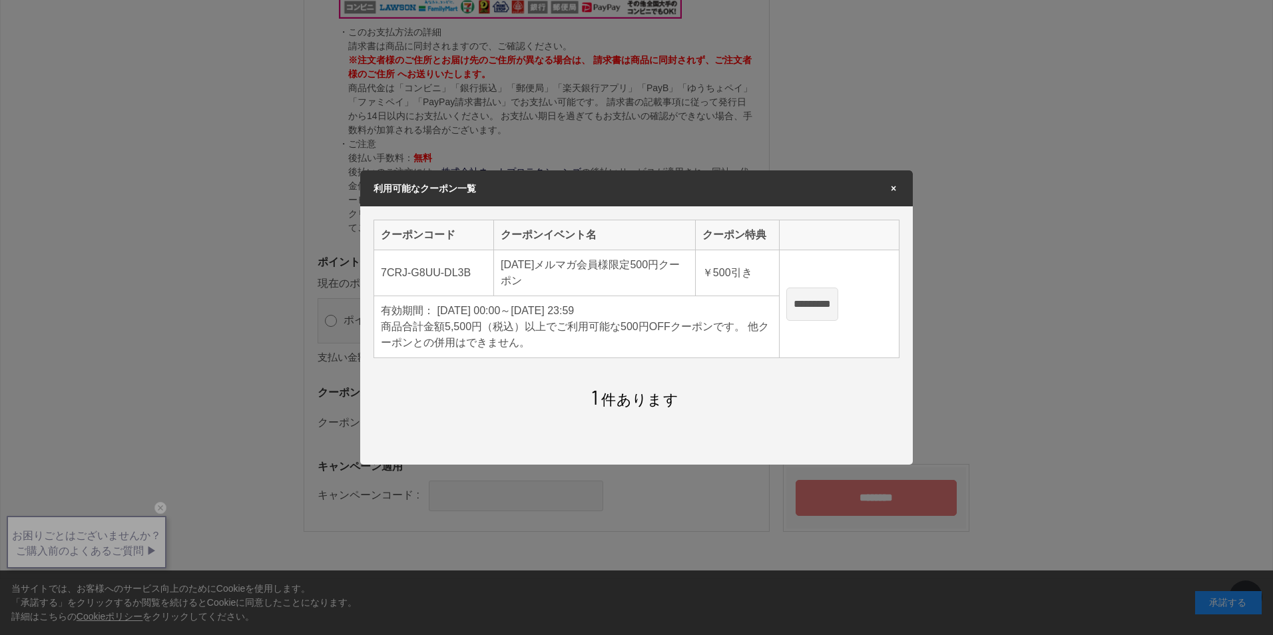
click at [835, 310] on input "*********" at bounding box center [812, 304] width 52 height 33
type input "**********"
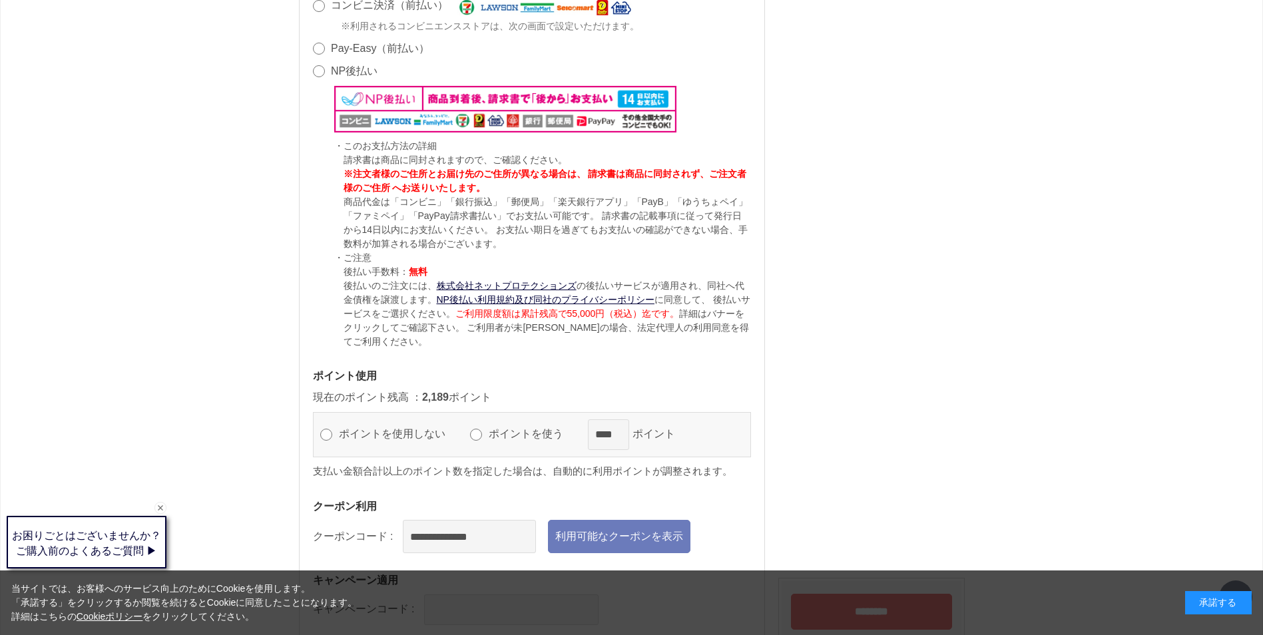
scroll to position [1597, 0]
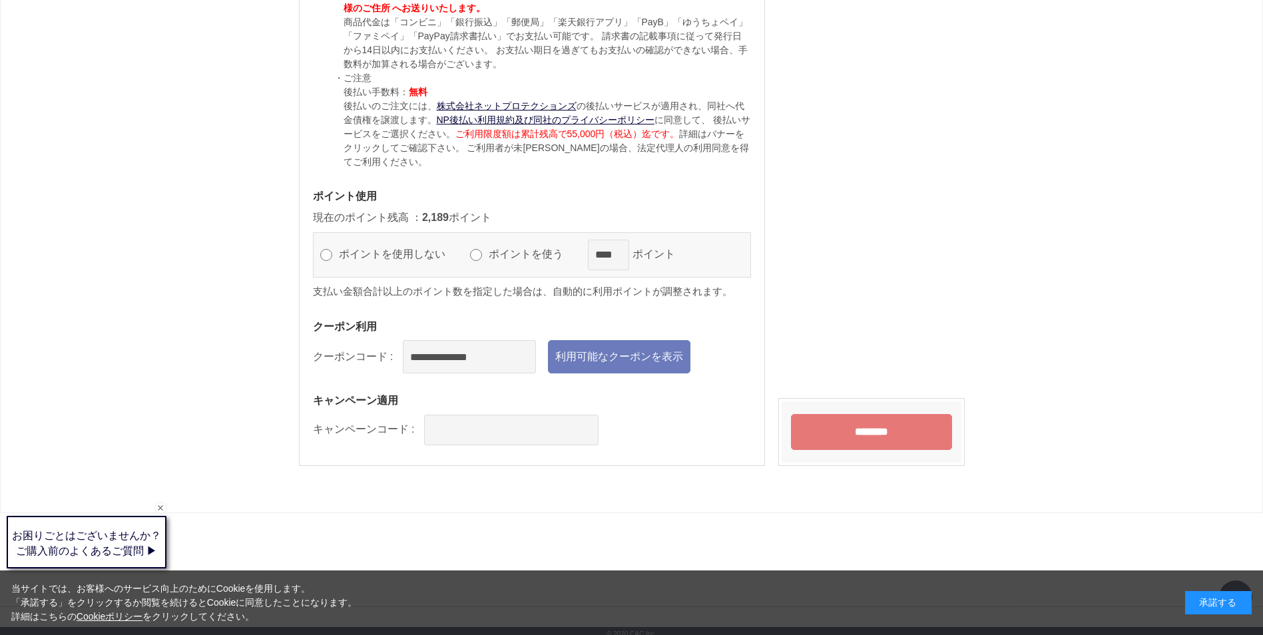
click at [850, 427] on input "********" at bounding box center [871, 432] width 161 height 36
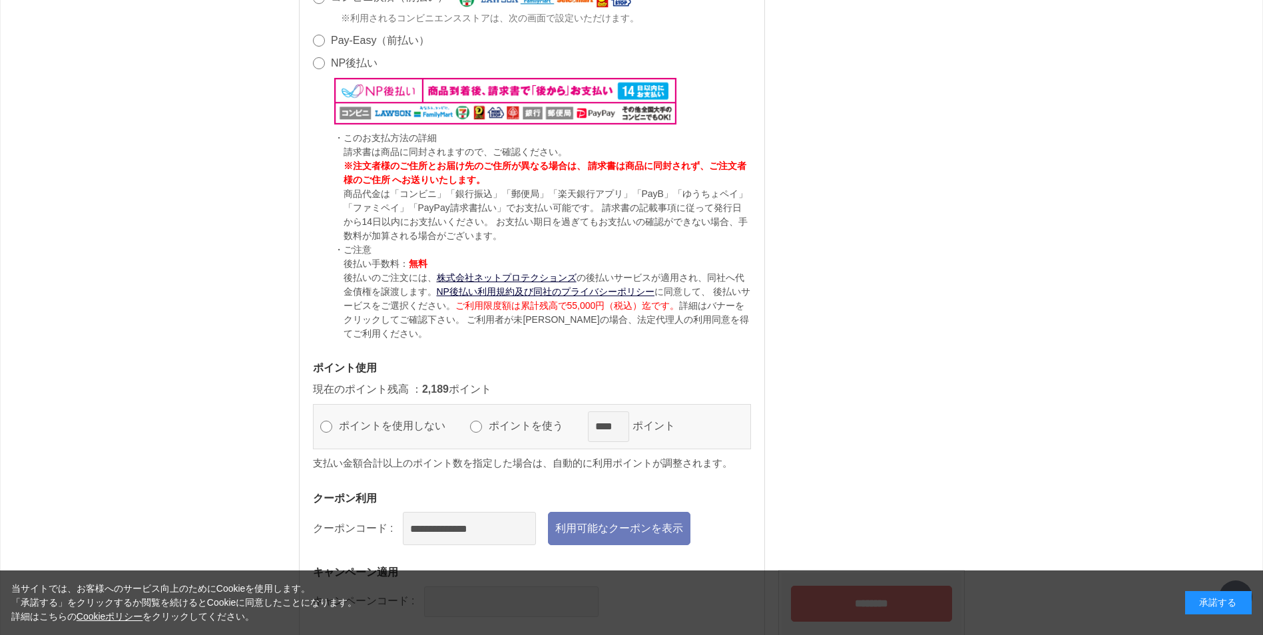
scroll to position [1465, 0]
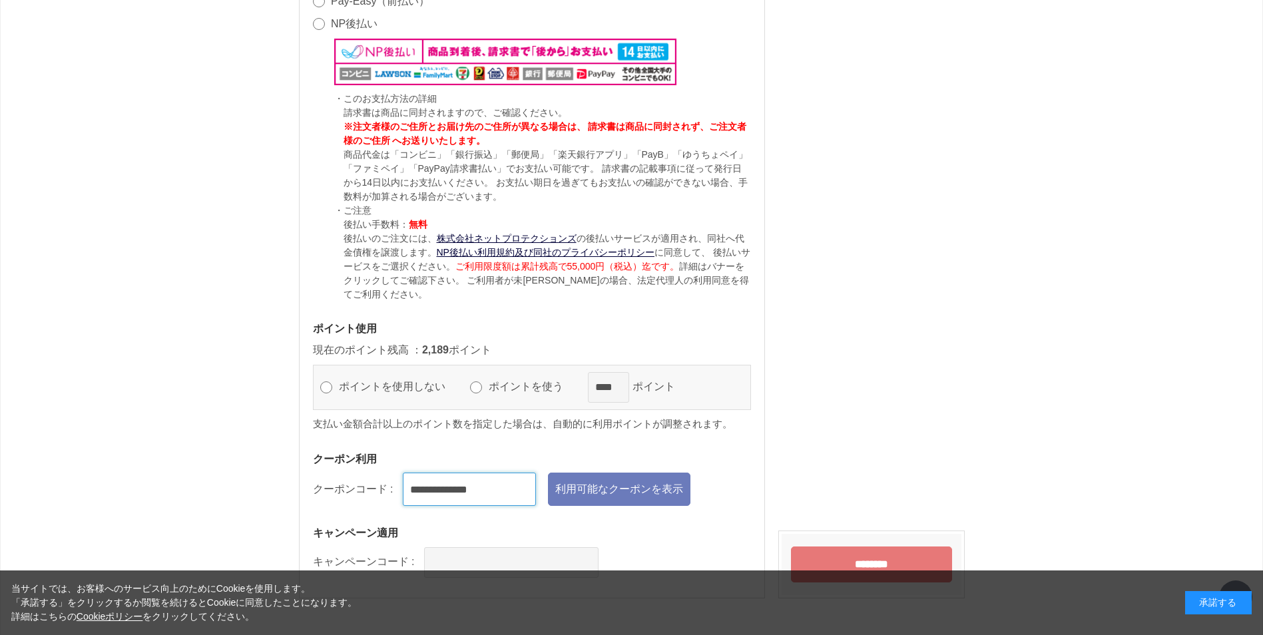
drag, startPoint x: 501, startPoint y: 481, endPoint x: 402, endPoint y: 472, distance: 99.6
click at [402, 473] on div "**********" at bounding box center [532, 489] width 438 height 33
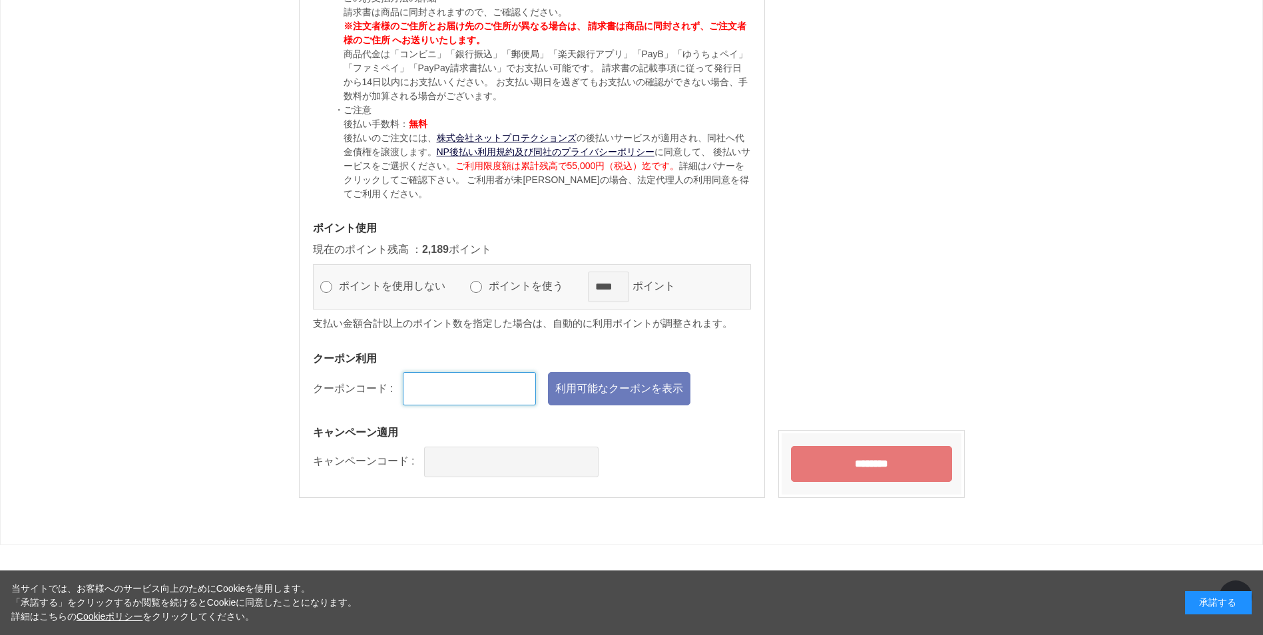
scroll to position [1597, 0]
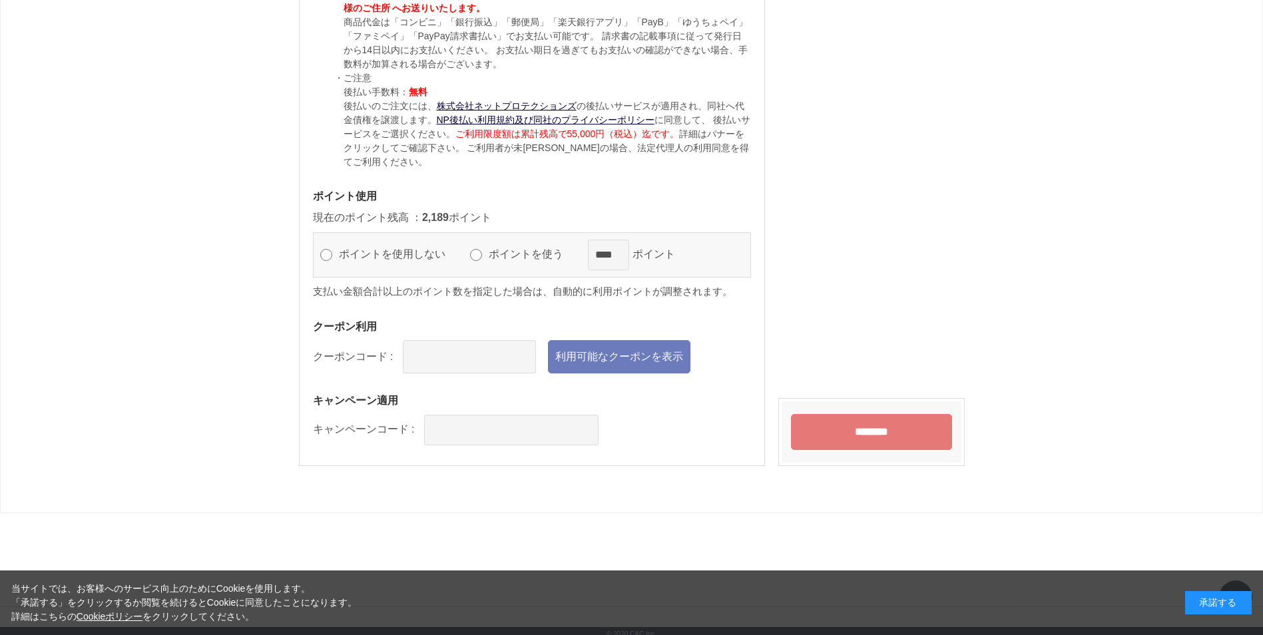
click at [845, 427] on input "********" at bounding box center [871, 432] width 161 height 36
click at [583, 350] on link "利用可能なクーポンを表示" at bounding box center [619, 356] width 142 height 33
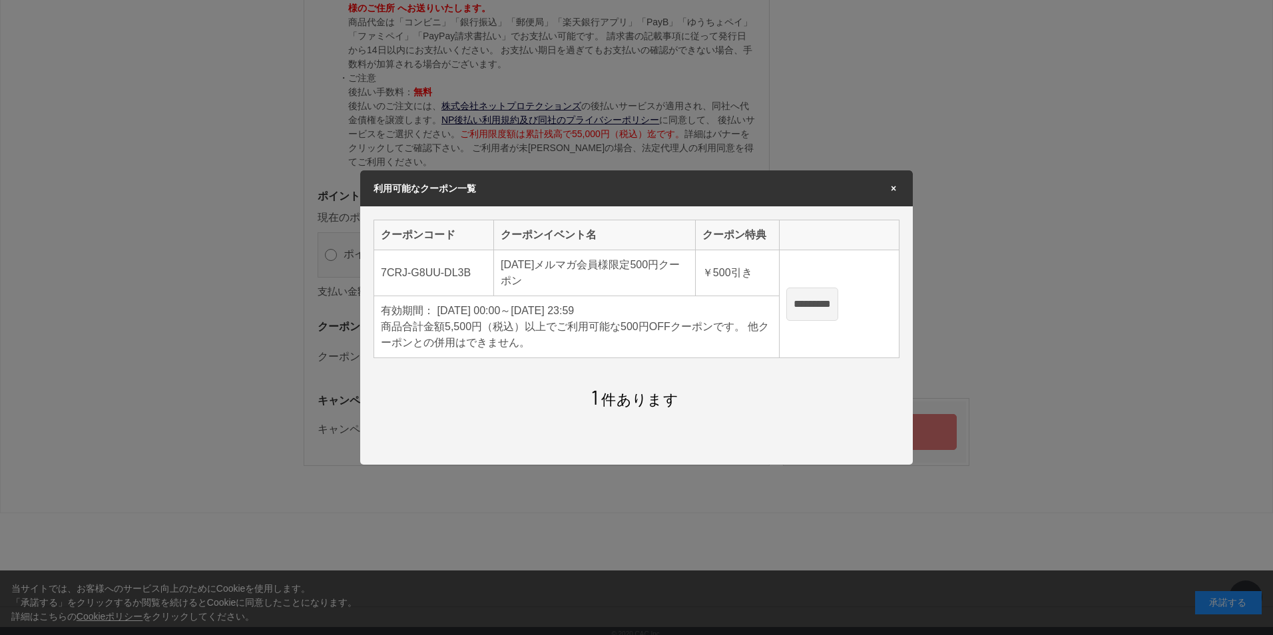
click at [838, 303] on input "*********" at bounding box center [812, 304] width 52 height 33
type input "**********"
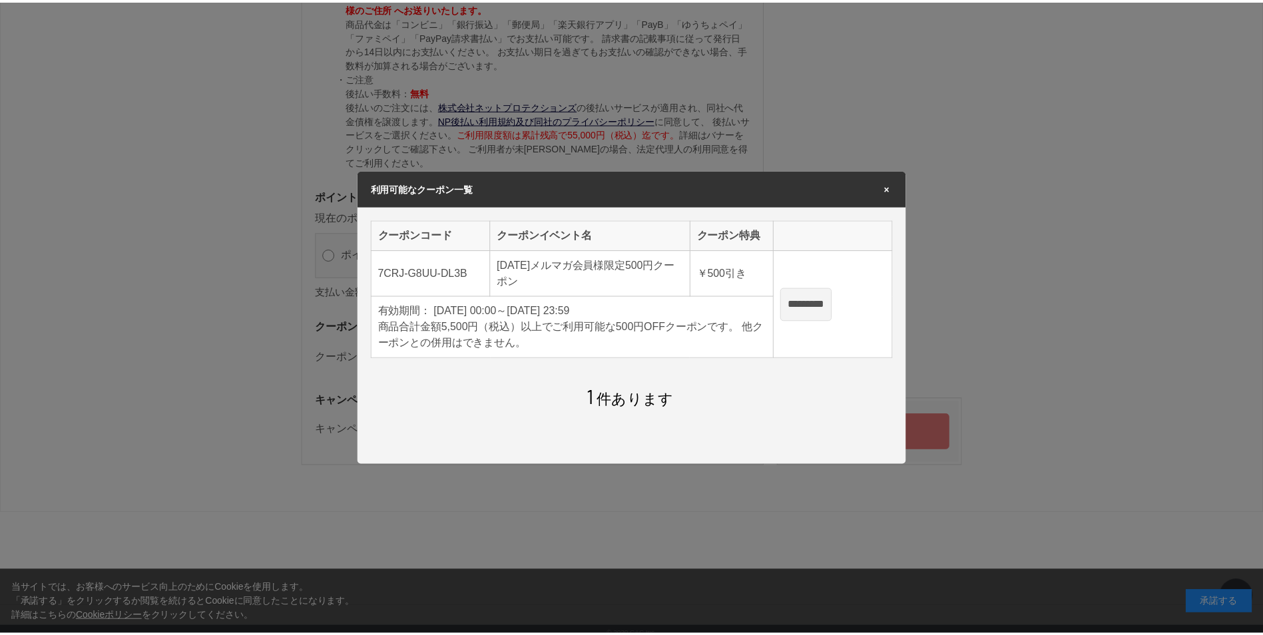
scroll to position [1597, 0]
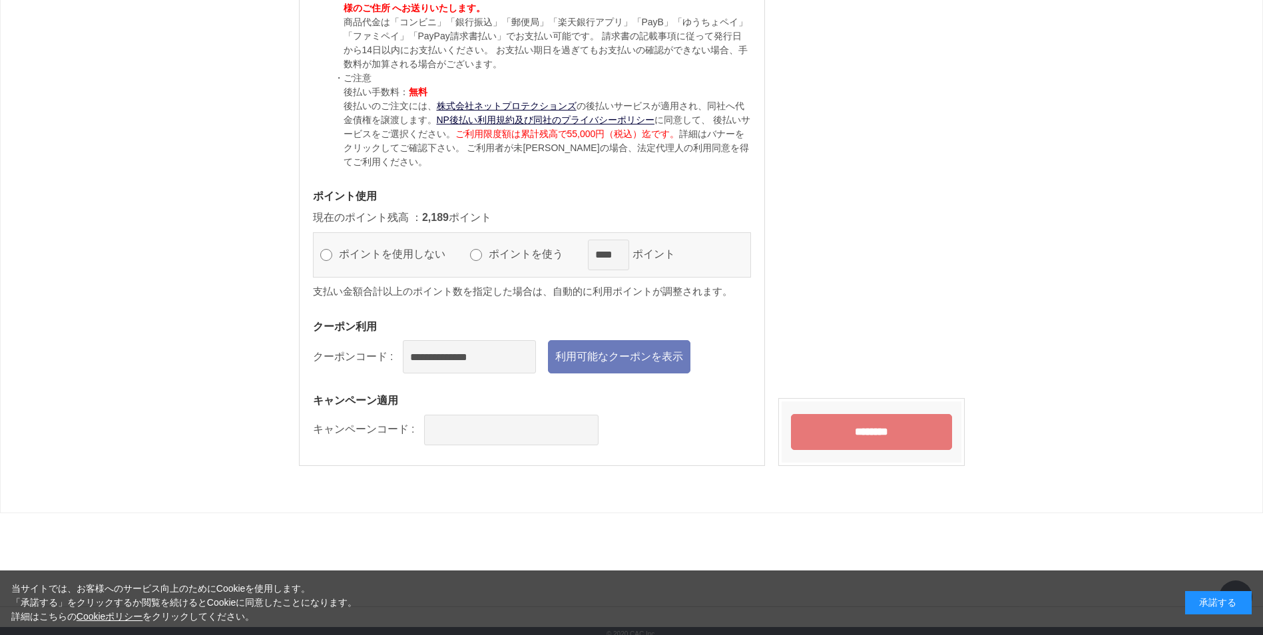
click at [898, 425] on input "********" at bounding box center [871, 432] width 161 height 36
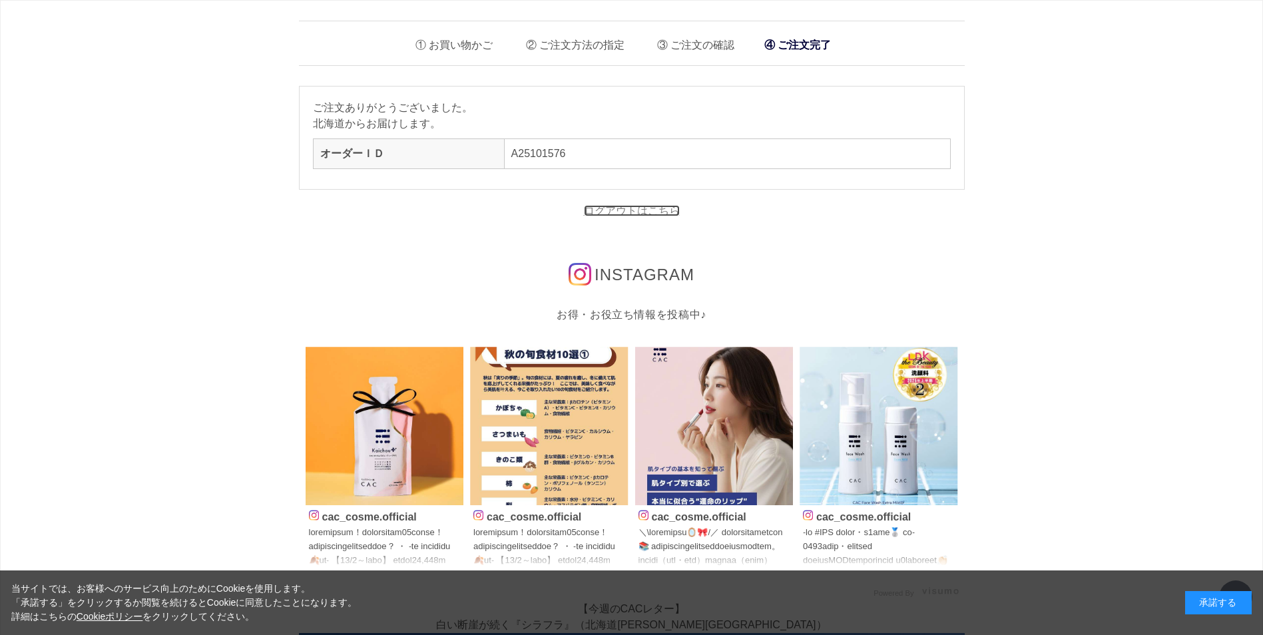
click at [618, 209] on link "ログアウトはこちら" at bounding box center [632, 210] width 96 height 11
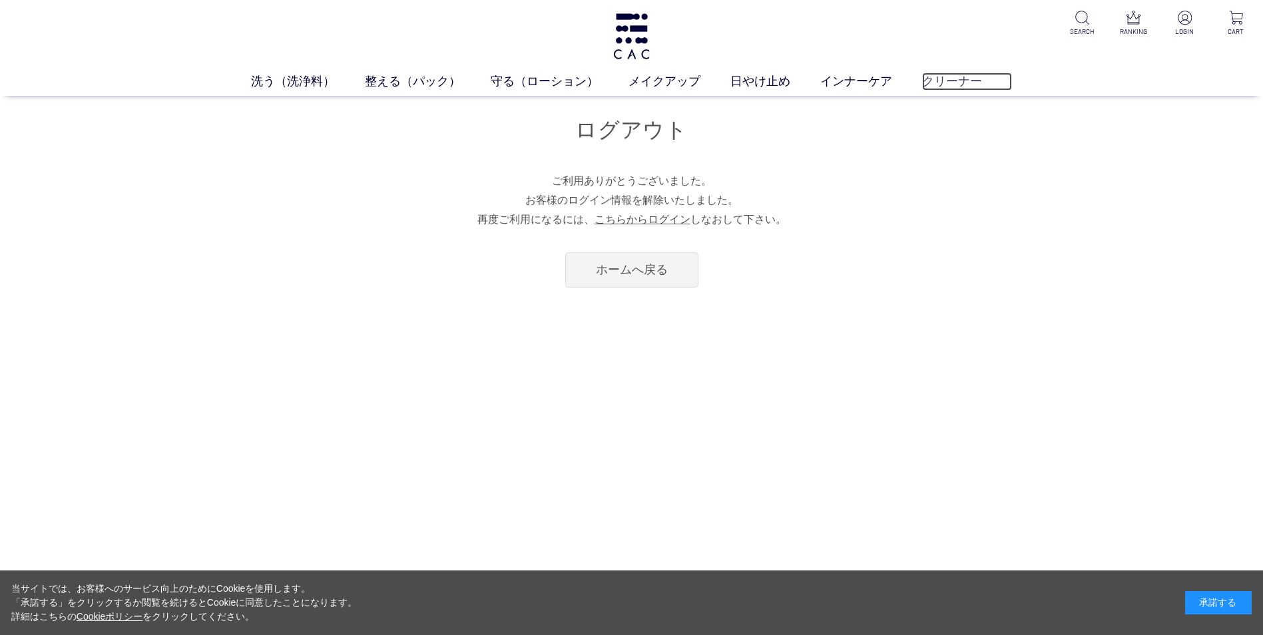
click at [937, 81] on link "クリーナー" at bounding box center [967, 82] width 90 height 18
